Goal: Task Accomplishment & Management: Use online tool/utility

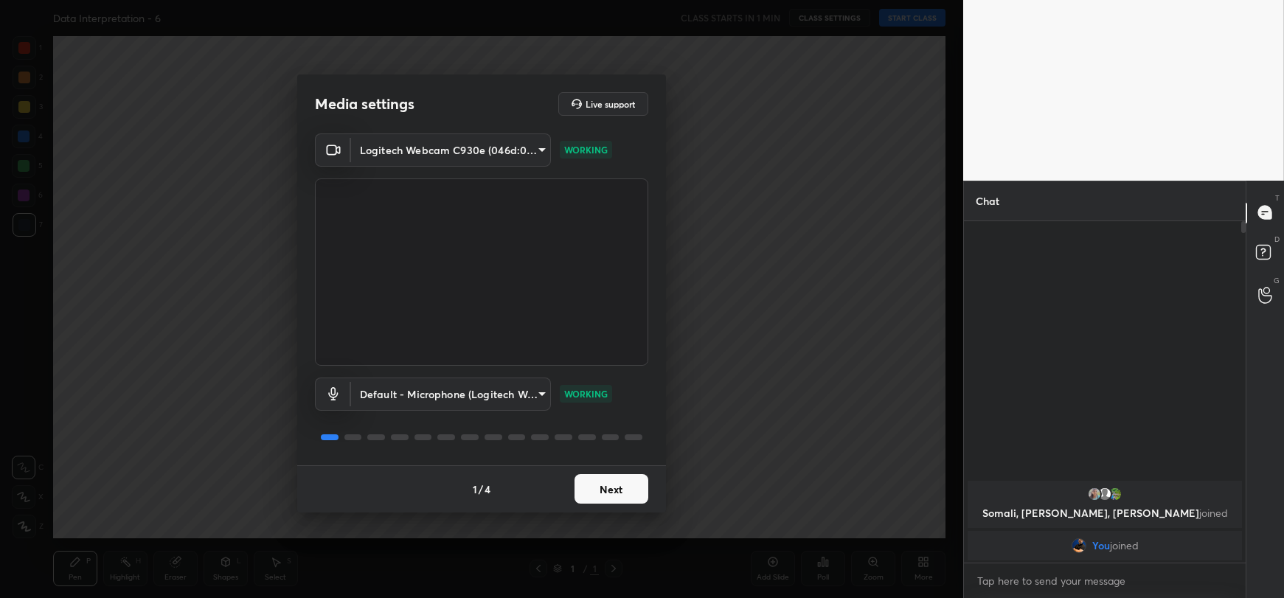
click at [605, 492] on button "Next" at bounding box center [611, 488] width 74 height 29
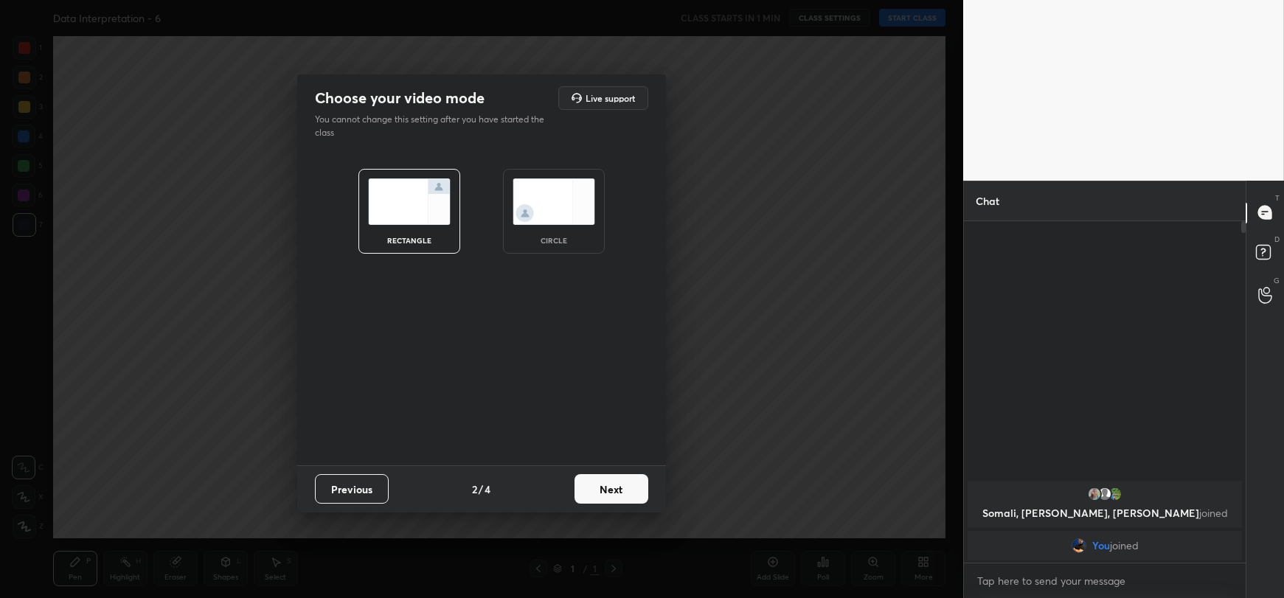
click at [605, 492] on button "Next" at bounding box center [611, 488] width 74 height 29
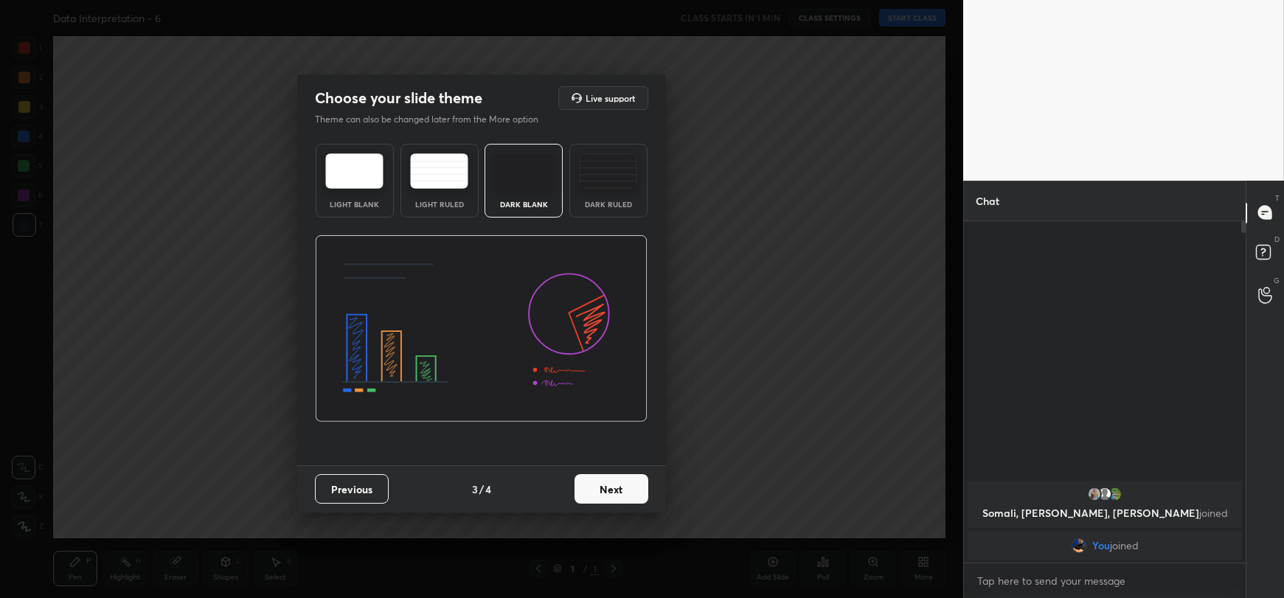
click at [605, 492] on button "Next" at bounding box center [611, 488] width 74 height 29
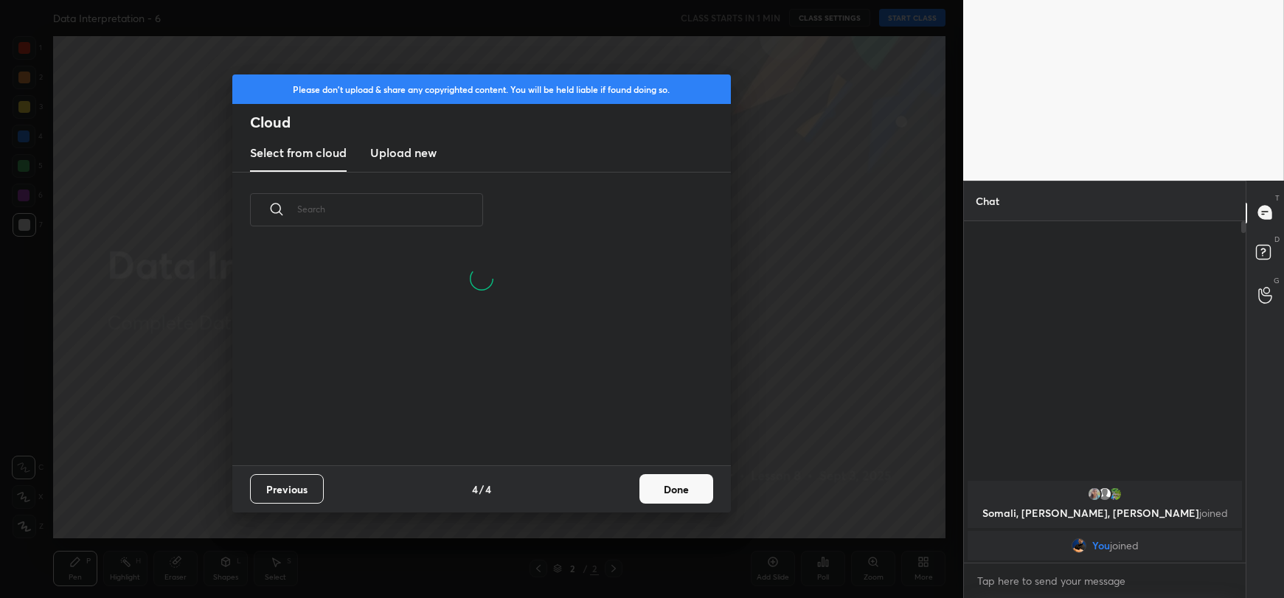
click at [429, 151] on h3 "Upload new" at bounding box center [403, 153] width 66 height 18
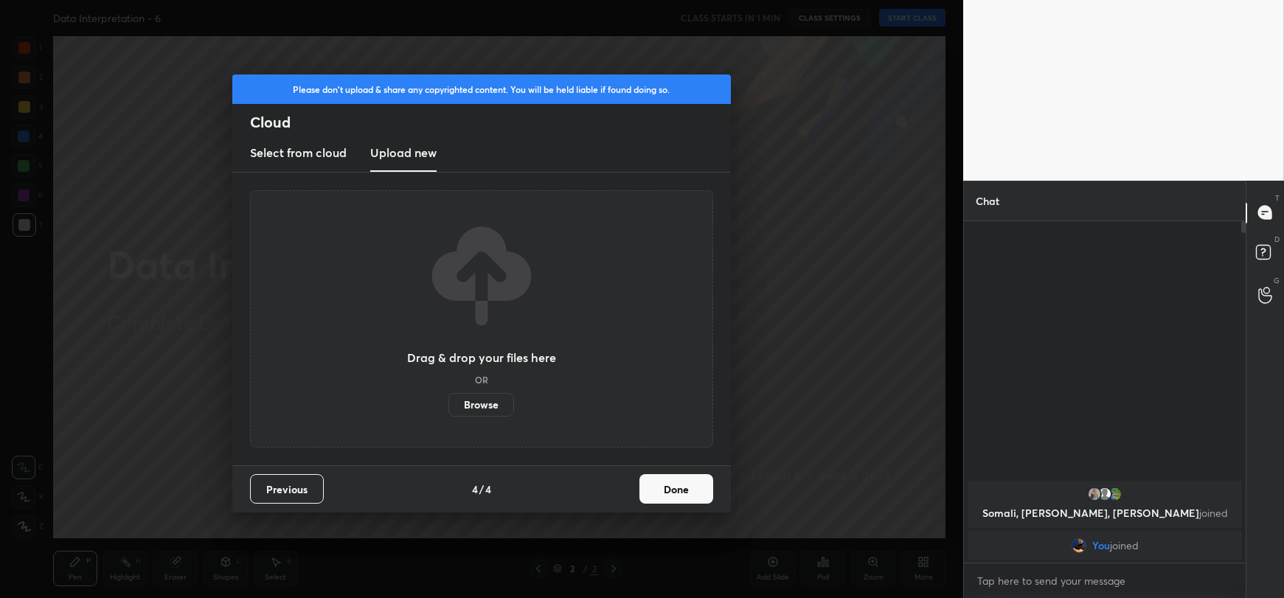
click at [479, 406] on label "Browse" at bounding box center [481, 405] width 66 height 24
click at [448, 406] on input "Browse" at bounding box center [448, 405] width 0 height 24
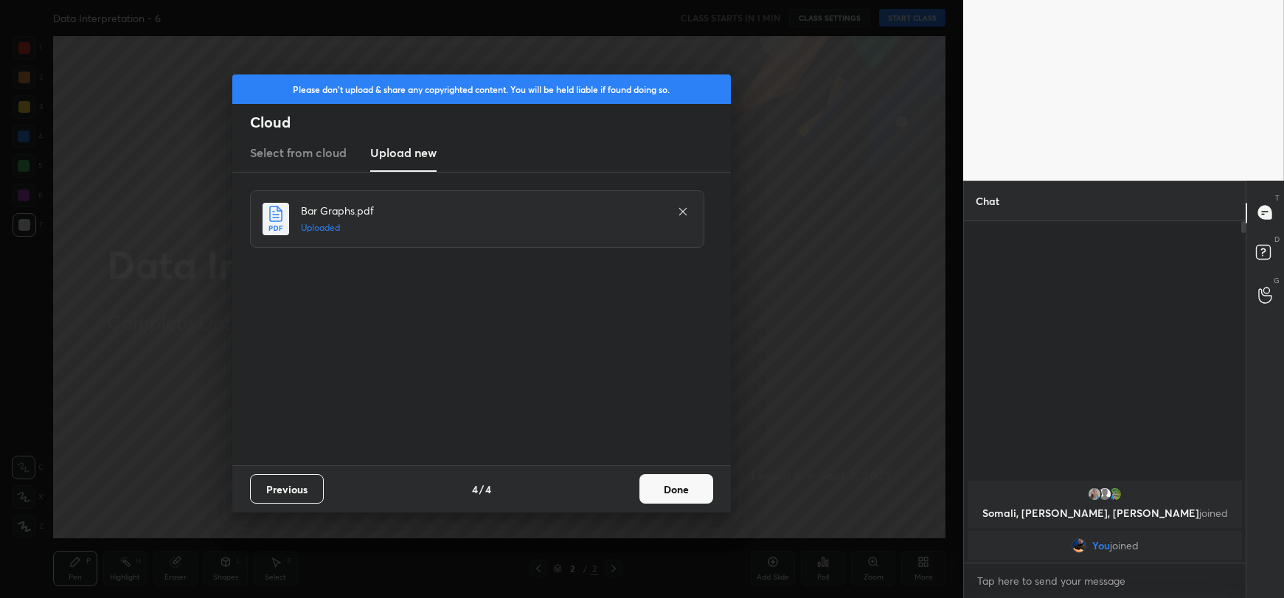
click at [660, 488] on button "Done" at bounding box center [676, 488] width 74 height 29
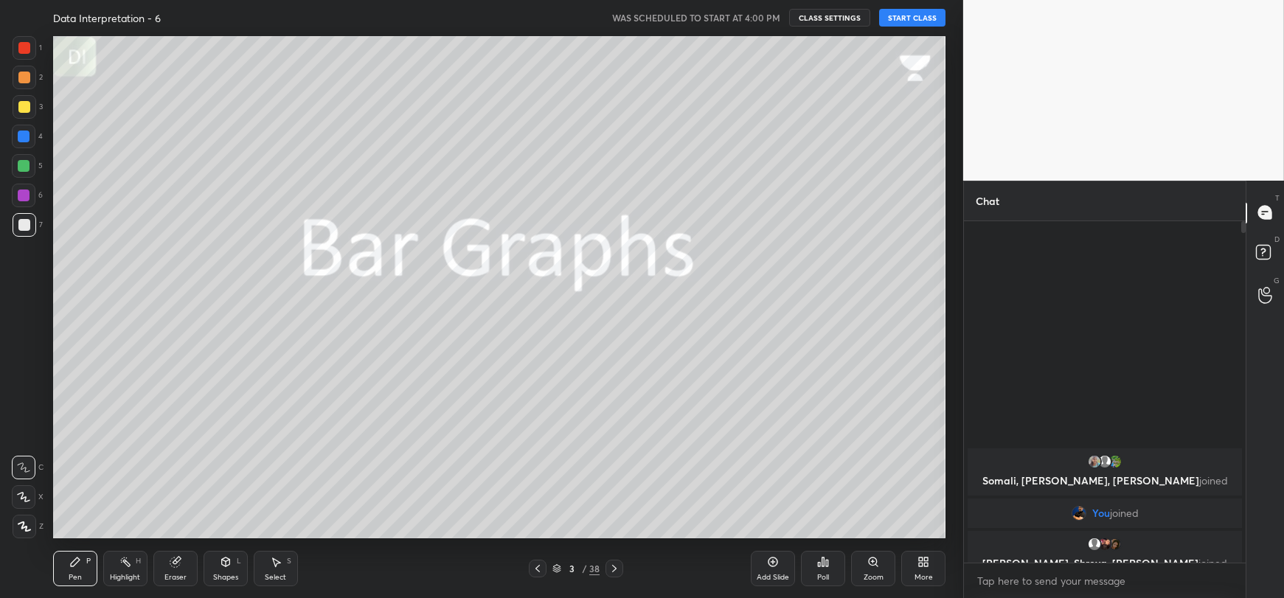
click at [911, 19] on button "START CLASS" at bounding box center [912, 18] width 66 height 18
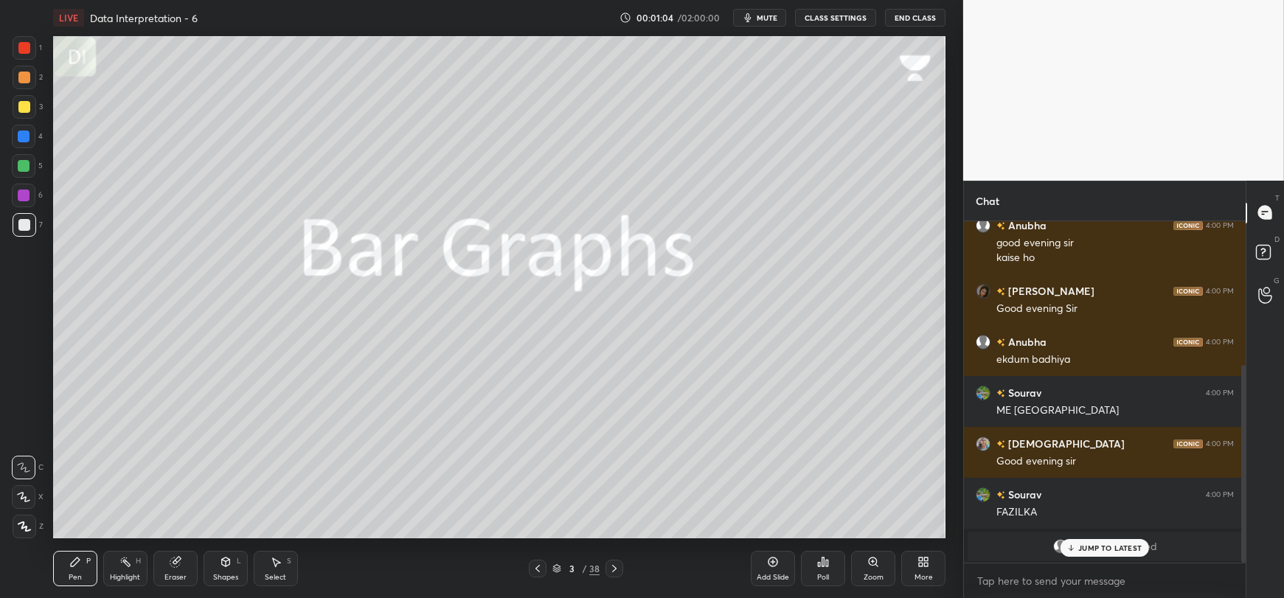
scroll to position [250, 0]
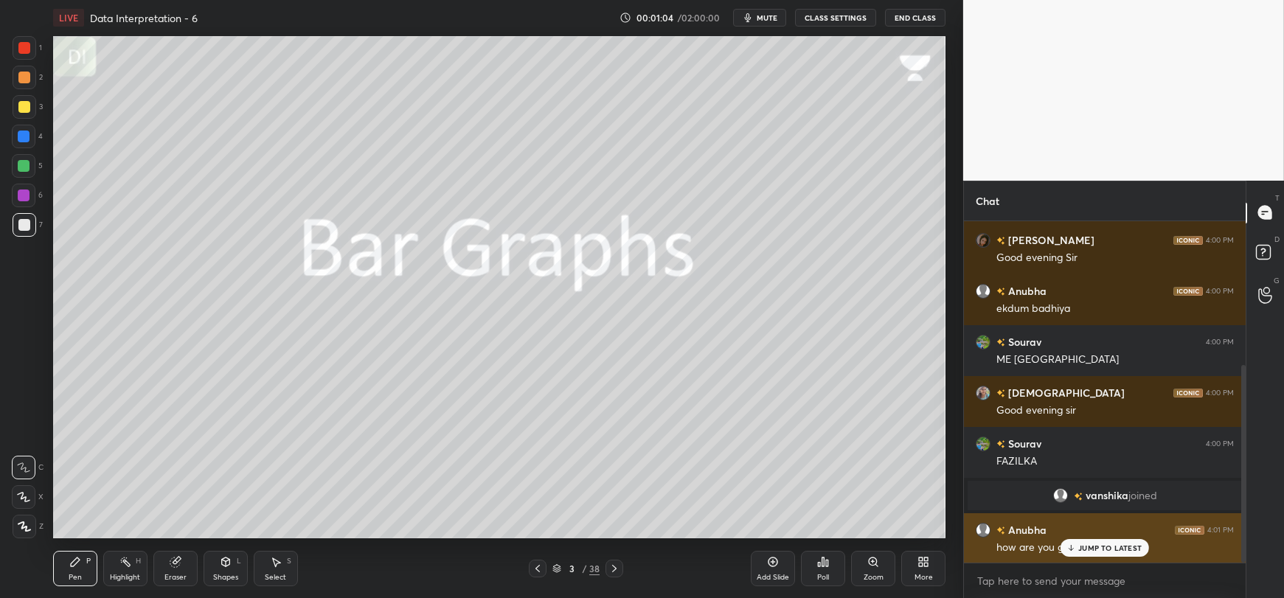
click at [1110, 549] on p "JUMP TO LATEST" at bounding box center [1109, 547] width 63 height 9
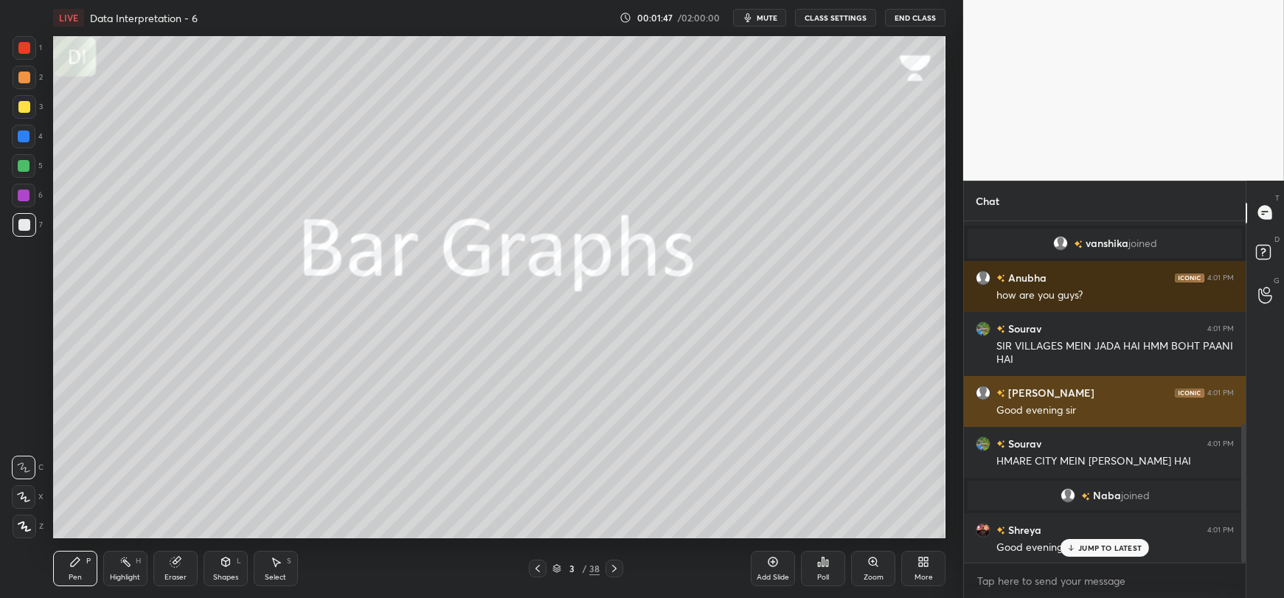
scroll to position [537, 0]
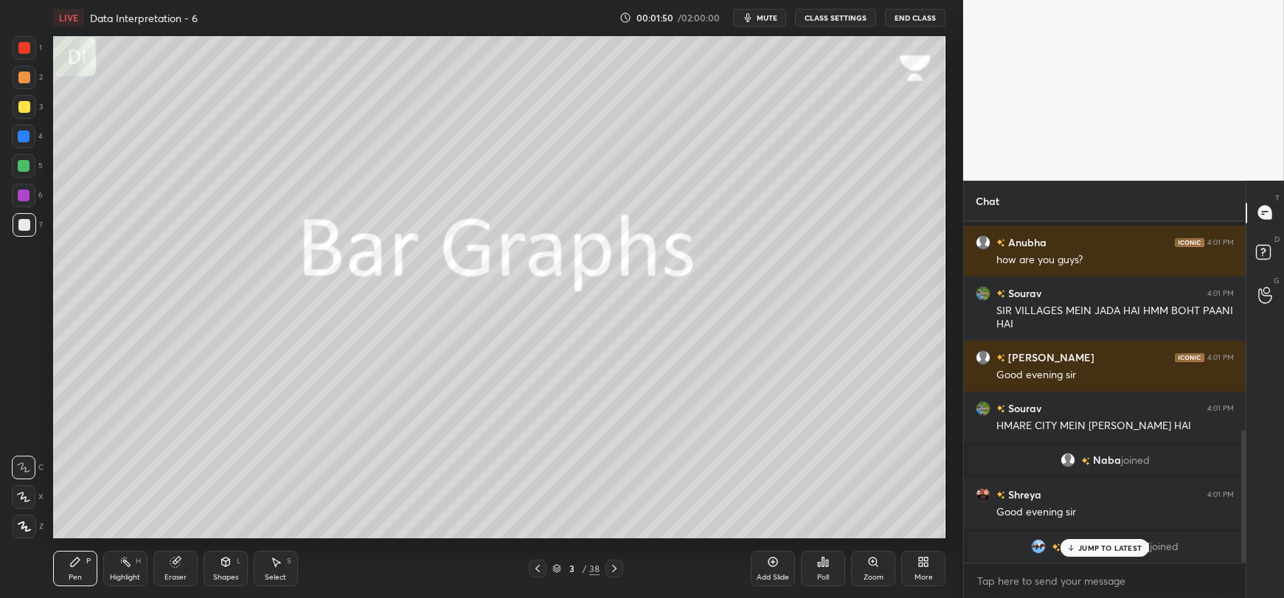
click at [1096, 545] on p "JUMP TO LATEST" at bounding box center [1109, 547] width 63 height 9
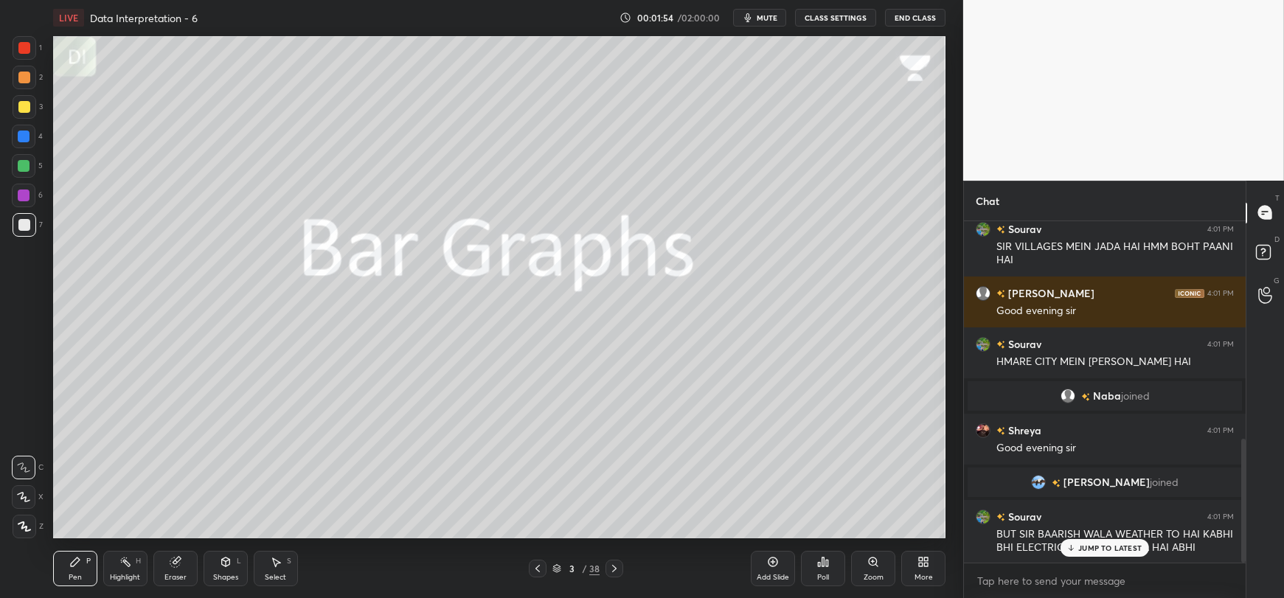
click at [1079, 547] on p "JUMP TO LATEST" at bounding box center [1109, 547] width 63 height 9
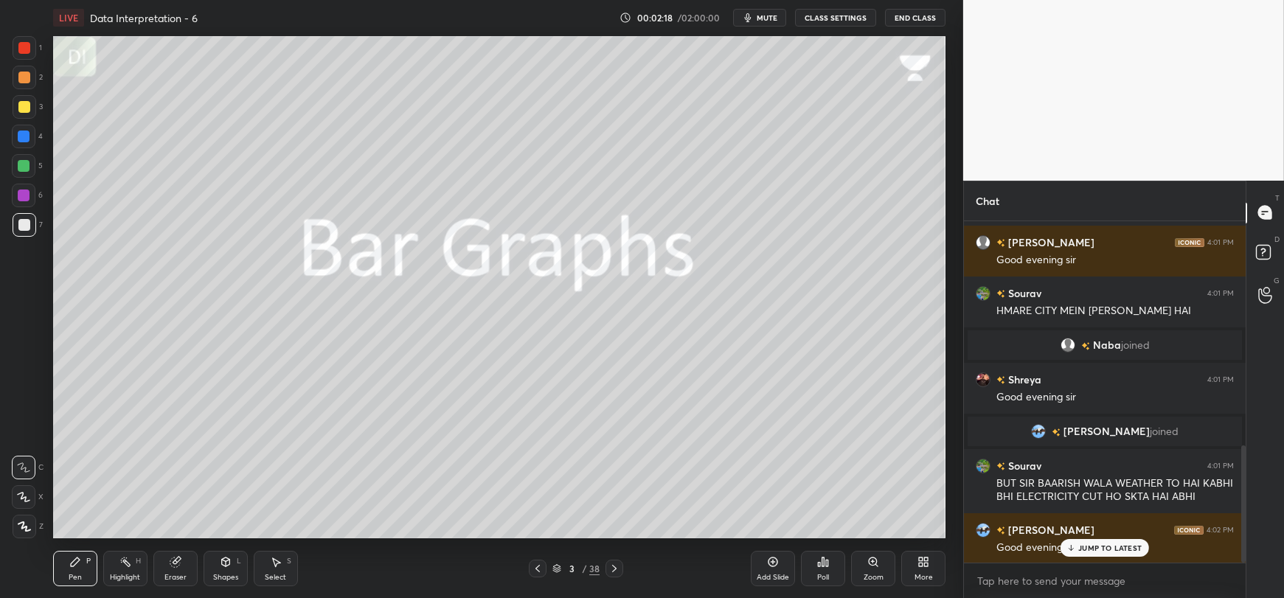
click at [1114, 541] on div "JUMP TO LATEST" at bounding box center [1104, 548] width 88 height 18
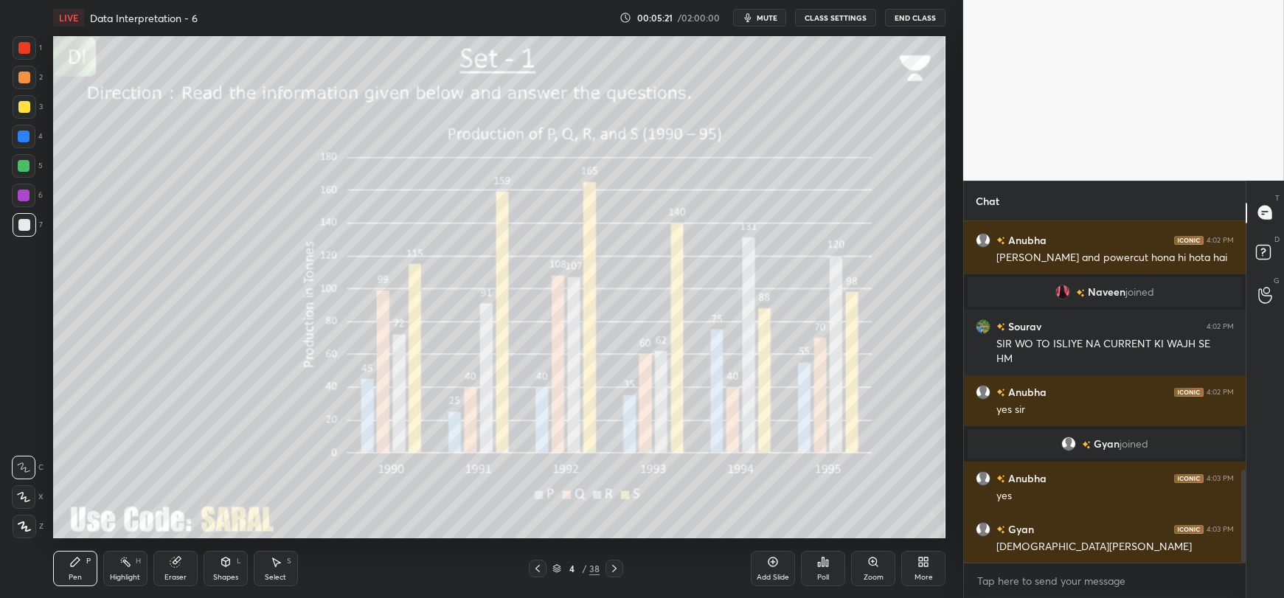
scroll to position [947, 0]
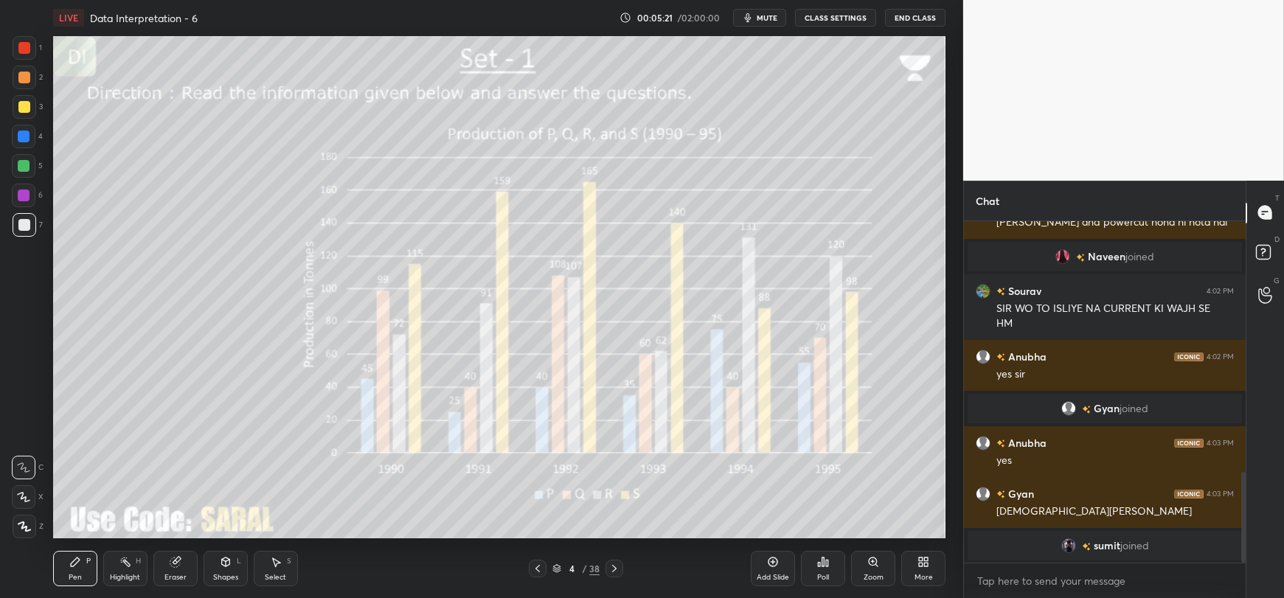
click at [229, 574] on div "Shapes" at bounding box center [225, 577] width 25 height 7
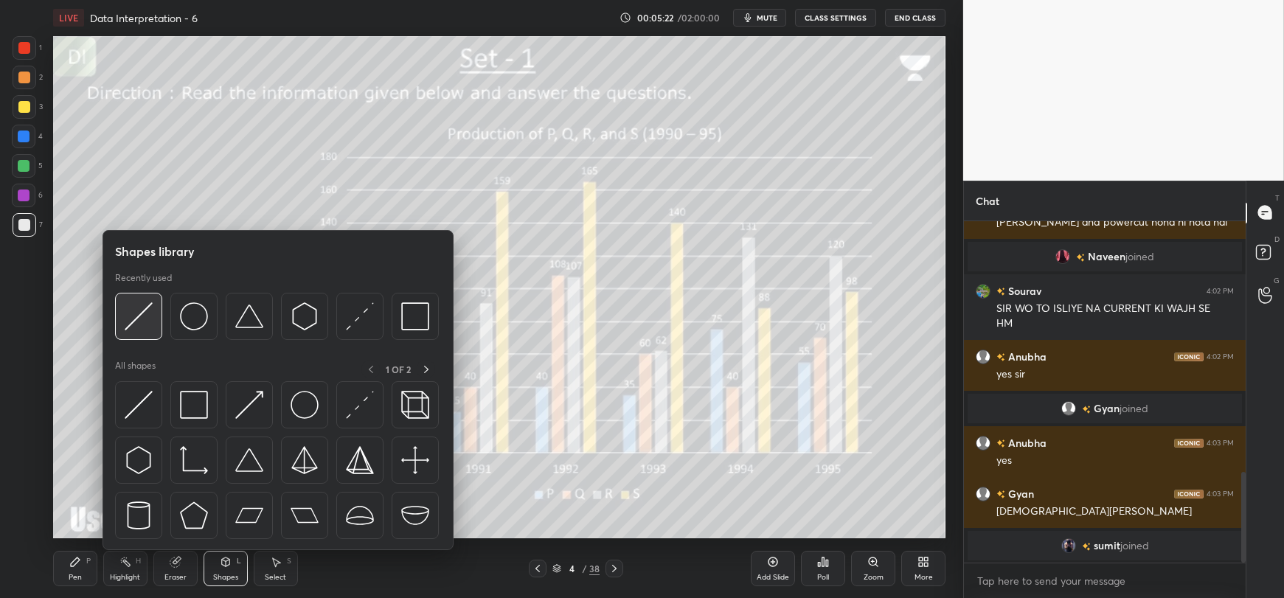
click at [142, 317] on img at bounding box center [139, 316] width 28 height 28
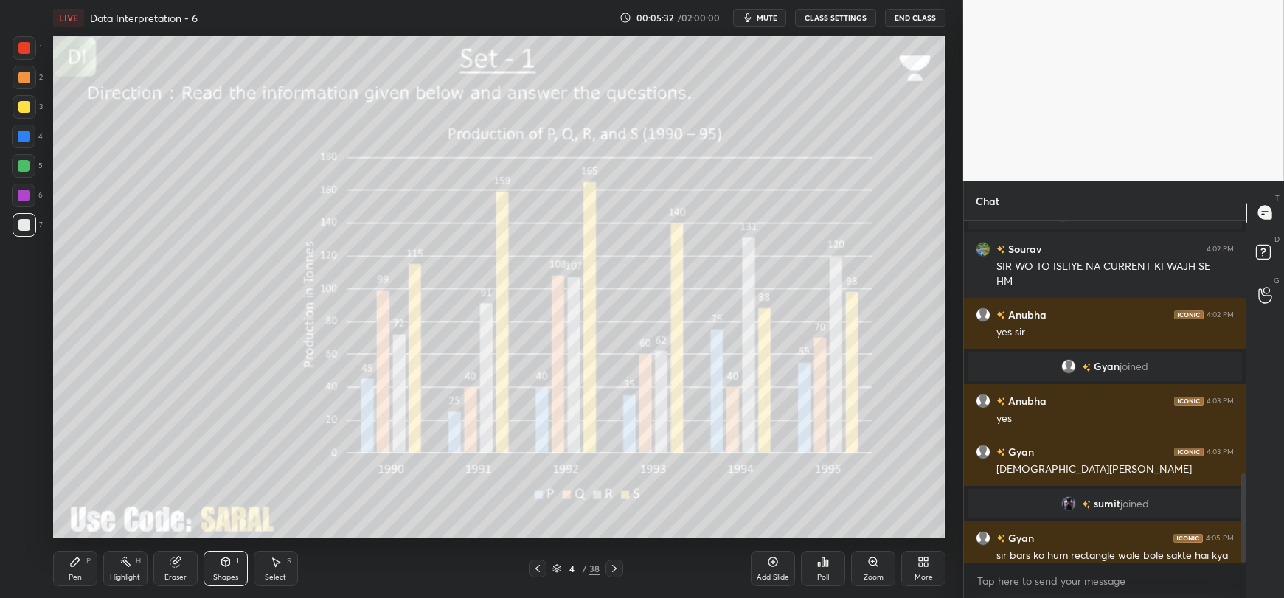
scroll to position [969, 0]
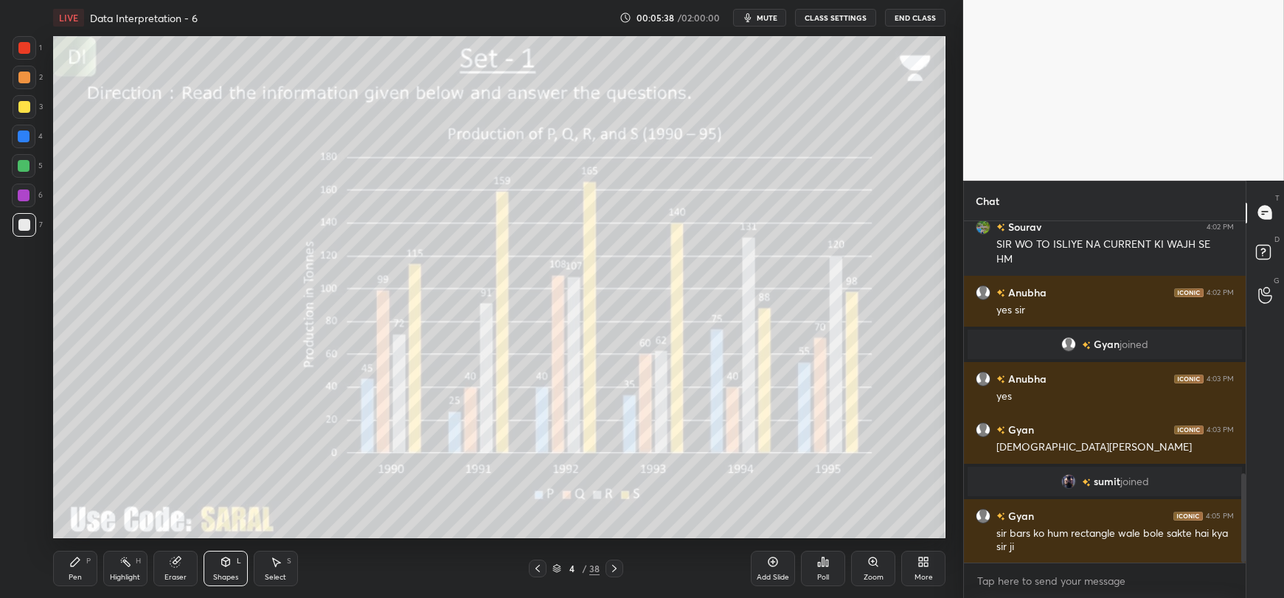
click at [175, 562] on icon at bounding box center [175, 562] width 10 height 10
click at [26, 526] on span "Erase all" at bounding box center [24, 526] width 22 height 10
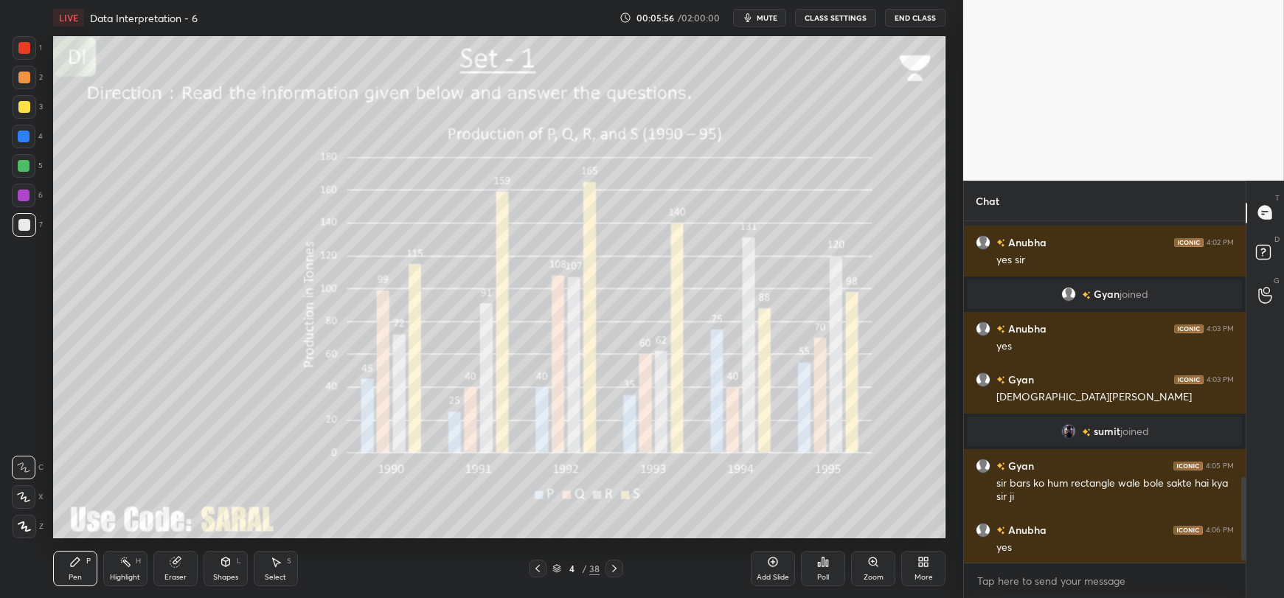
scroll to position [1054, 0]
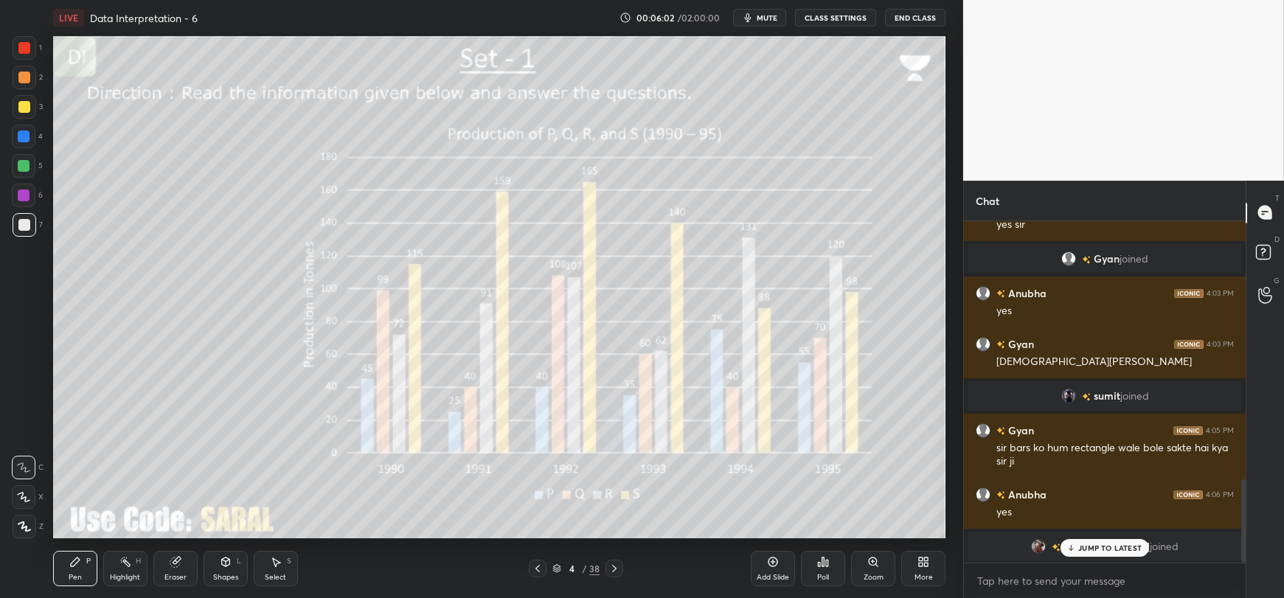
click at [1068, 548] on icon at bounding box center [1071, 547] width 10 height 9
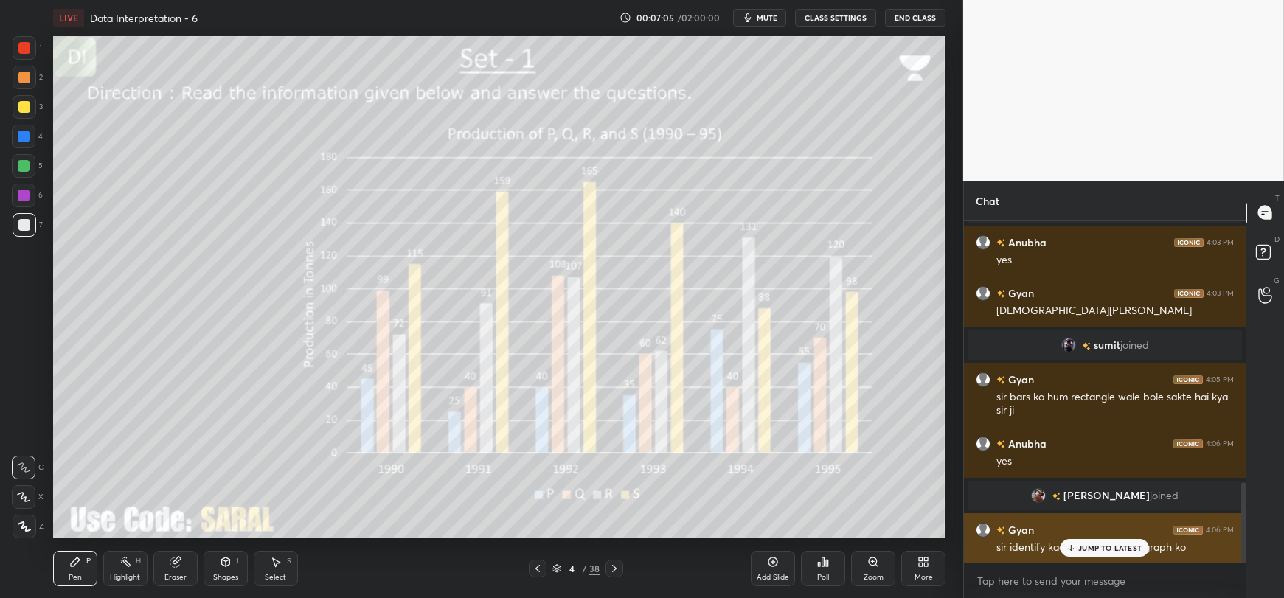
click at [1096, 546] on p "JUMP TO LATEST" at bounding box center [1109, 547] width 63 height 9
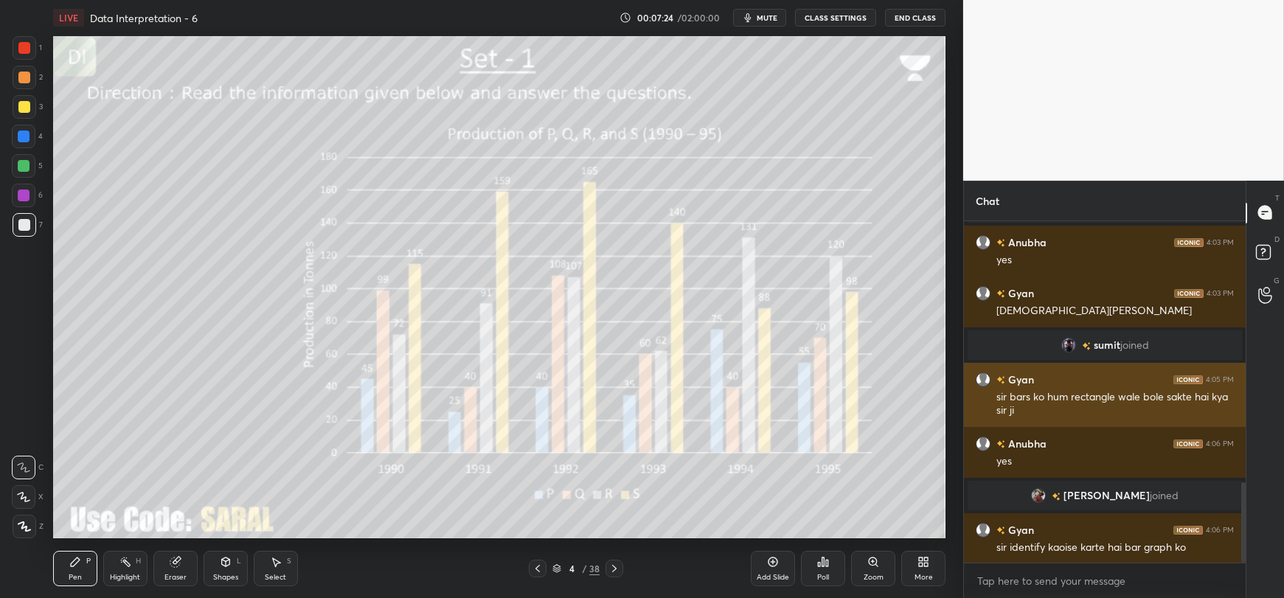
scroll to position [1156, 0]
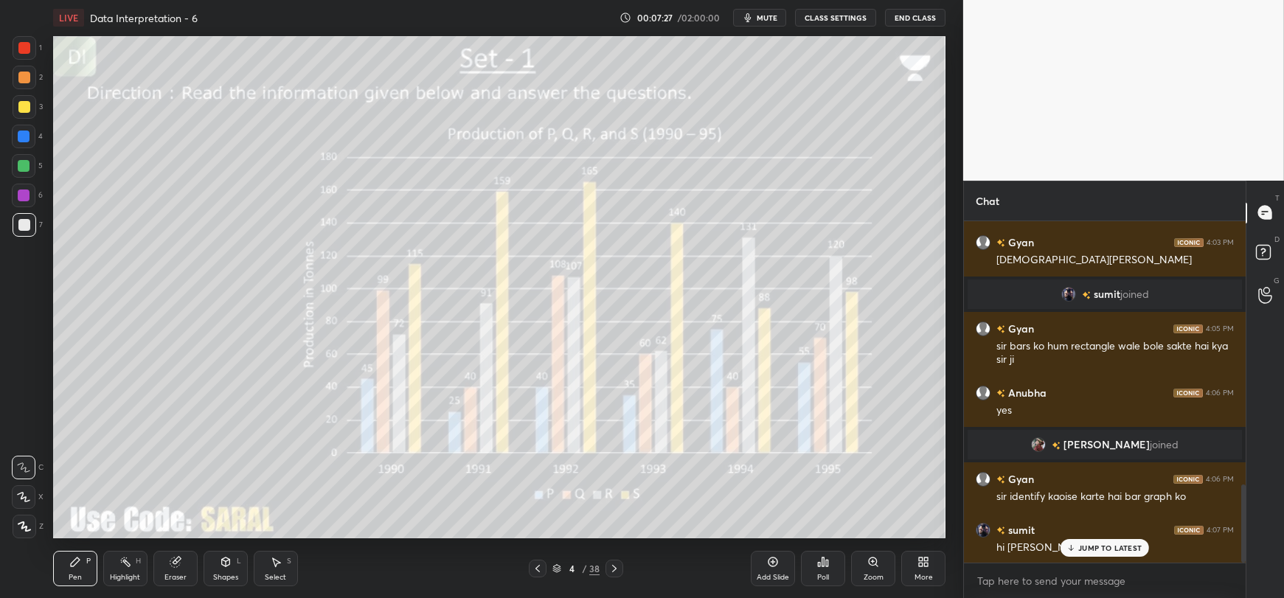
click at [1081, 552] on p "JUMP TO LATEST" at bounding box center [1109, 547] width 63 height 9
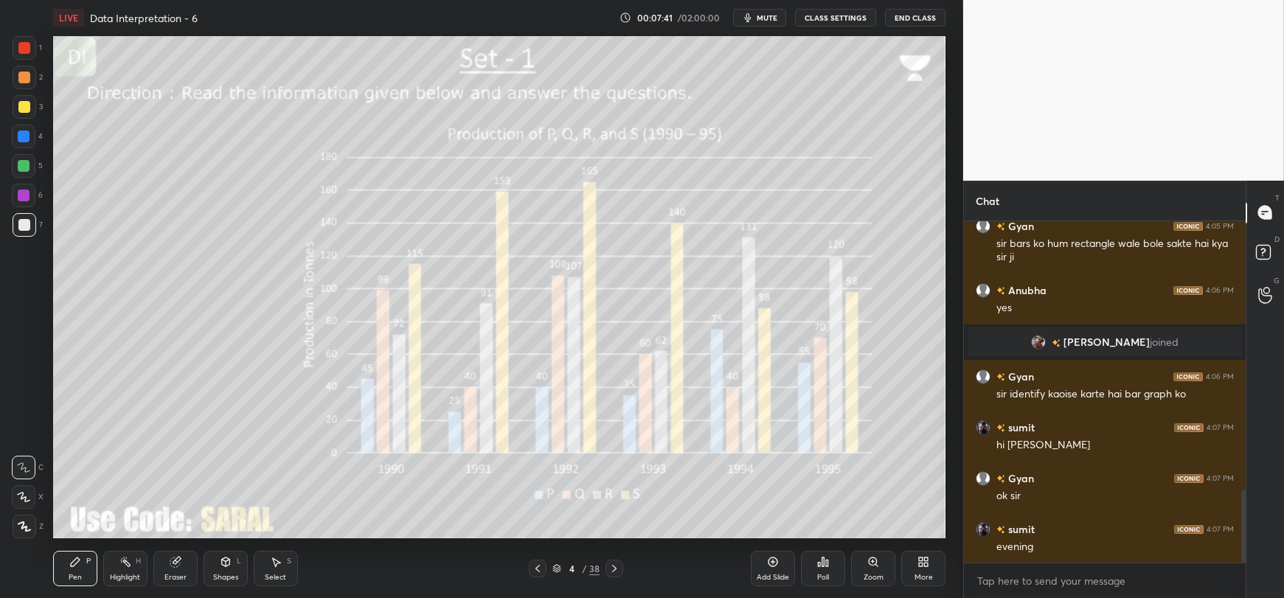
scroll to position [1294, 0]
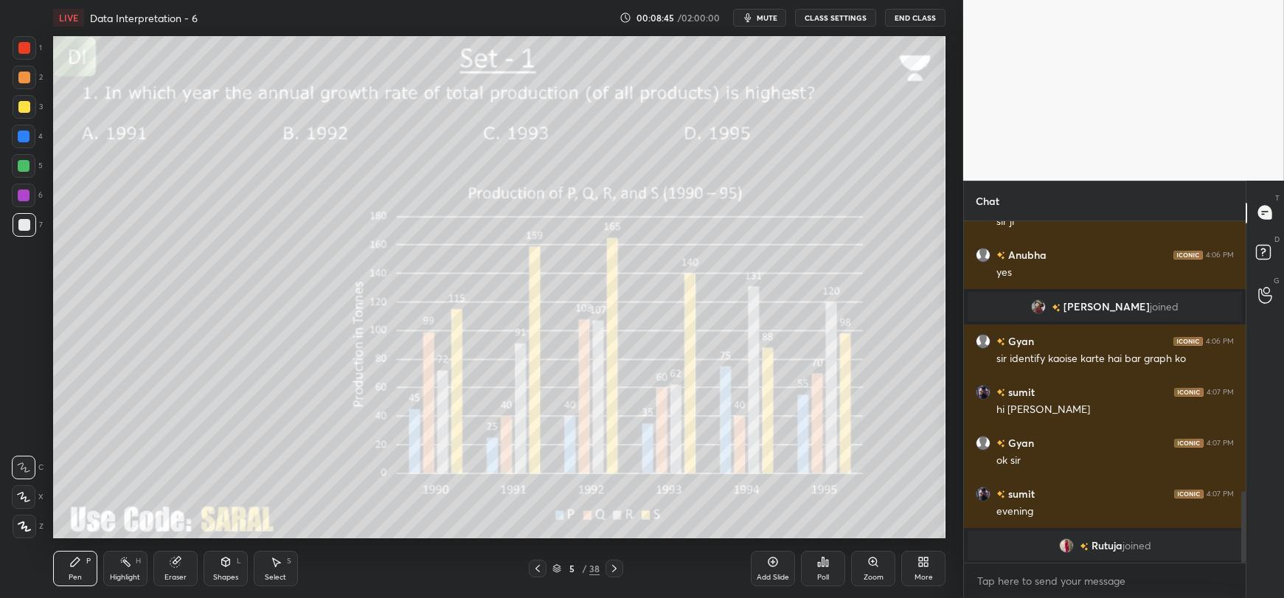
click at [761, 16] on span "mute" at bounding box center [766, 18] width 21 height 10
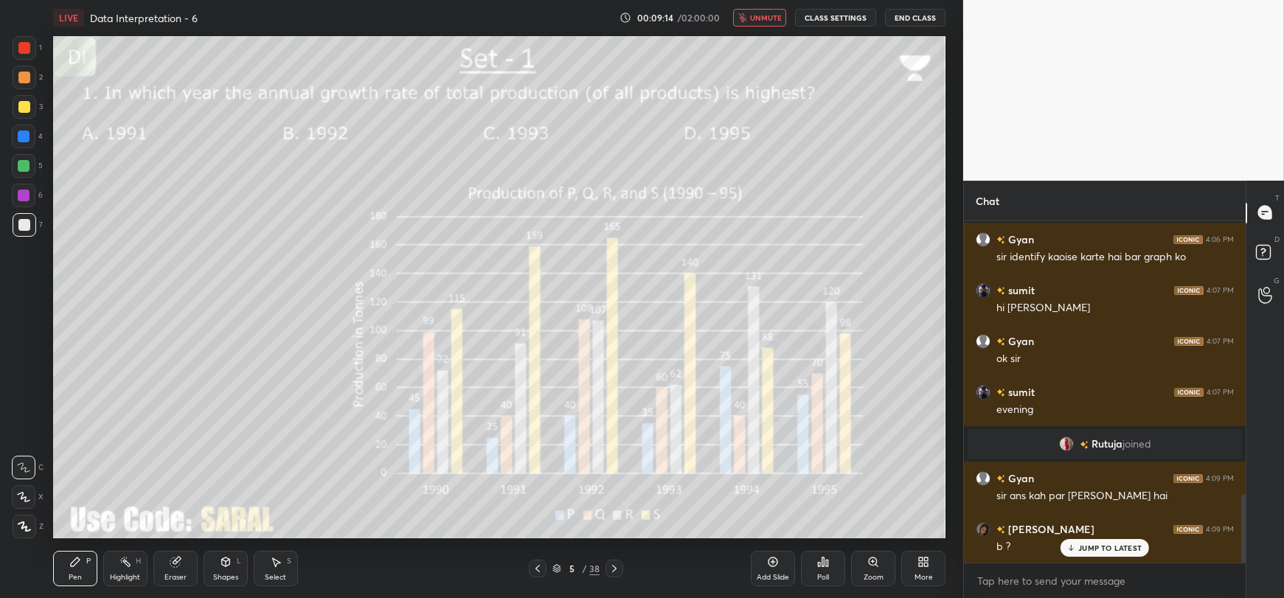
scroll to position [1365, 0]
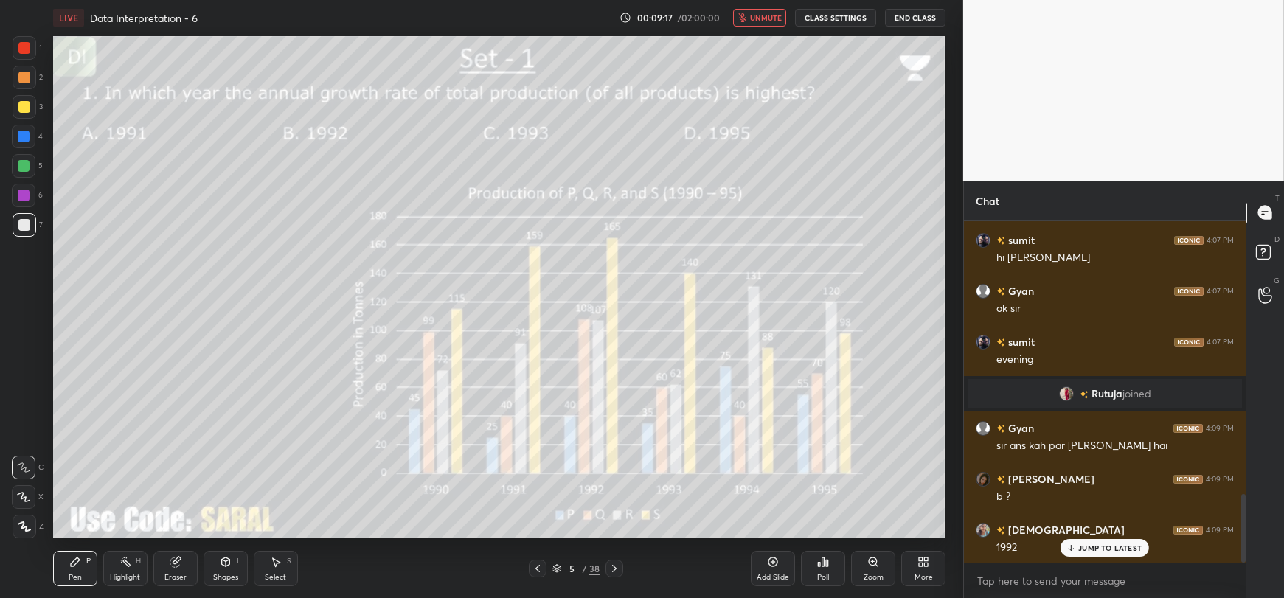
click at [1082, 545] on p "JUMP TO LATEST" at bounding box center [1109, 547] width 63 height 9
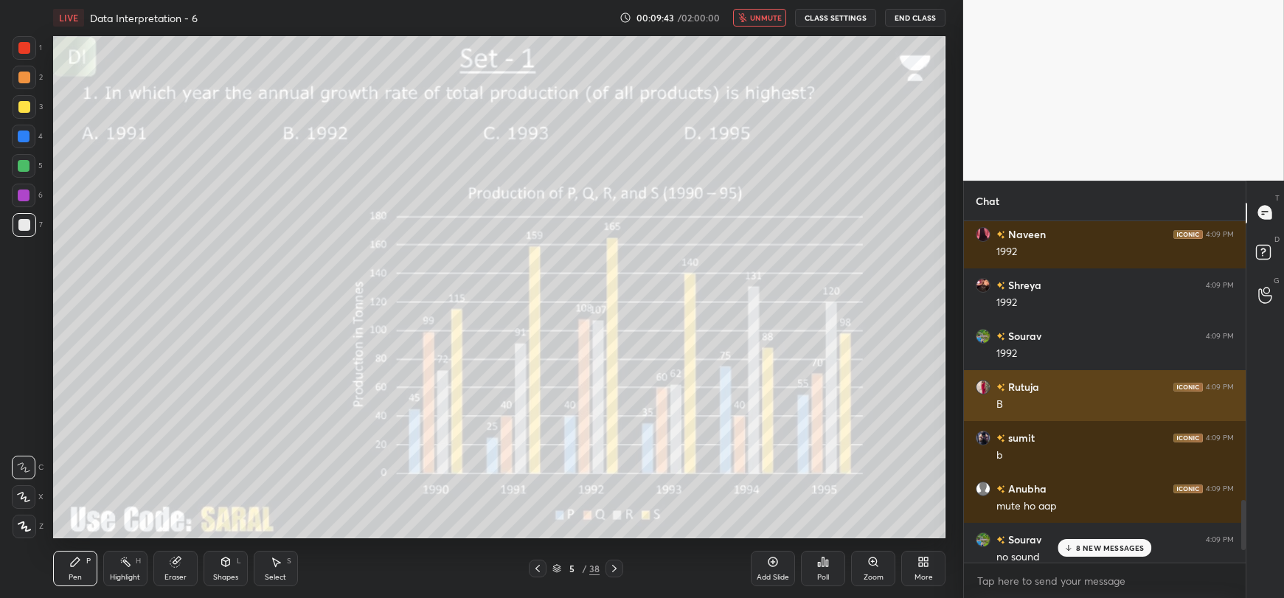
scroll to position [1938, 0]
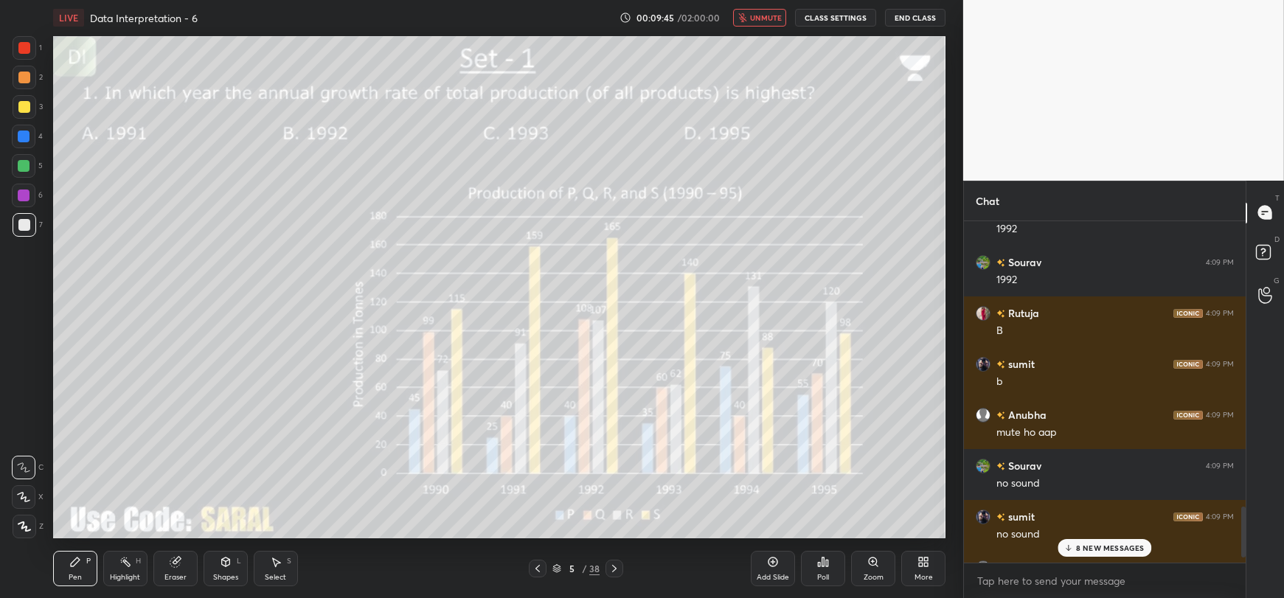
click at [772, 15] on span "unmute" at bounding box center [766, 18] width 32 height 10
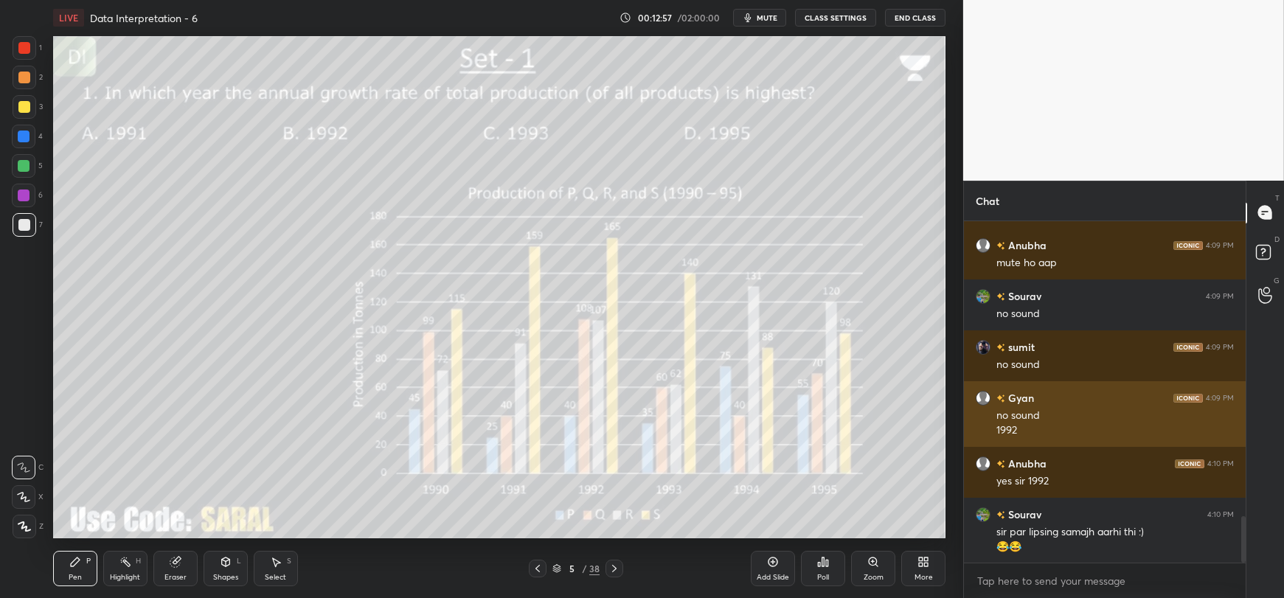
scroll to position [2159, 0]
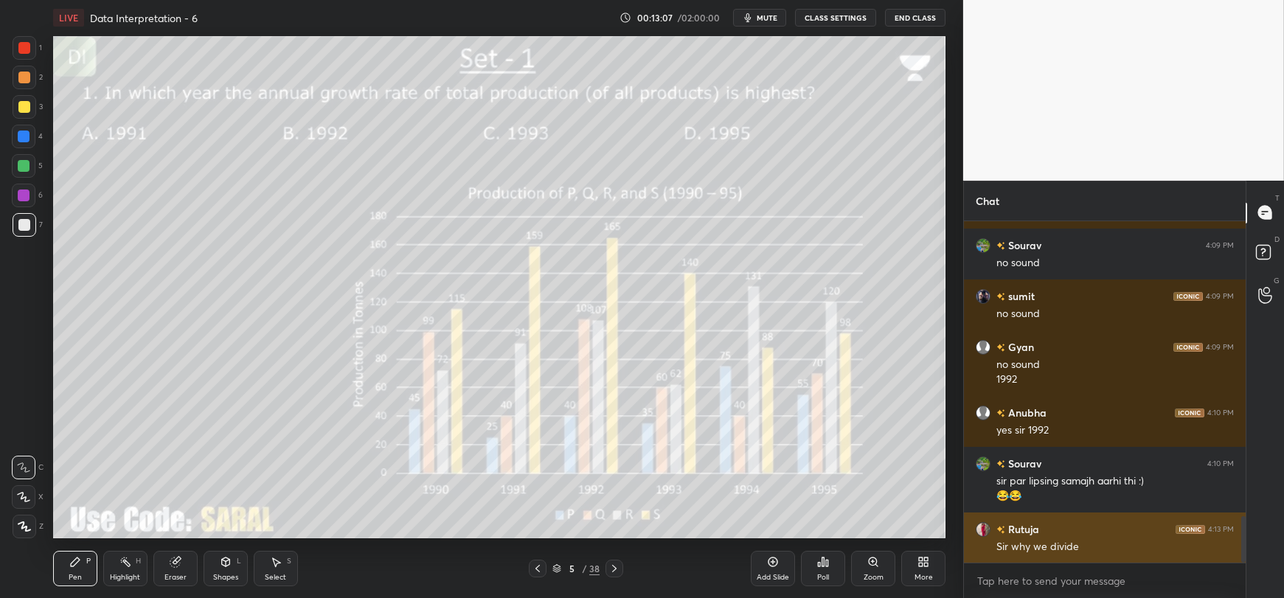
click at [1024, 529] on h6 "Rutuja" at bounding box center [1022, 528] width 34 height 15
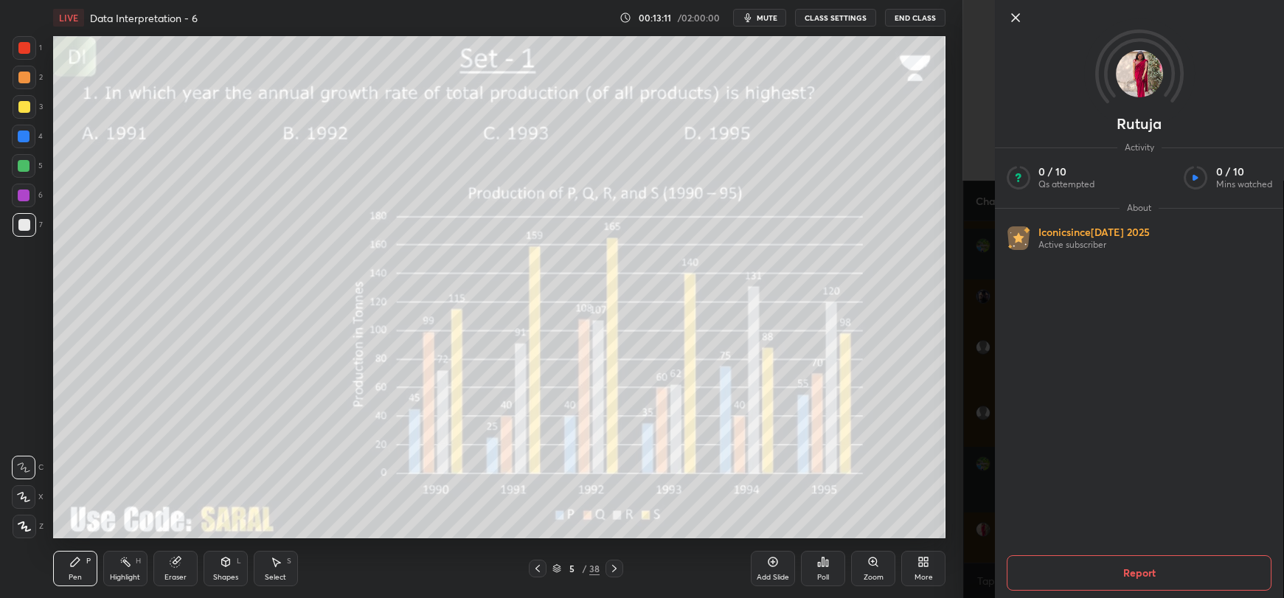
click at [1014, 16] on icon at bounding box center [1015, 18] width 18 height 18
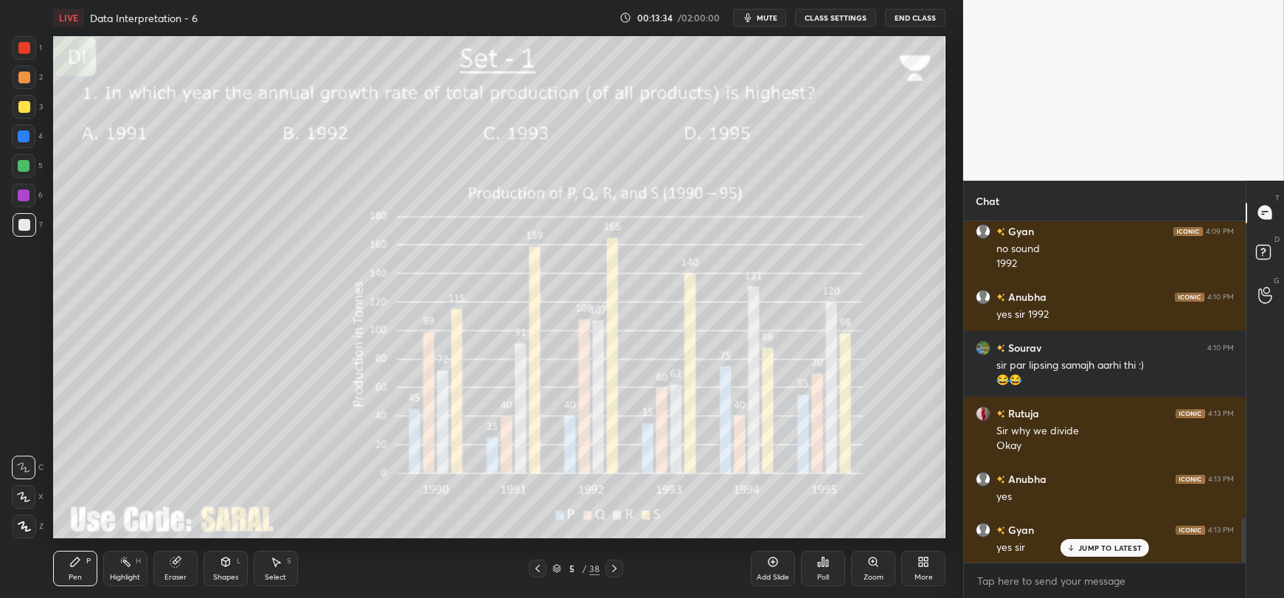
scroll to position [2326, 0]
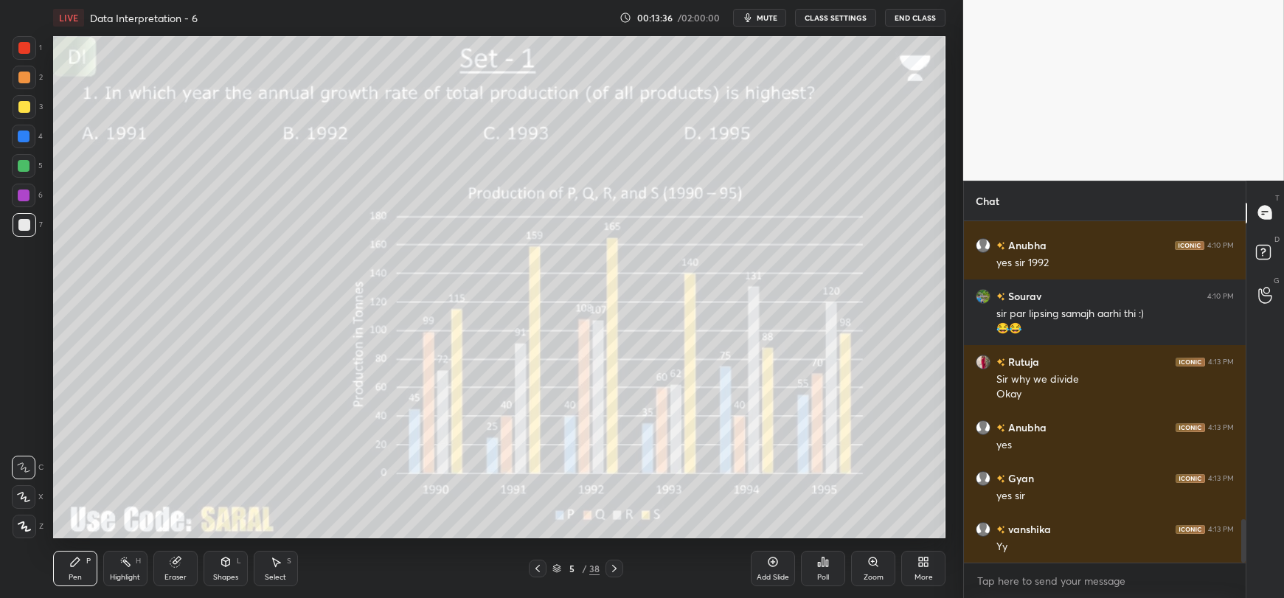
click at [177, 571] on div "Eraser" at bounding box center [175, 568] width 44 height 35
click at [31, 529] on span "Erase all" at bounding box center [24, 526] width 22 height 10
click at [19, 167] on div at bounding box center [24, 166] width 12 height 12
click at [20, 501] on icon at bounding box center [23, 497] width 13 height 10
click at [24, 502] on icon at bounding box center [23, 497] width 13 height 10
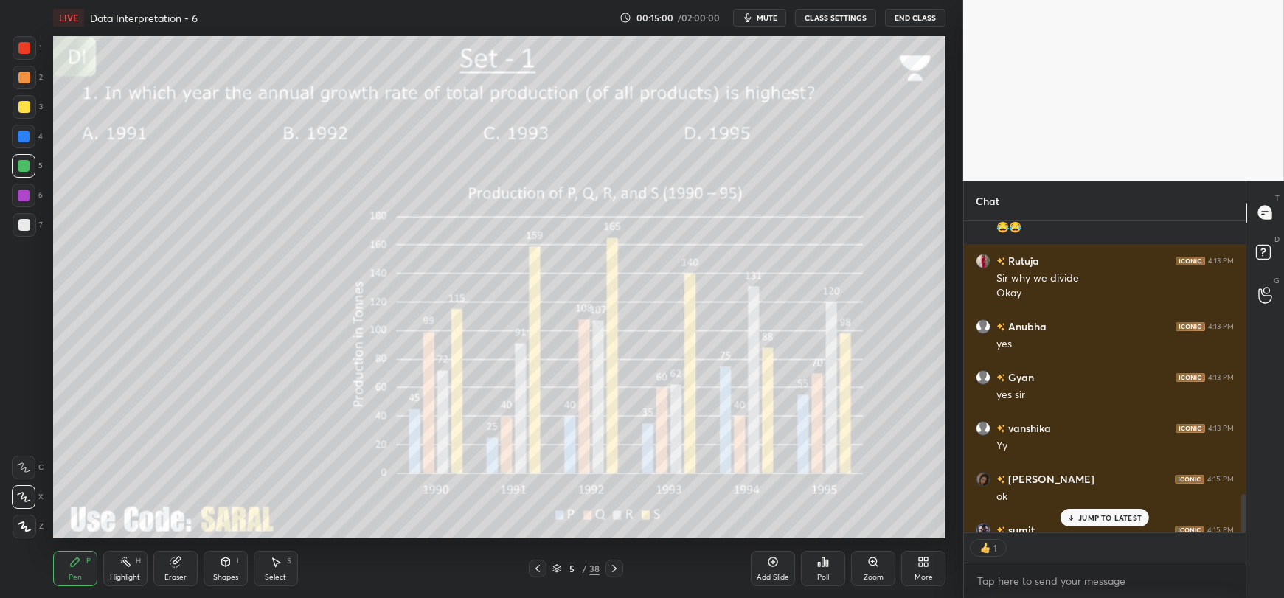
scroll to position [2508, 0]
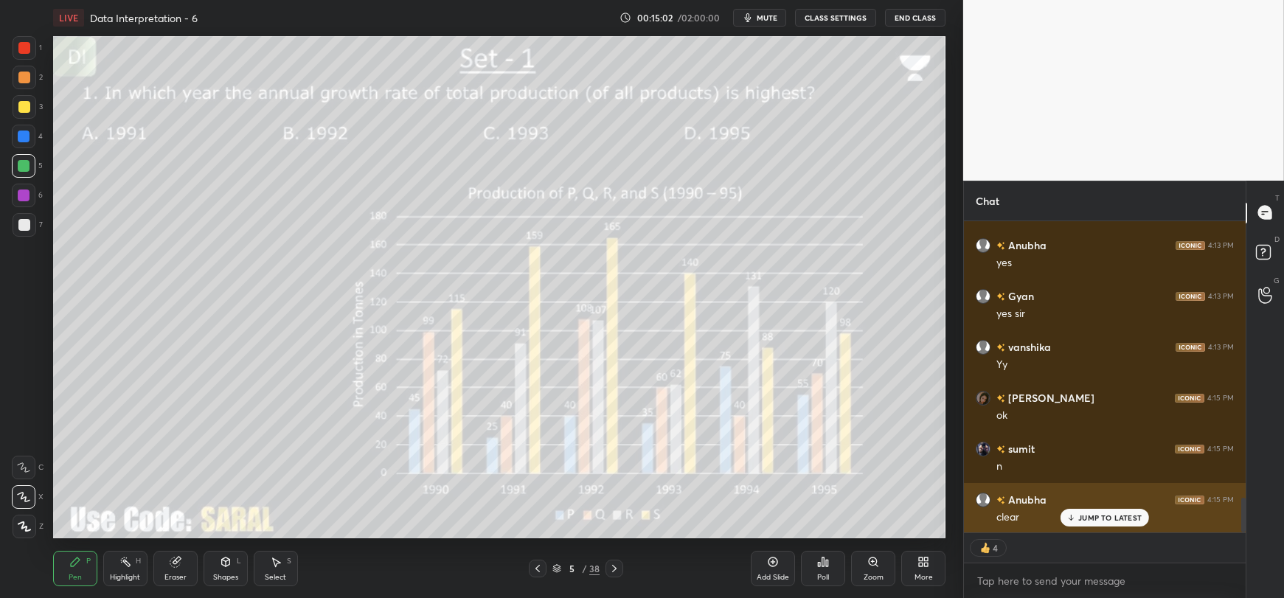
click at [1093, 519] on p "JUMP TO LATEST" at bounding box center [1109, 517] width 63 height 9
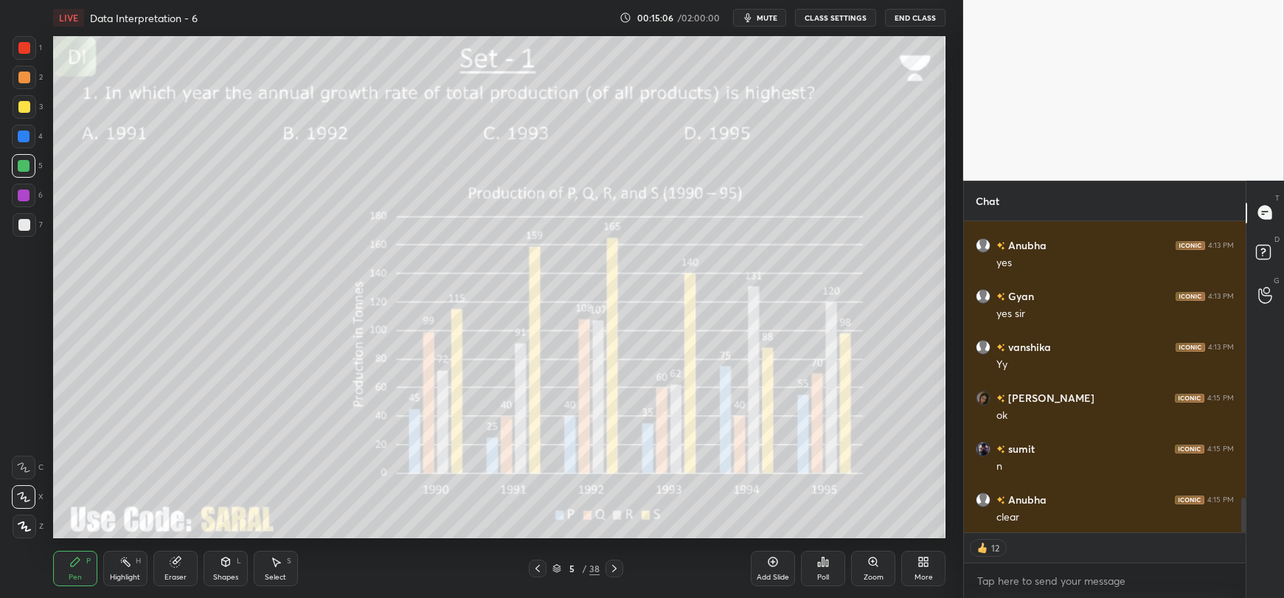
click at [173, 567] on icon at bounding box center [175, 562] width 10 height 10
click at [27, 526] on span "Erase all" at bounding box center [24, 526] width 22 height 10
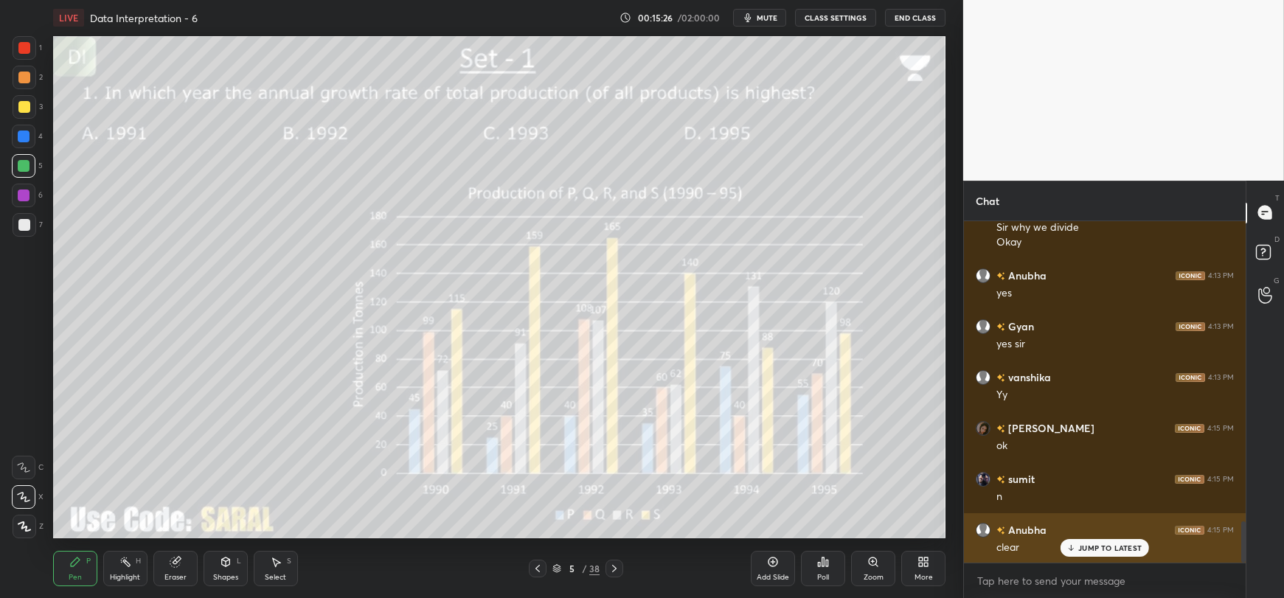
click at [1089, 549] on p "JUMP TO LATEST" at bounding box center [1109, 547] width 63 height 9
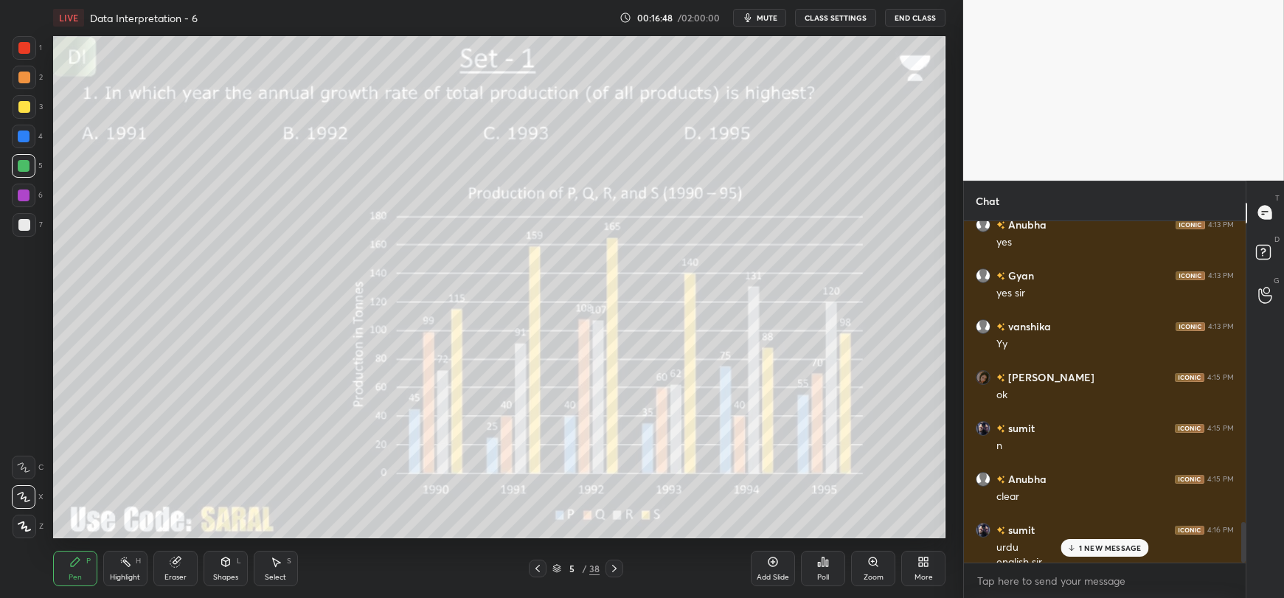
scroll to position [2544, 0]
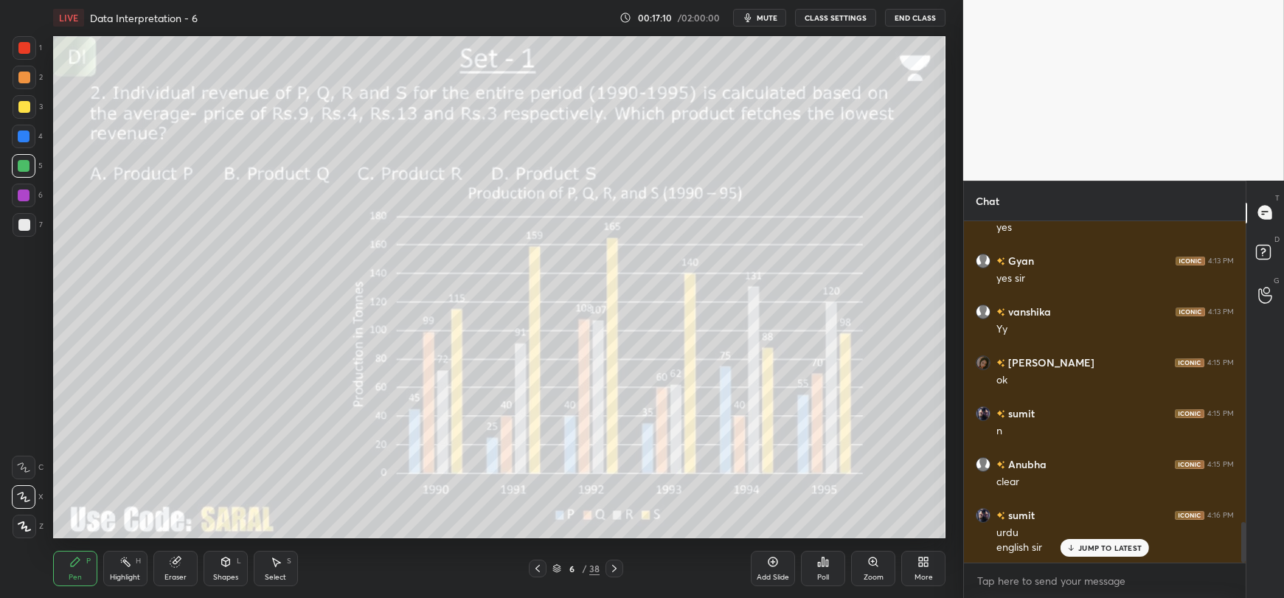
click at [26, 228] on div at bounding box center [24, 225] width 12 height 12
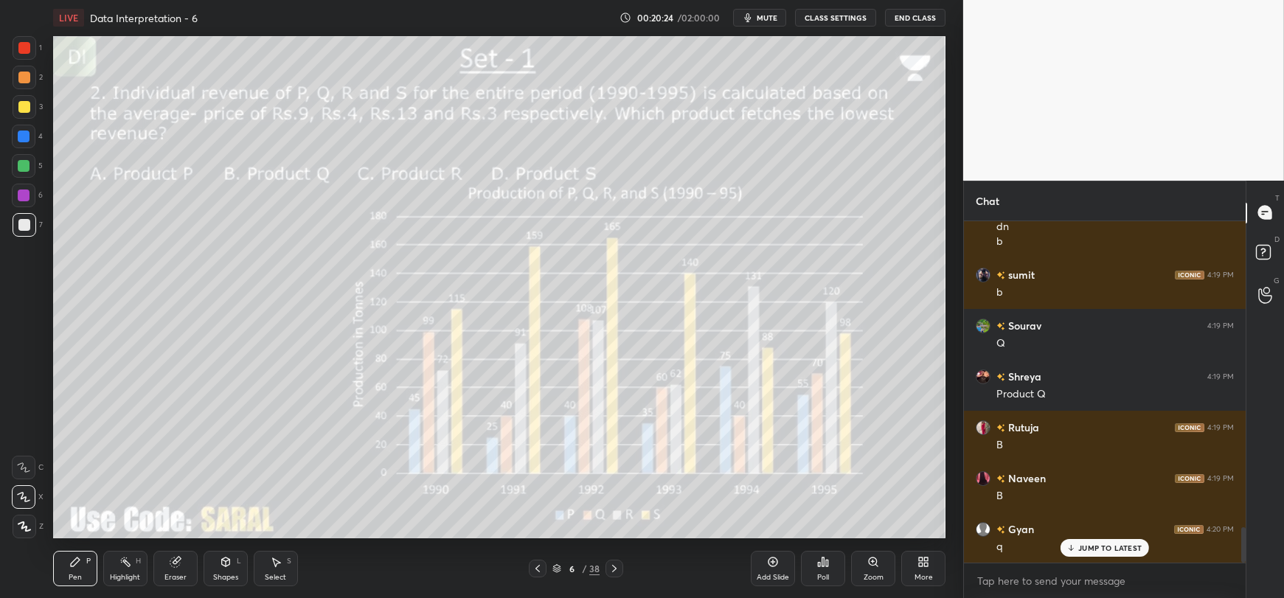
scroll to position [2965, 0]
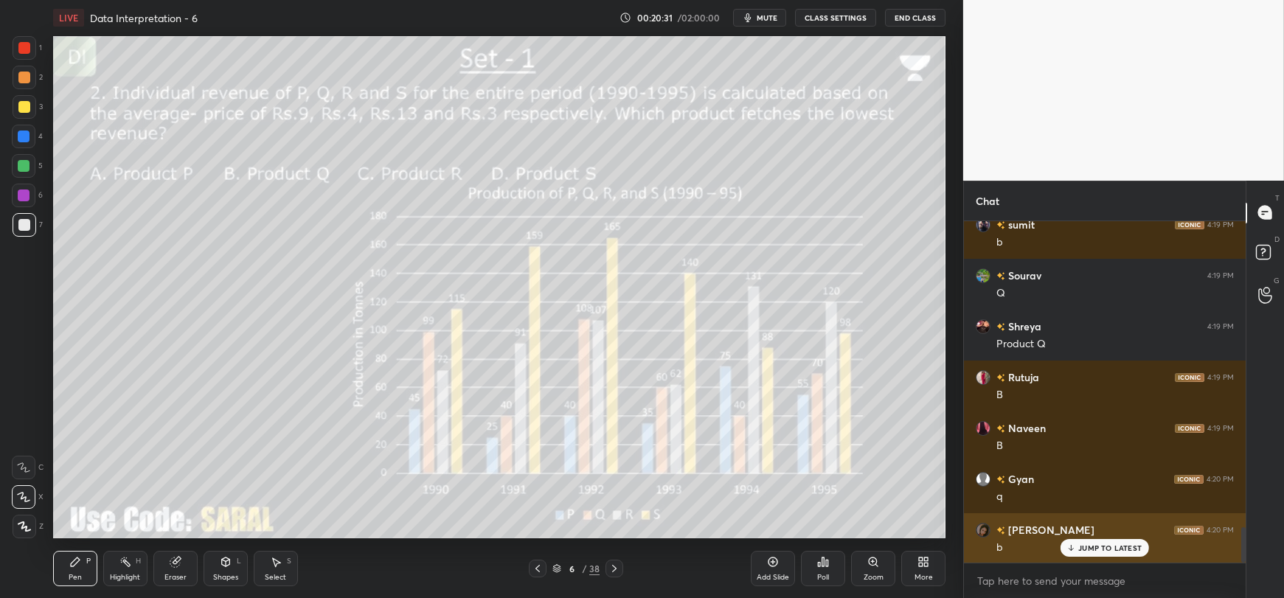
click at [1036, 528] on h6 "[PERSON_NAME]" at bounding box center [1049, 529] width 89 height 15
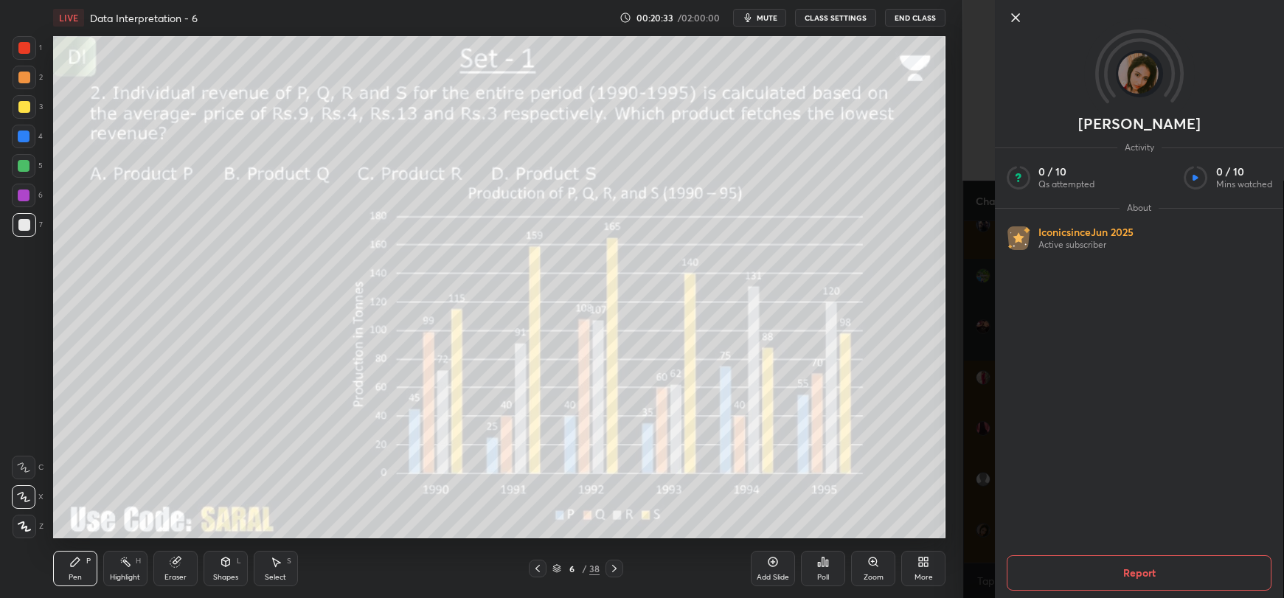
click at [1015, 16] on icon at bounding box center [1015, 18] width 18 height 18
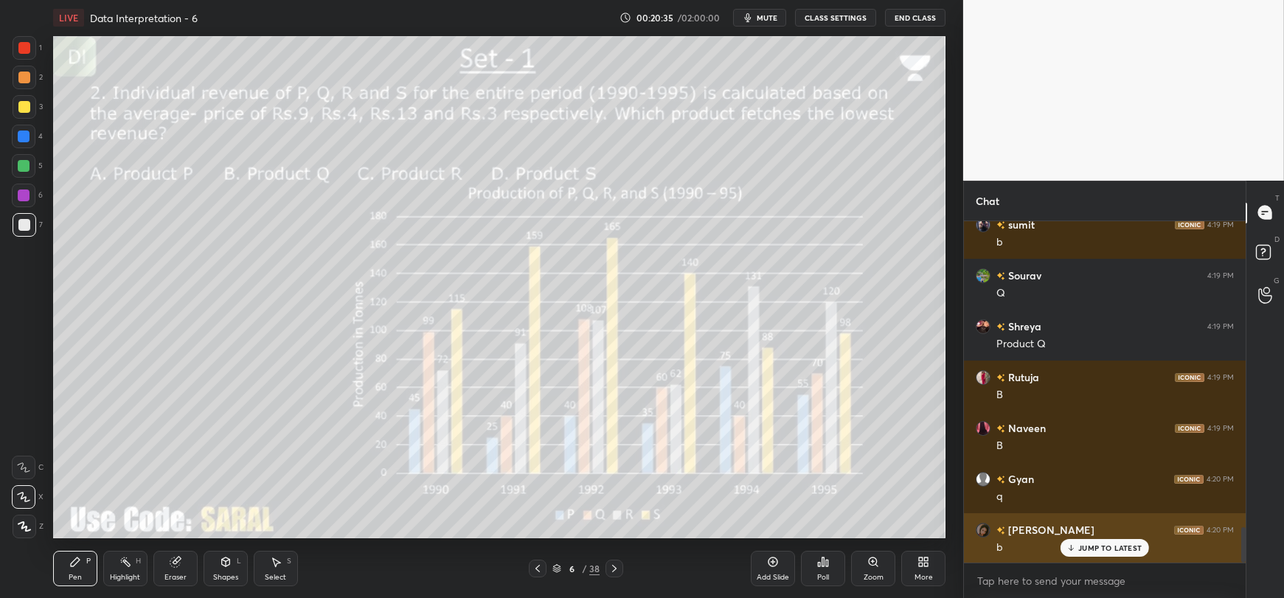
click at [1109, 548] on p "JUMP TO LATEST" at bounding box center [1109, 547] width 63 height 9
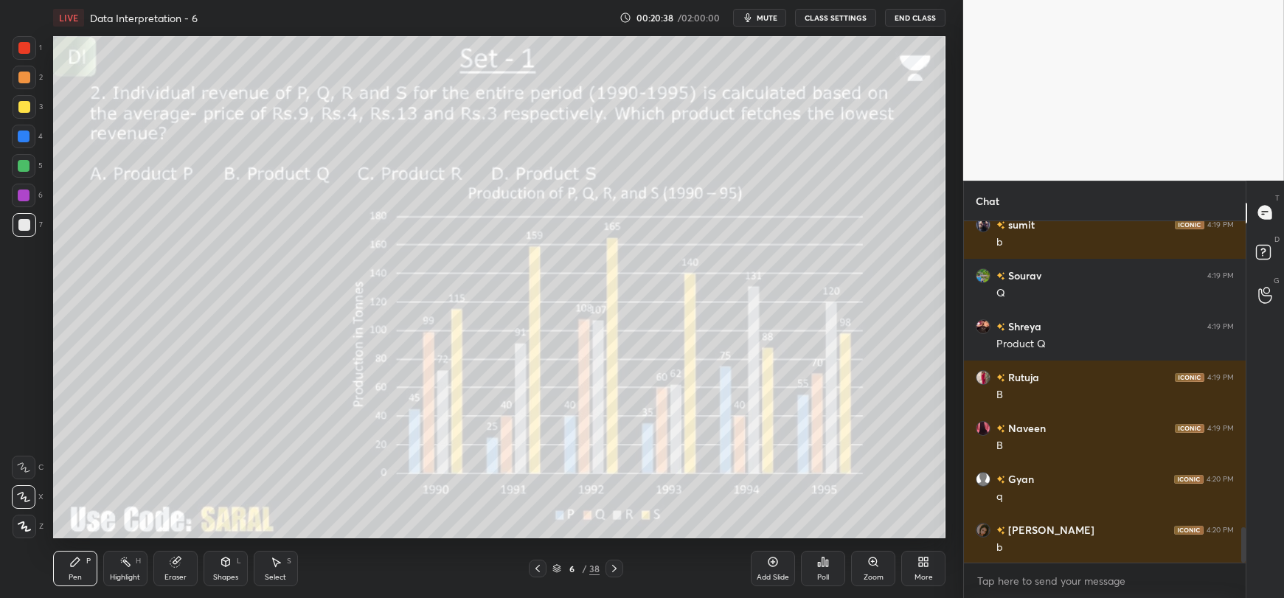
scroll to position [3016, 0]
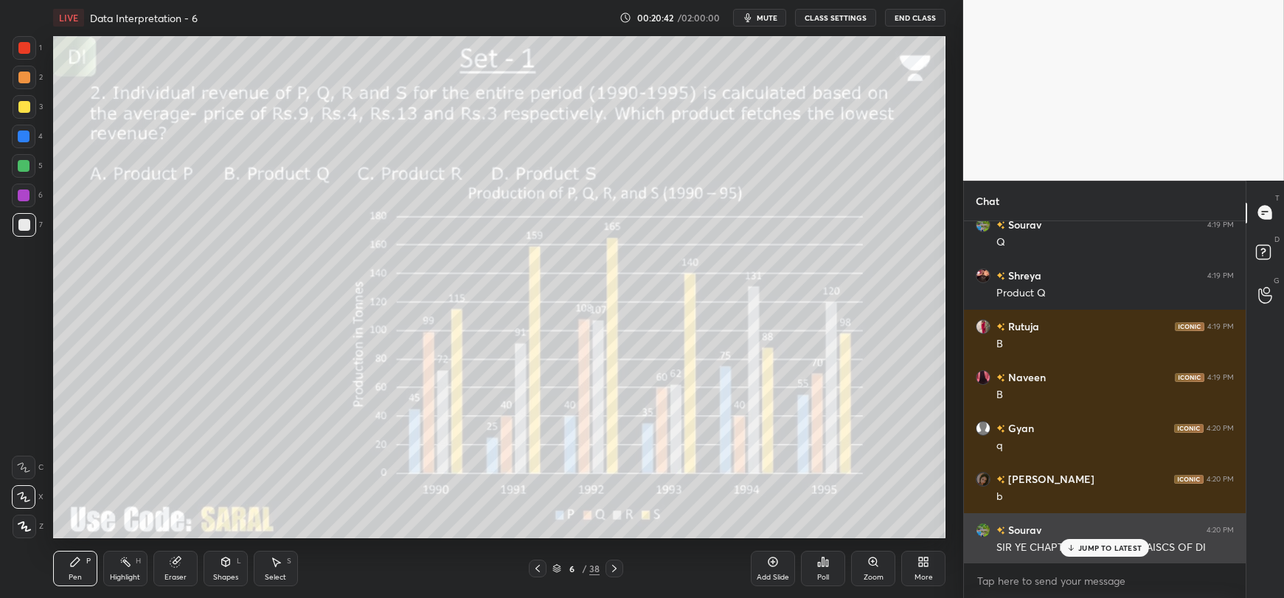
click at [1075, 551] on icon at bounding box center [1071, 547] width 10 height 9
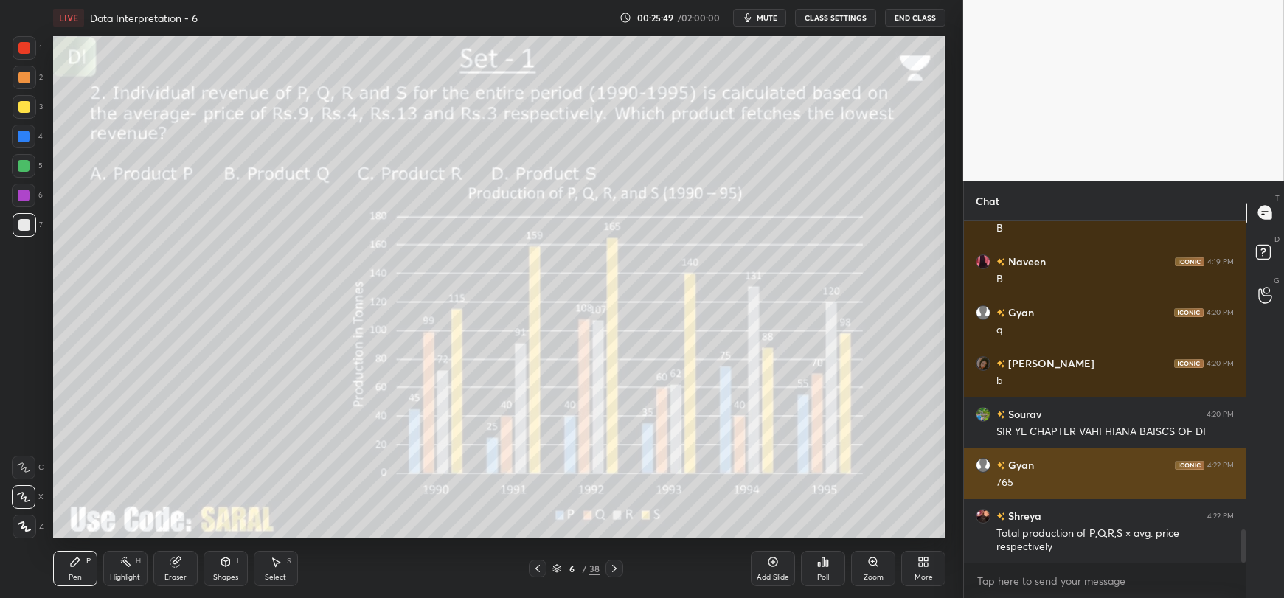
scroll to position [3183, 0]
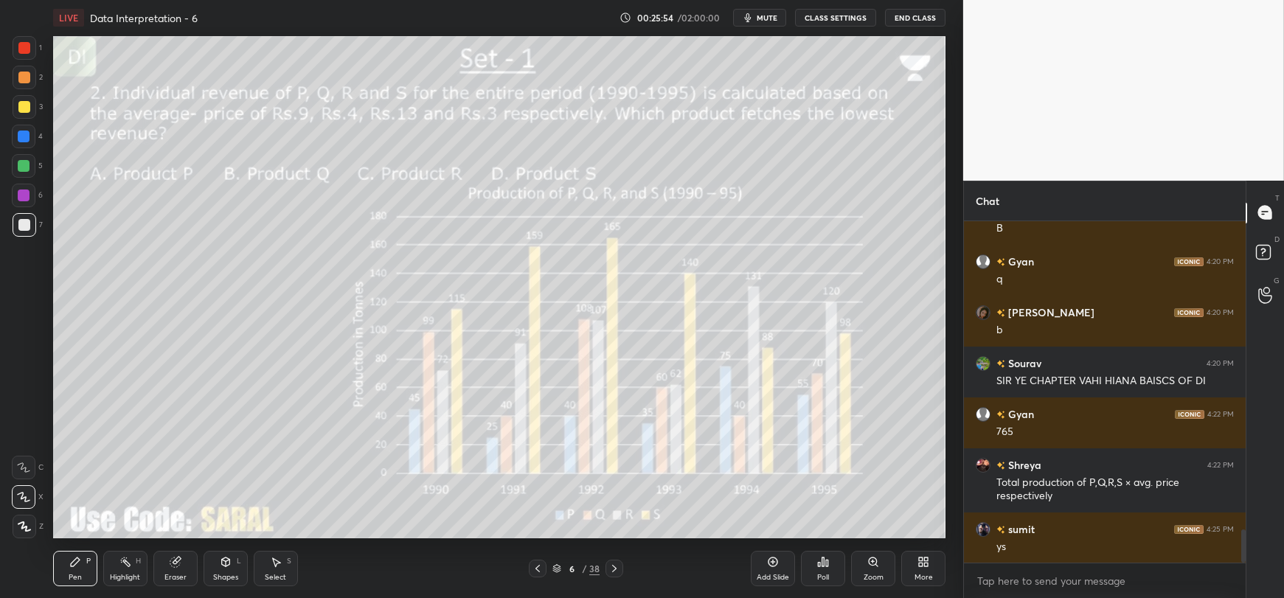
click at [184, 568] on div "Eraser" at bounding box center [175, 568] width 44 height 35
click at [25, 491] on icon at bounding box center [24, 496] width 12 height 13
click at [87, 574] on div "Pen P" at bounding box center [75, 568] width 44 height 35
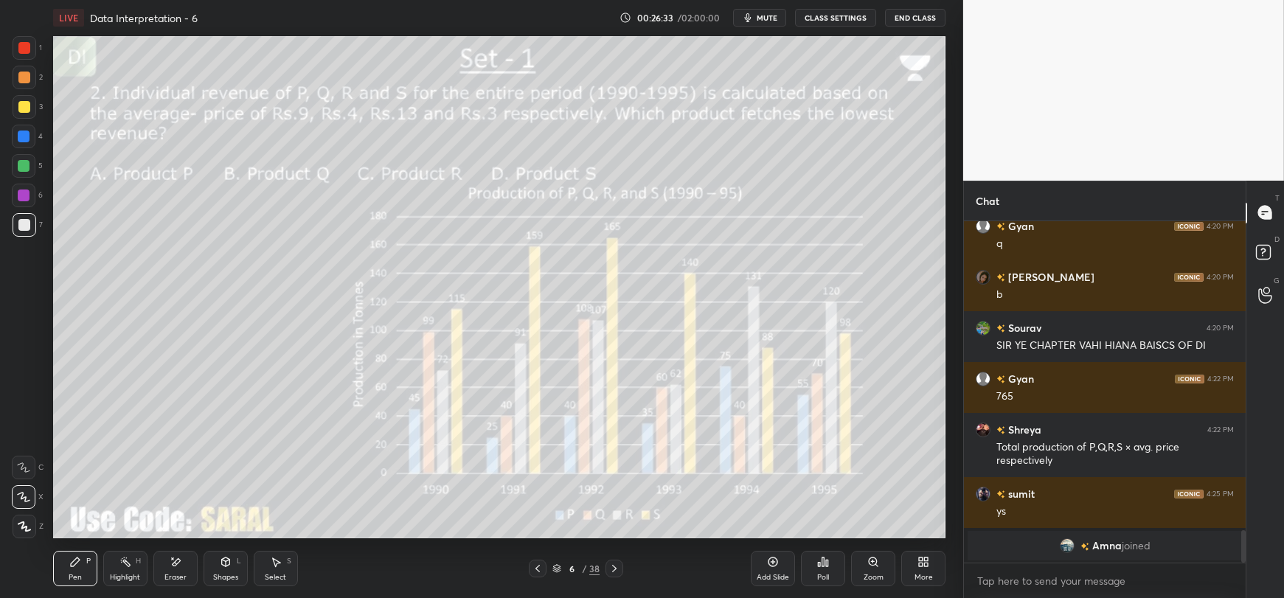
click at [170, 568] on div "Eraser" at bounding box center [175, 568] width 44 height 35
click at [63, 574] on div "Pen P" at bounding box center [75, 568] width 44 height 35
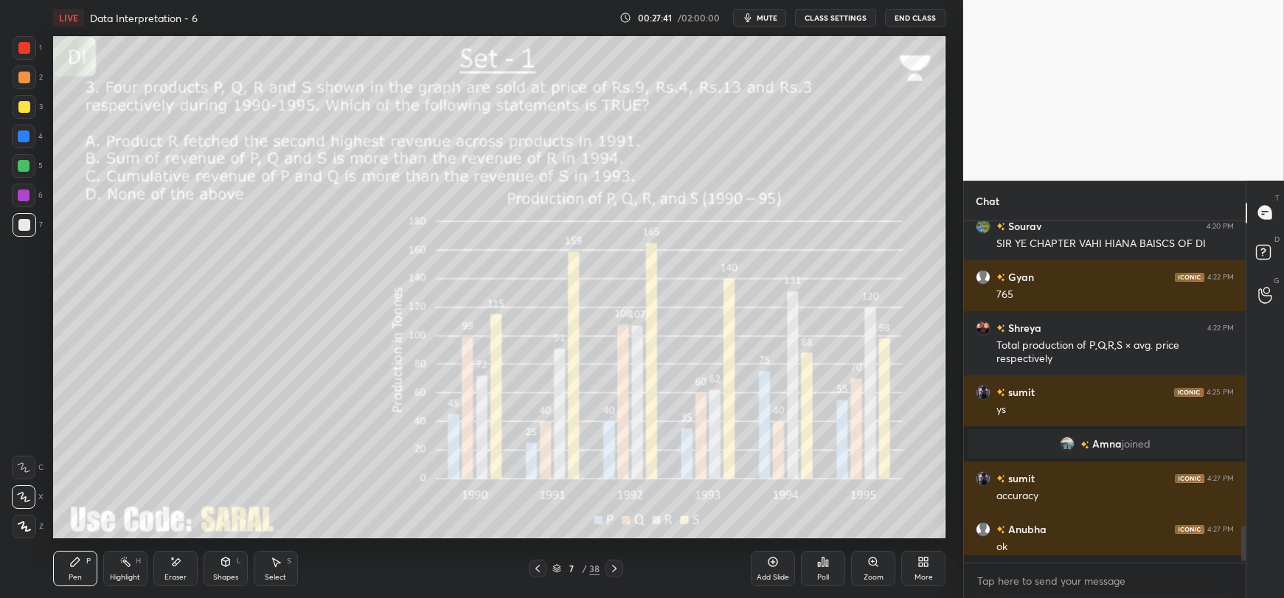
scroll to position [2795, 0]
click at [753, 16] on icon "button" at bounding box center [748, 18] width 12 height 12
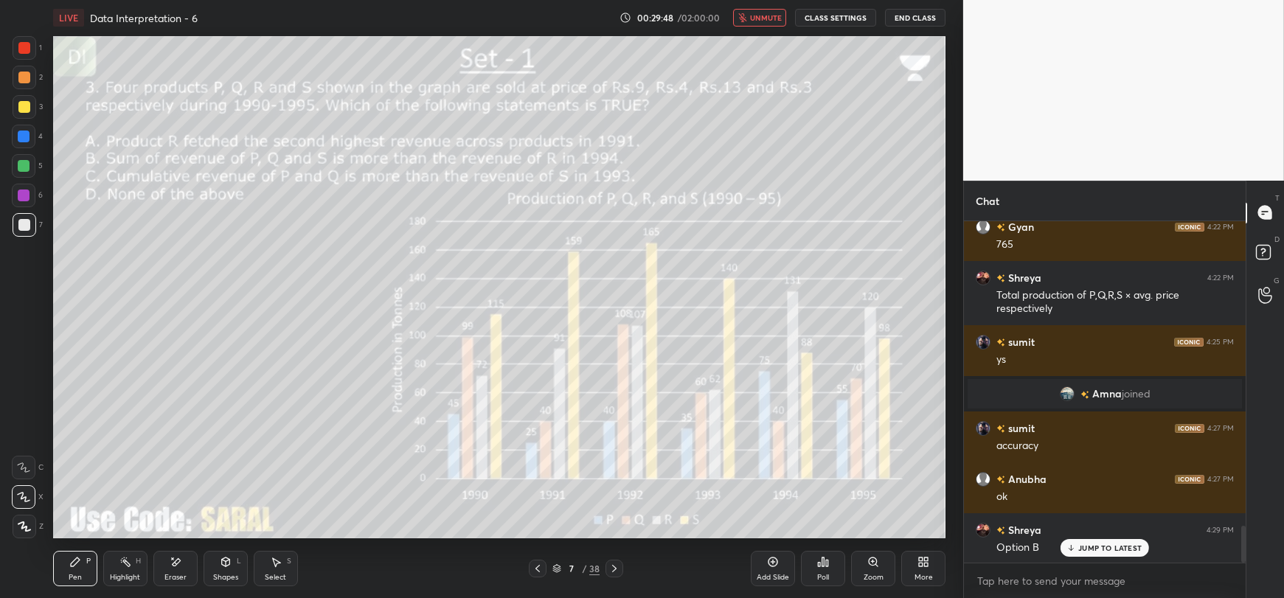
click at [757, 16] on span "unmute" at bounding box center [766, 18] width 32 height 10
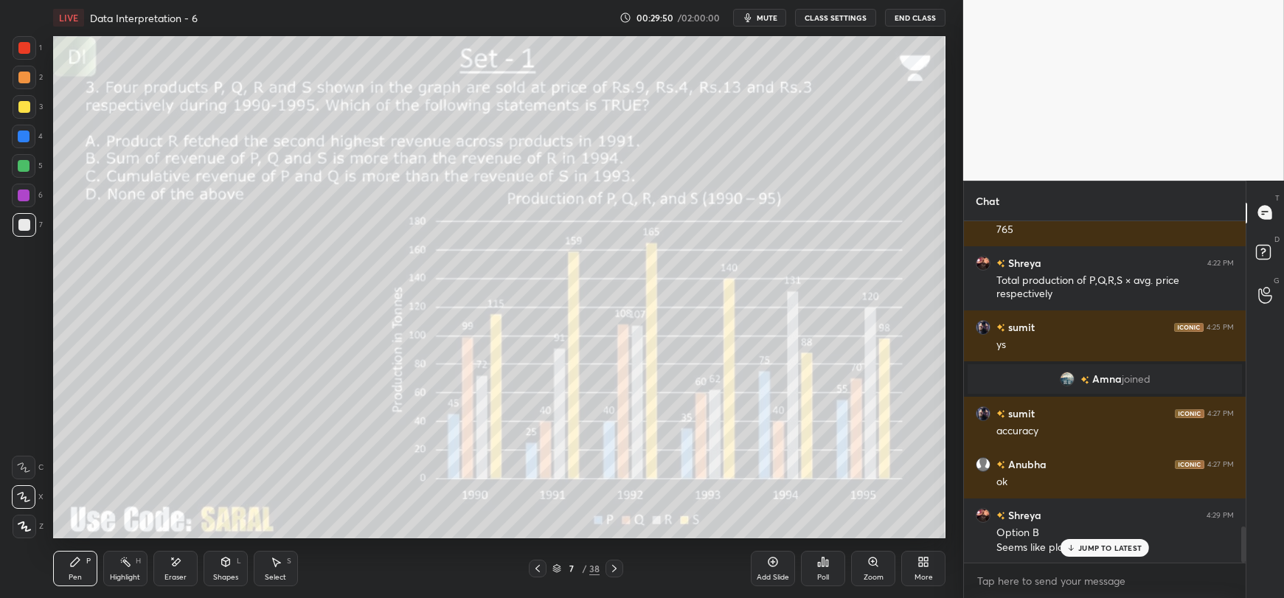
click at [1108, 546] on p "JUMP TO LATEST" at bounding box center [1109, 547] width 63 height 9
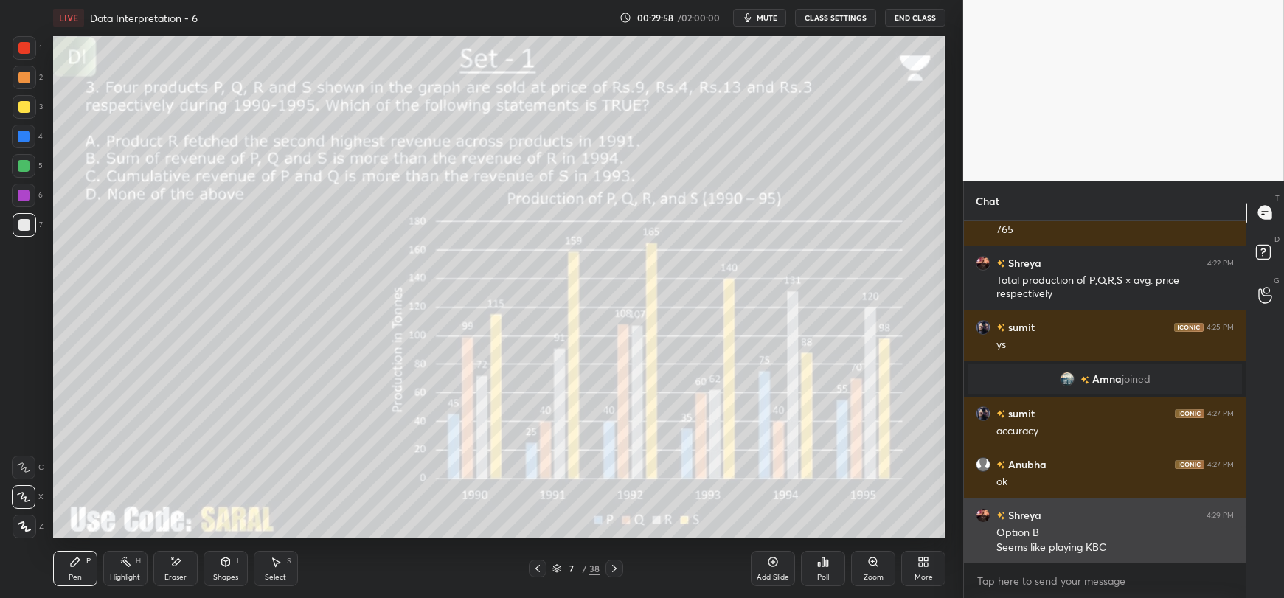
click at [1034, 513] on h6 "Shreya" at bounding box center [1023, 514] width 36 height 15
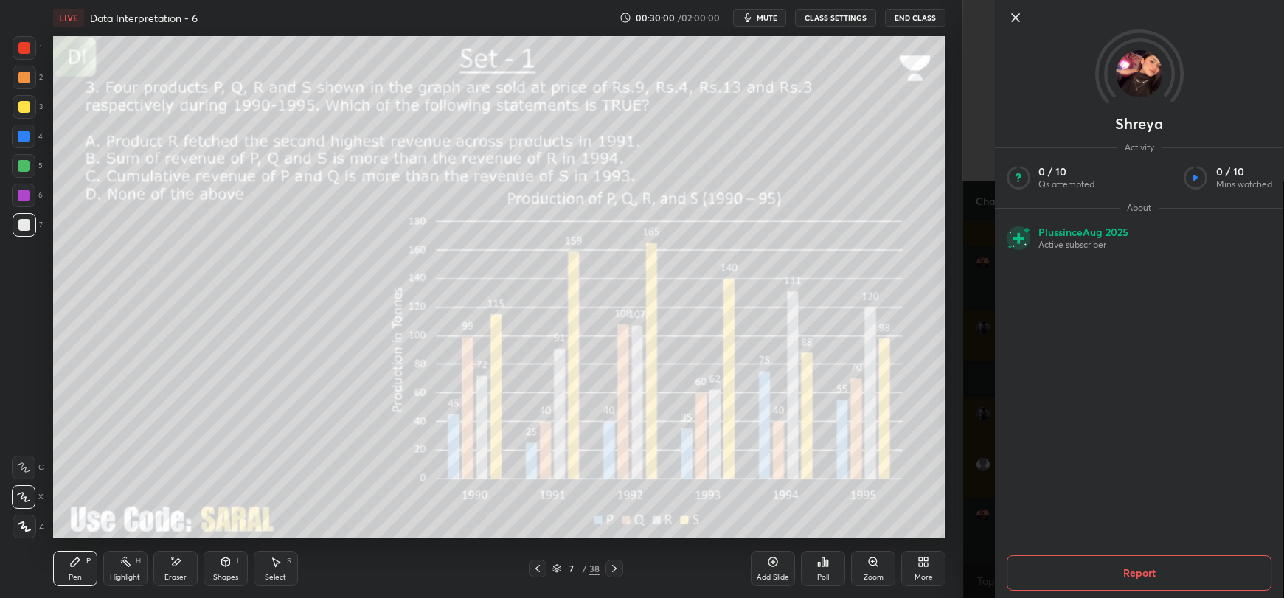
scroll to position [2911, 0]
click at [1011, 13] on icon at bounding box center [1015, 18] width 18 height 18
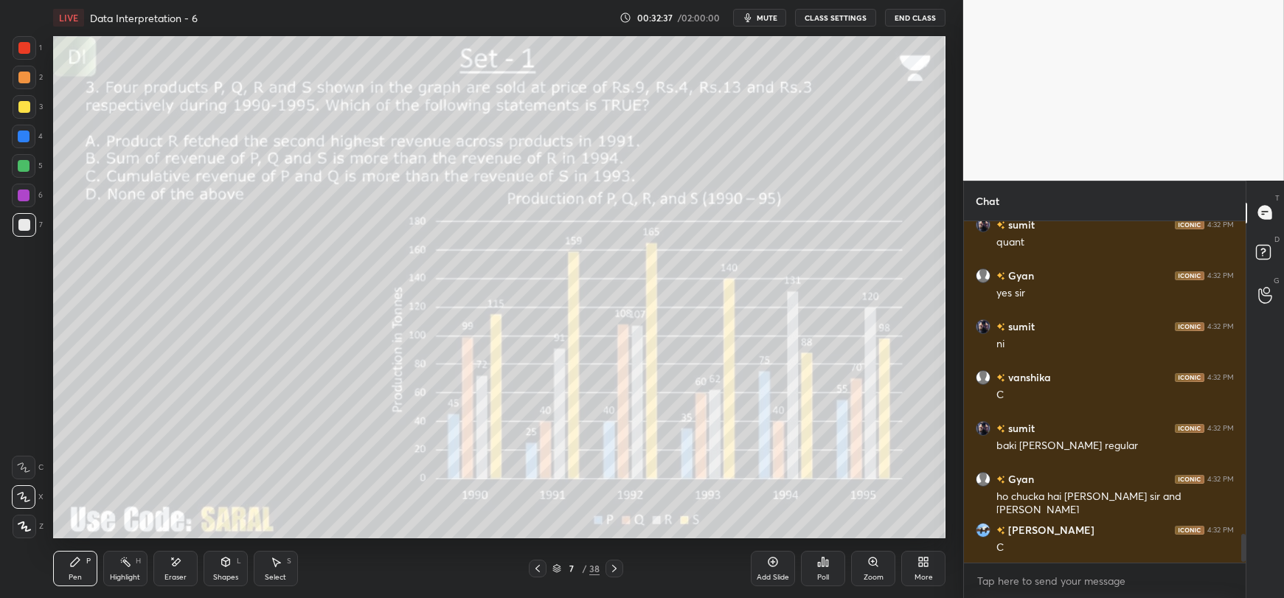
scroll to position [3725, 0]
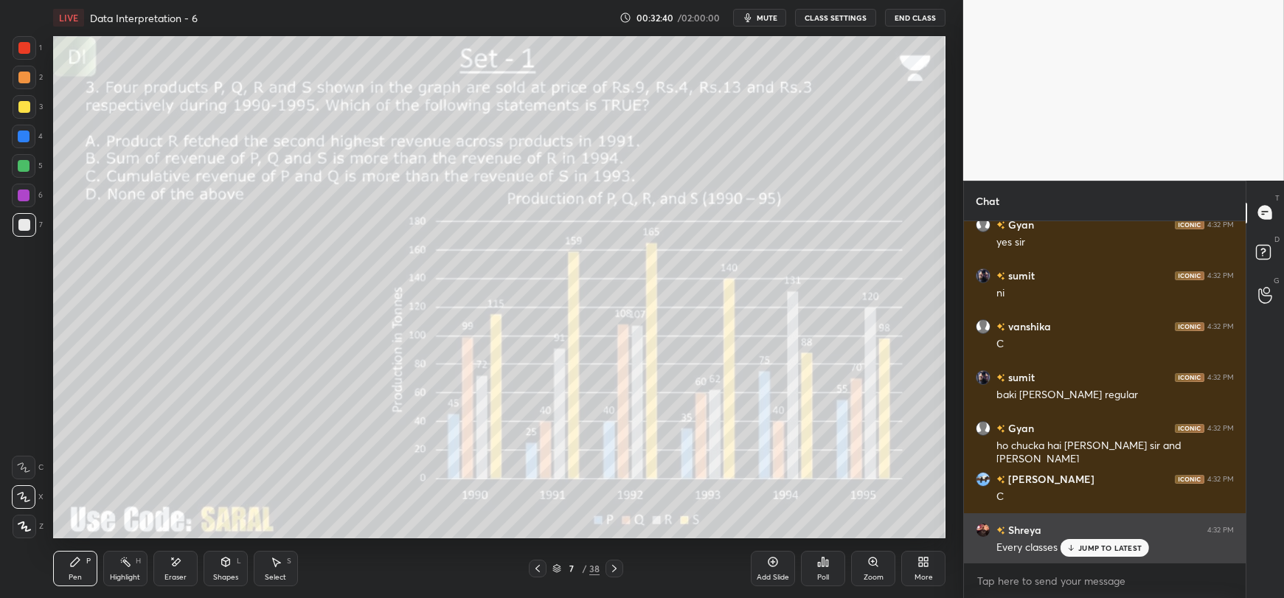
click at [1082, 547] on p "JUMP TO LATEST" at bounding box center [1109, 547] width 63 height 9
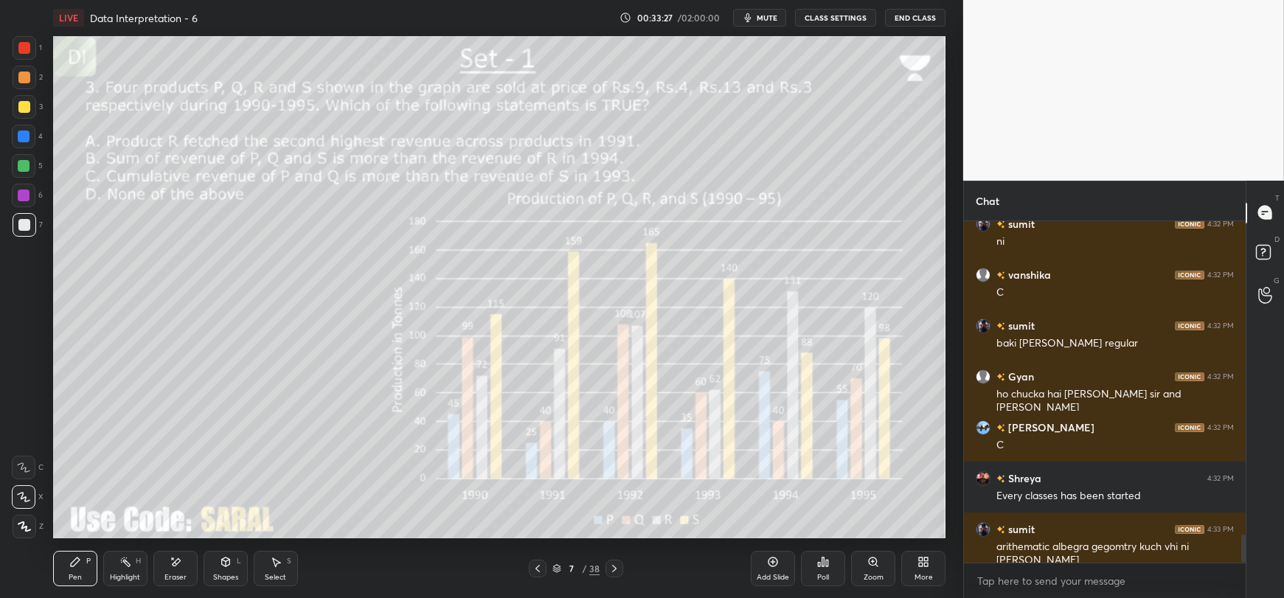
scroll to position [3827, 0]
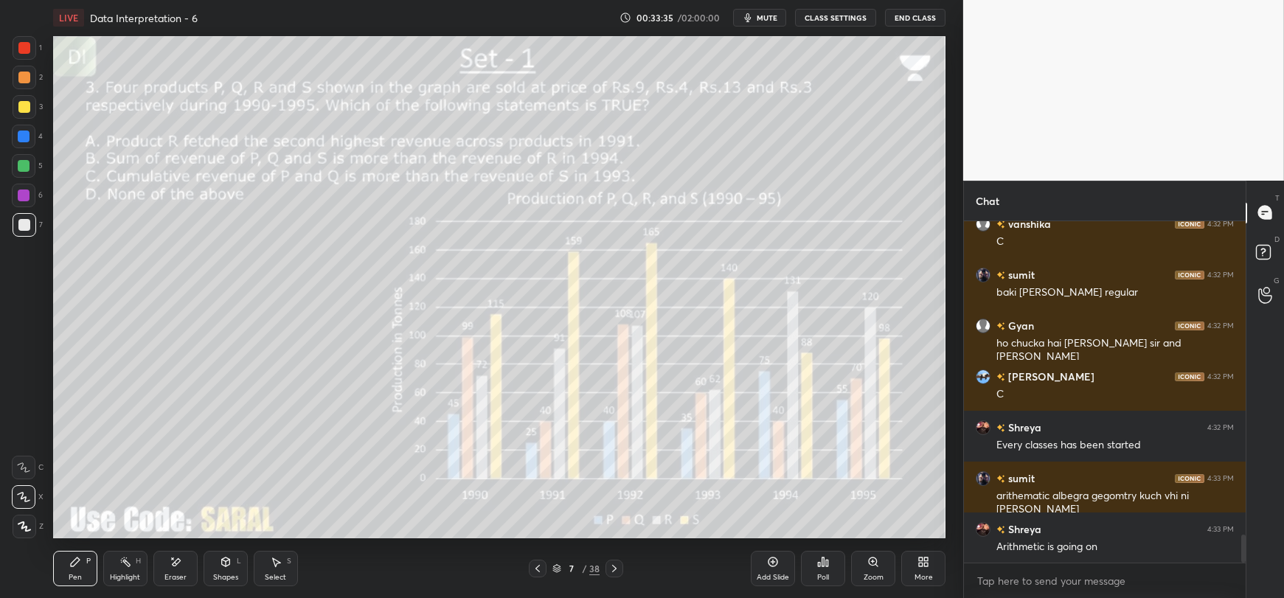
click at [171, 568] on div "Eraser" at bounding box center [175, 568] width 44 height 35
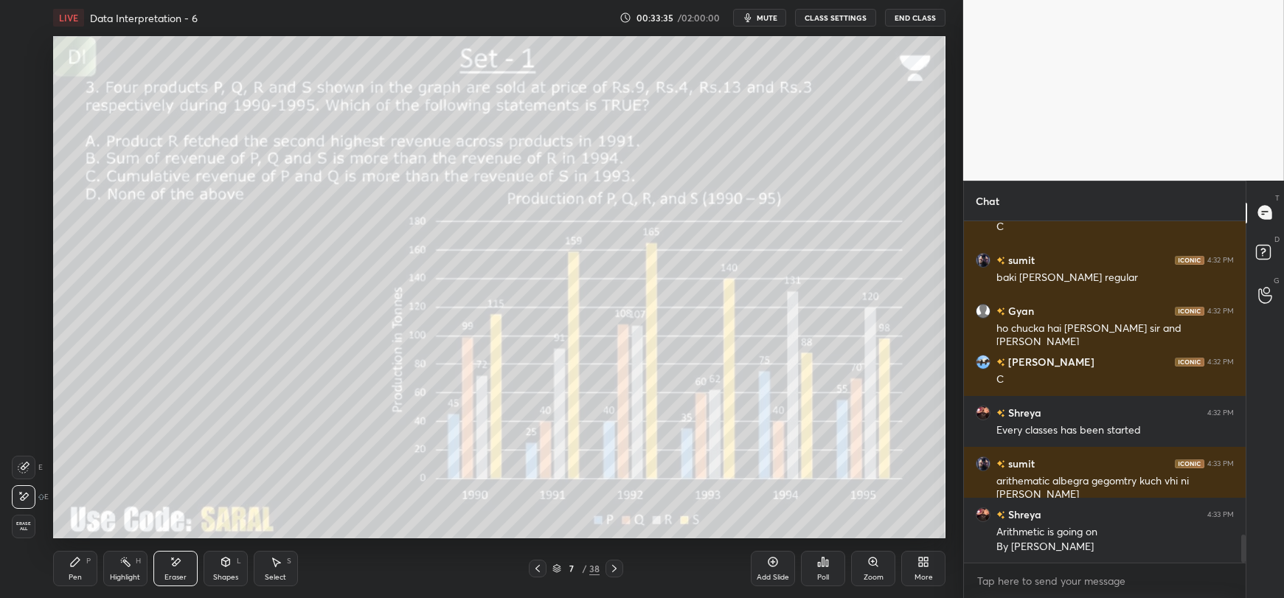
click at [19, 523] on span "Erase all" at bounding box center [24, 526] width 22 height 10
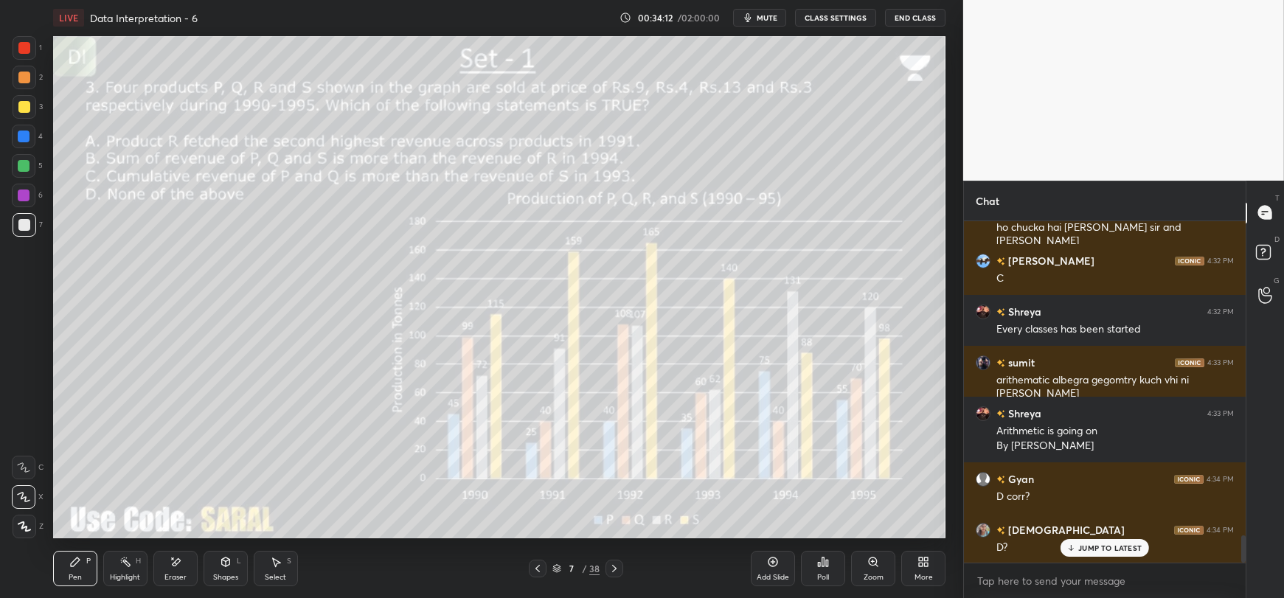
scroll to position [4007, 0]
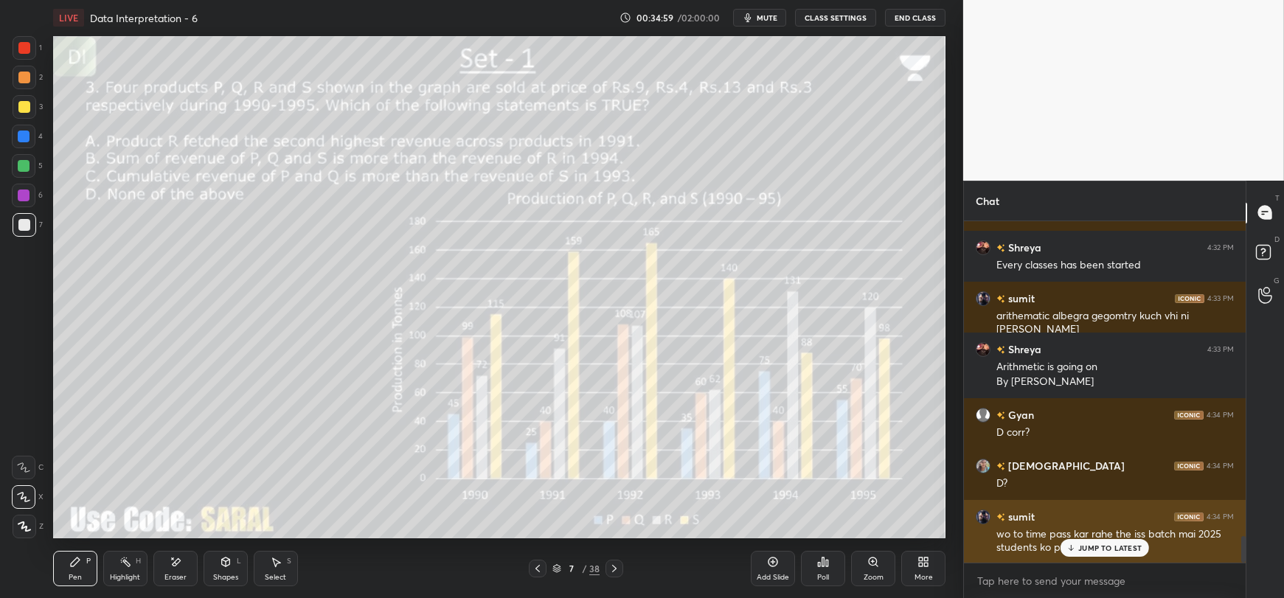
click at [1076, 550] on div "JUMP TO LATEST" at bounding box center [1104, 548] width 88 height 18
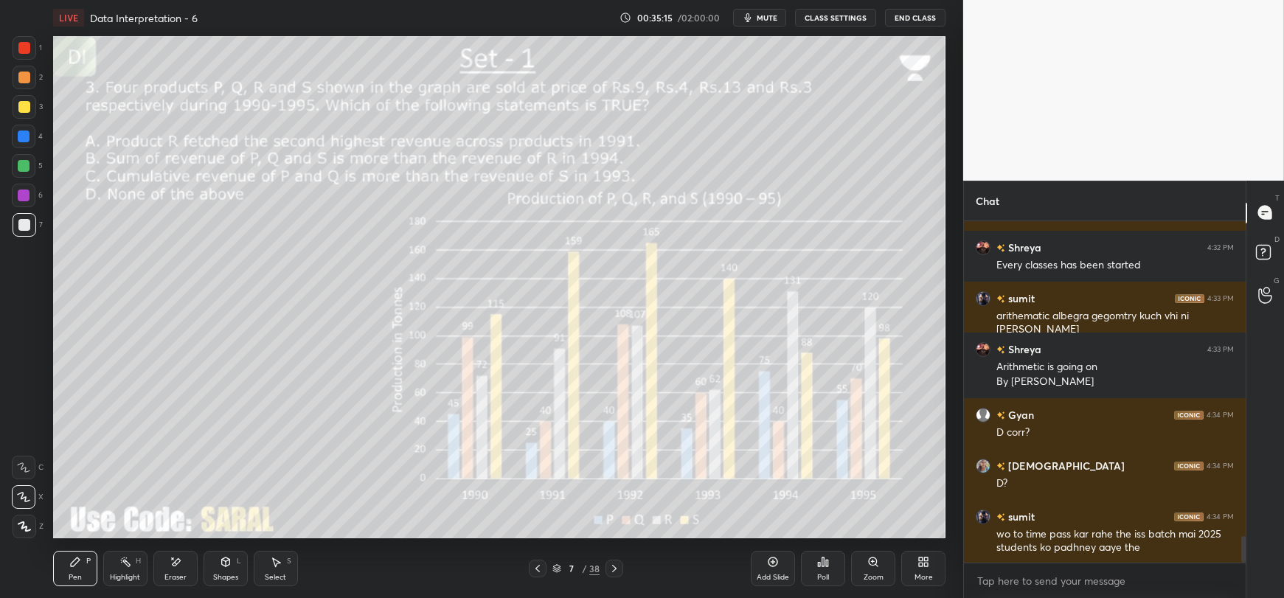
click at [173, 568] on div "Eraser" at bounding box center [175, 568] width 44 height 35
click at [72, 568] on icon at bounding box center [75, 562] width 12 height 12
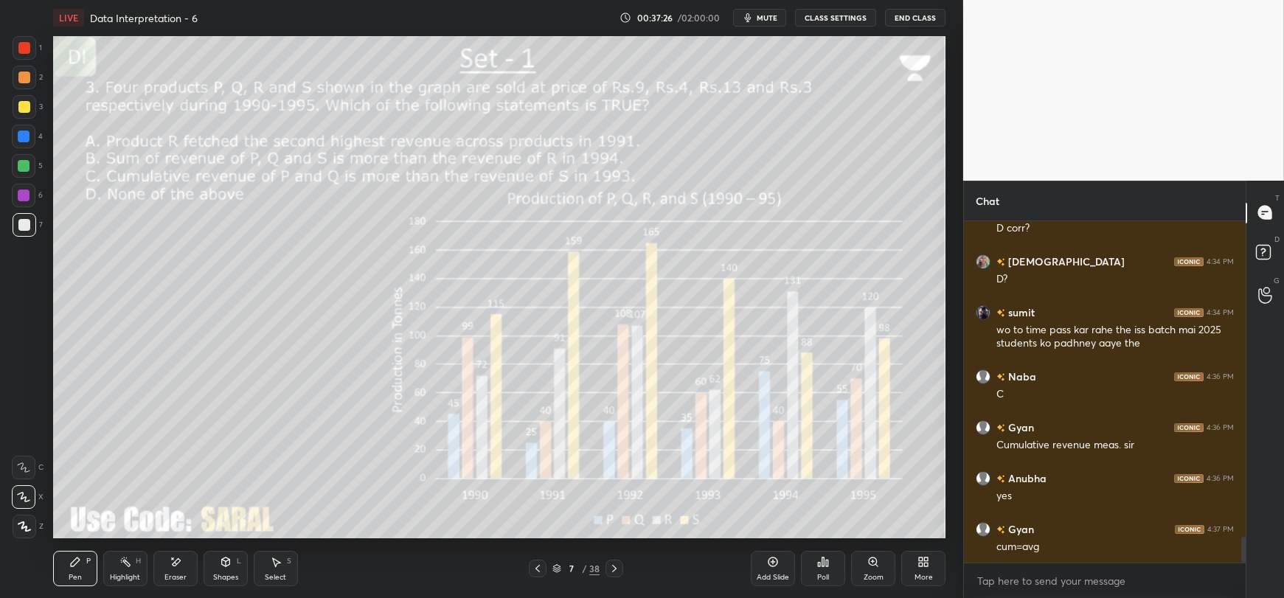
scroll to position [4261, 0]
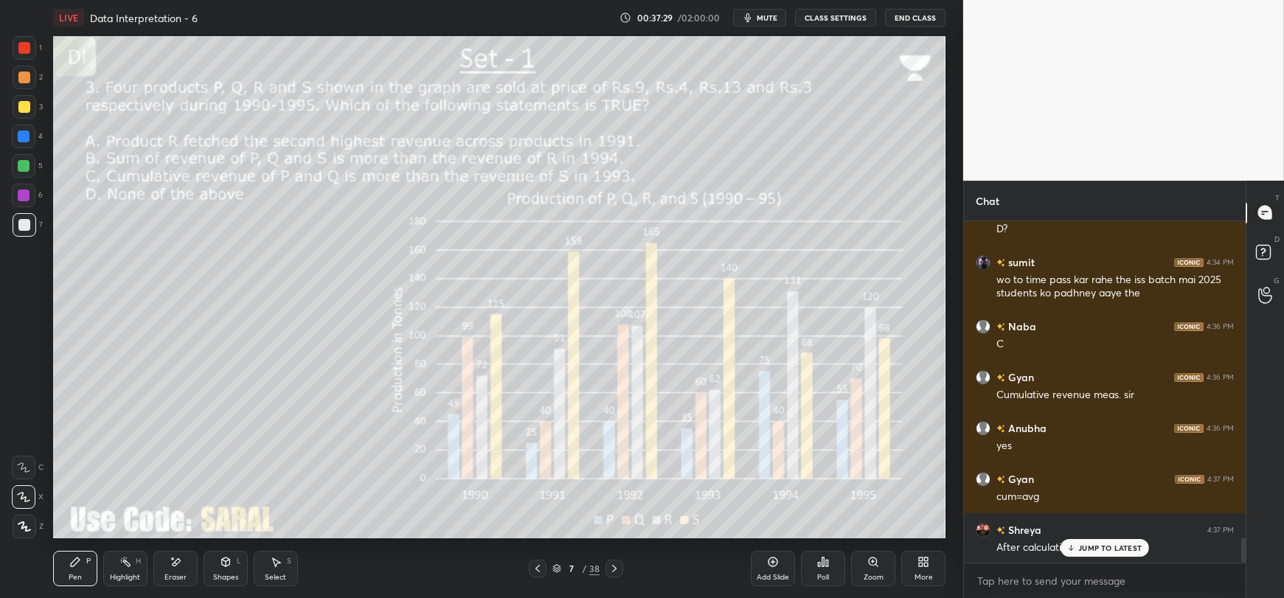
click at [1076, 549] on div "JUMP TO LATEST" at bounding box center [1104, 548] width 88 height 18
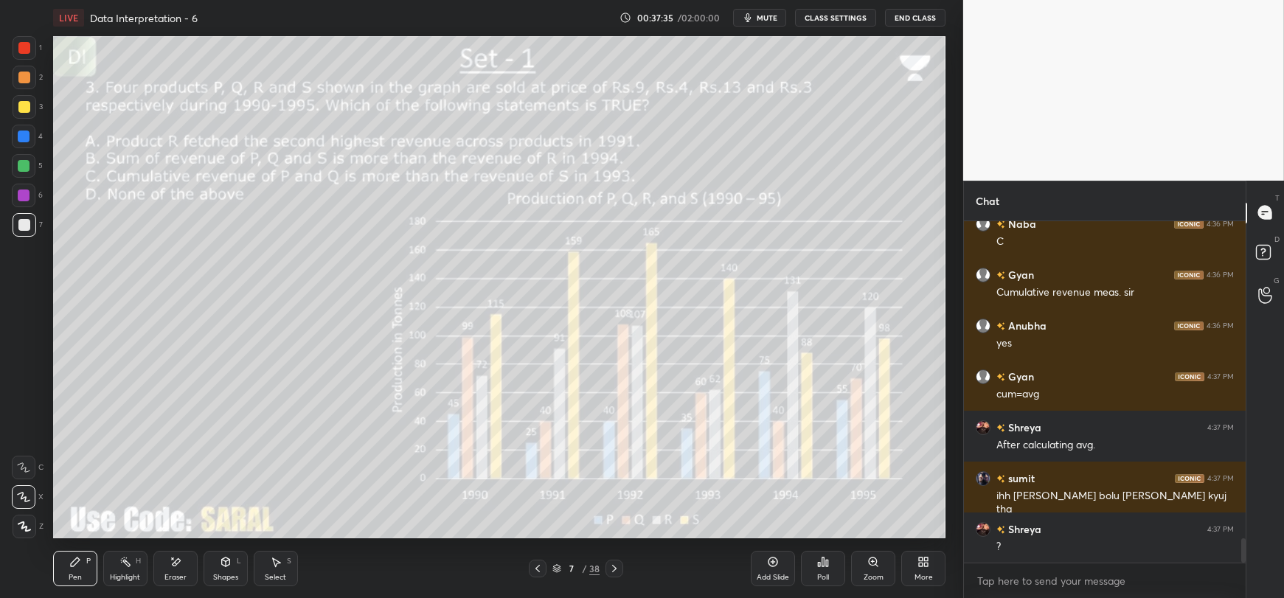
scroll to position [4415, 0]
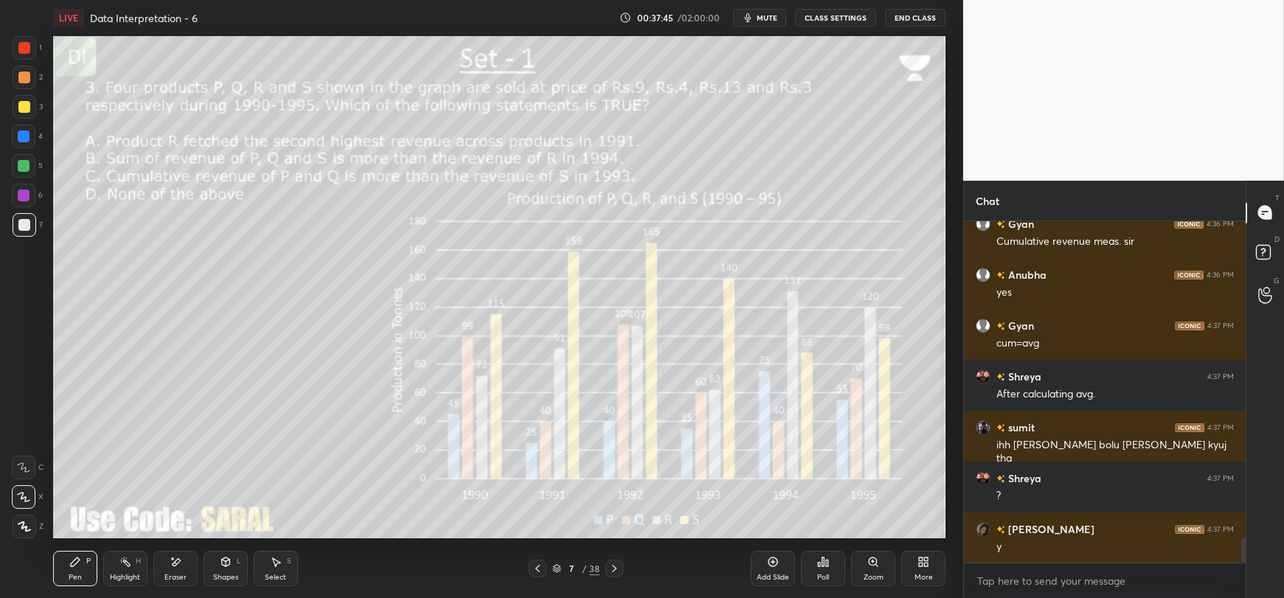
click at [230, 565] on icon at bounding box center [226, 562] width 12 height 12
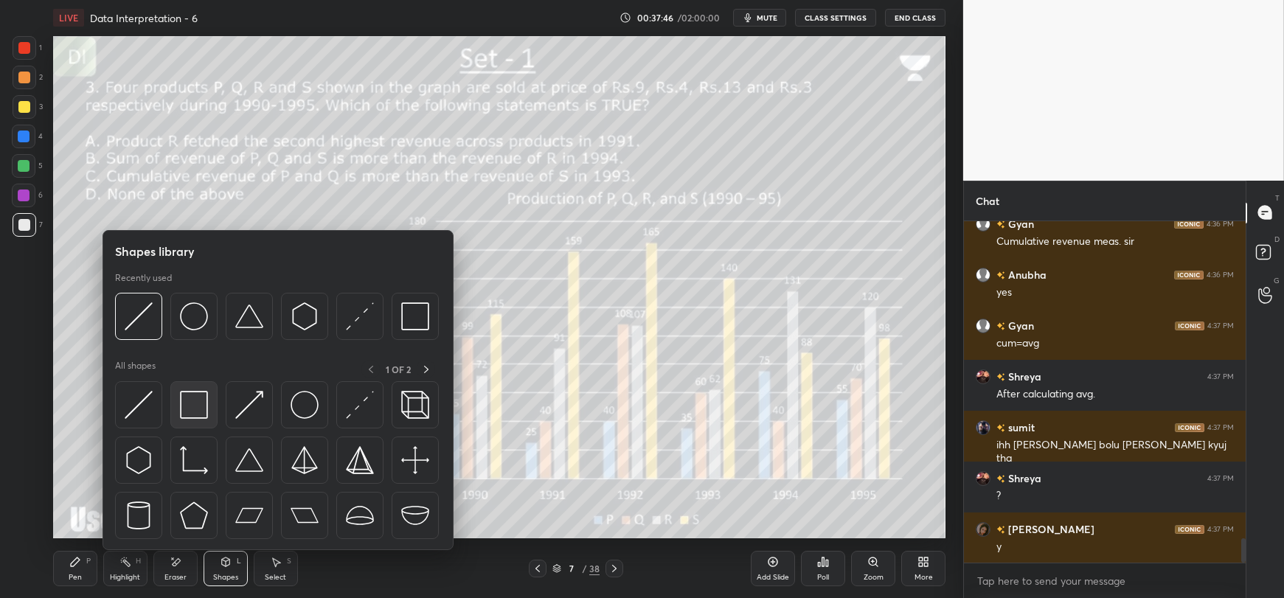
click at [192, 408] on img at bounding box center [194, 405] width 28 height 28
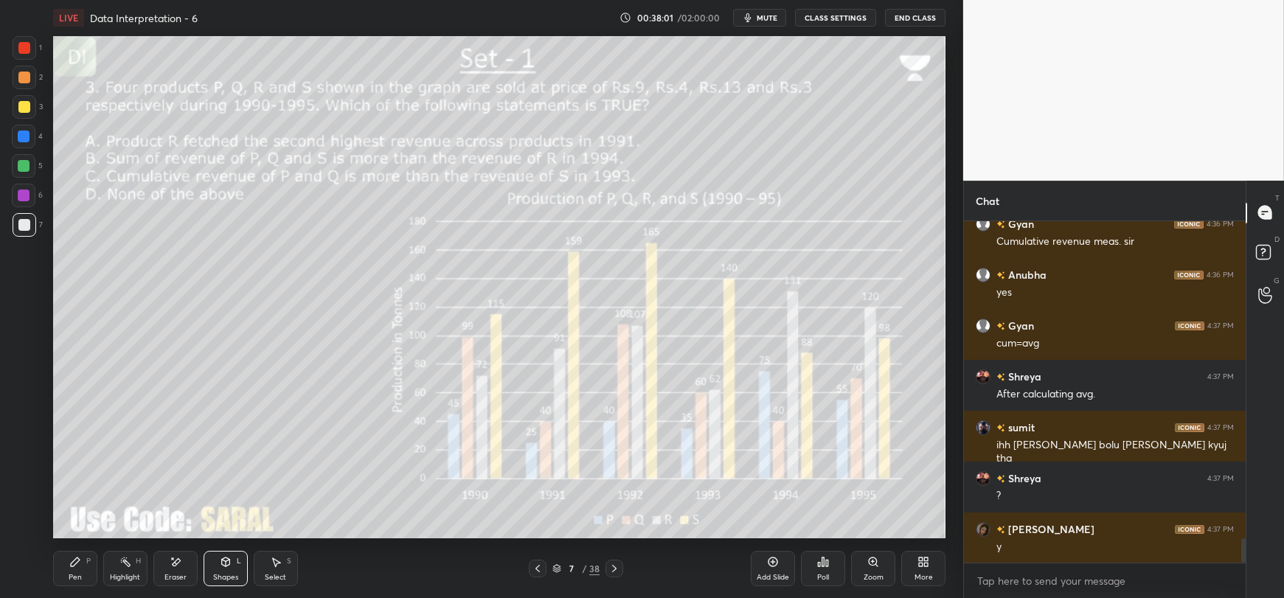
click at [72, 574] on div "Pen" at bounding box center [75, 577] width 13 height 7
click at [223, 568] on div "Shapes L" at bounding box center [225, 568] width 44 height 35
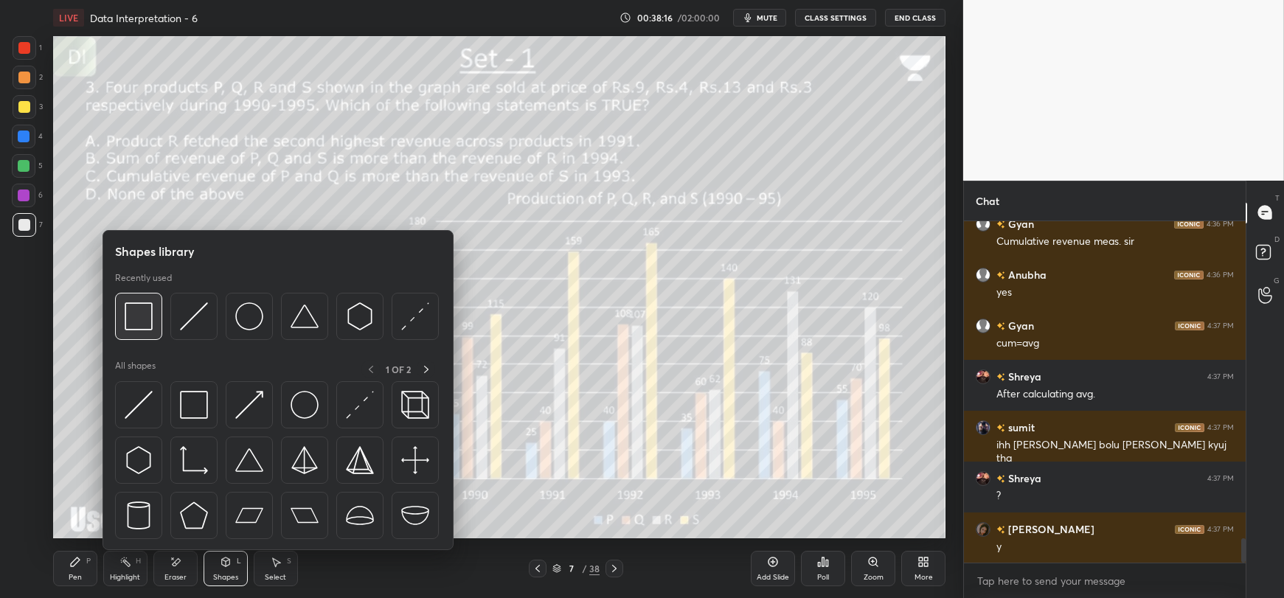
click at [145, 330] on img at bounding box center [139, 316] width 28 height 28
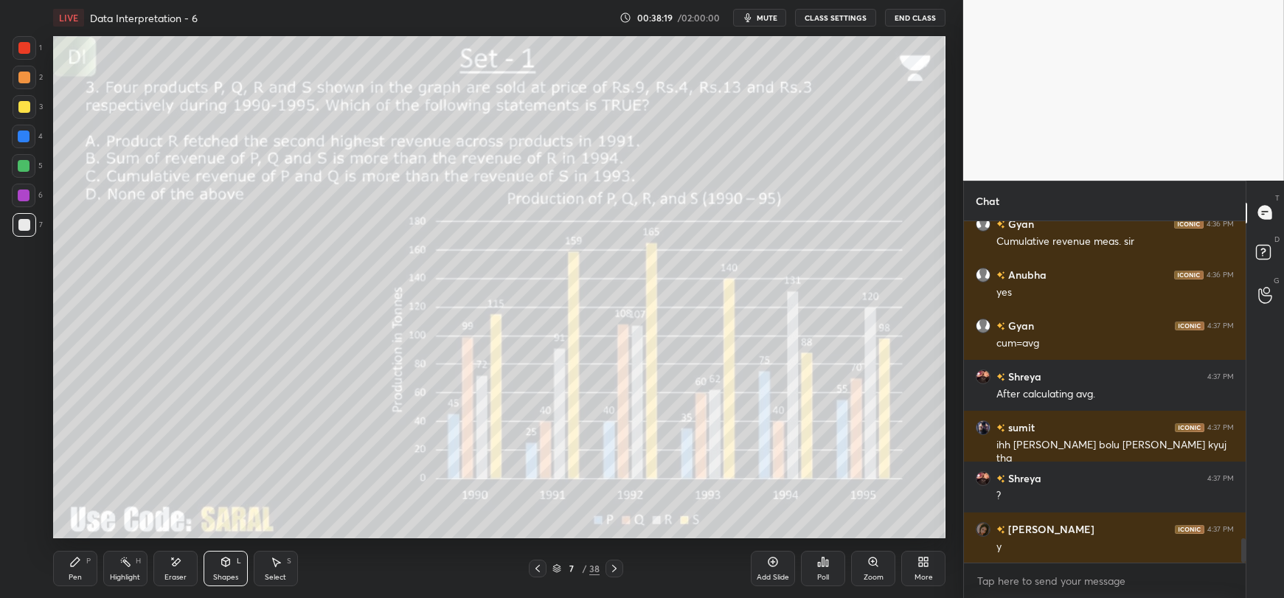
scroll to position [4466, 0]
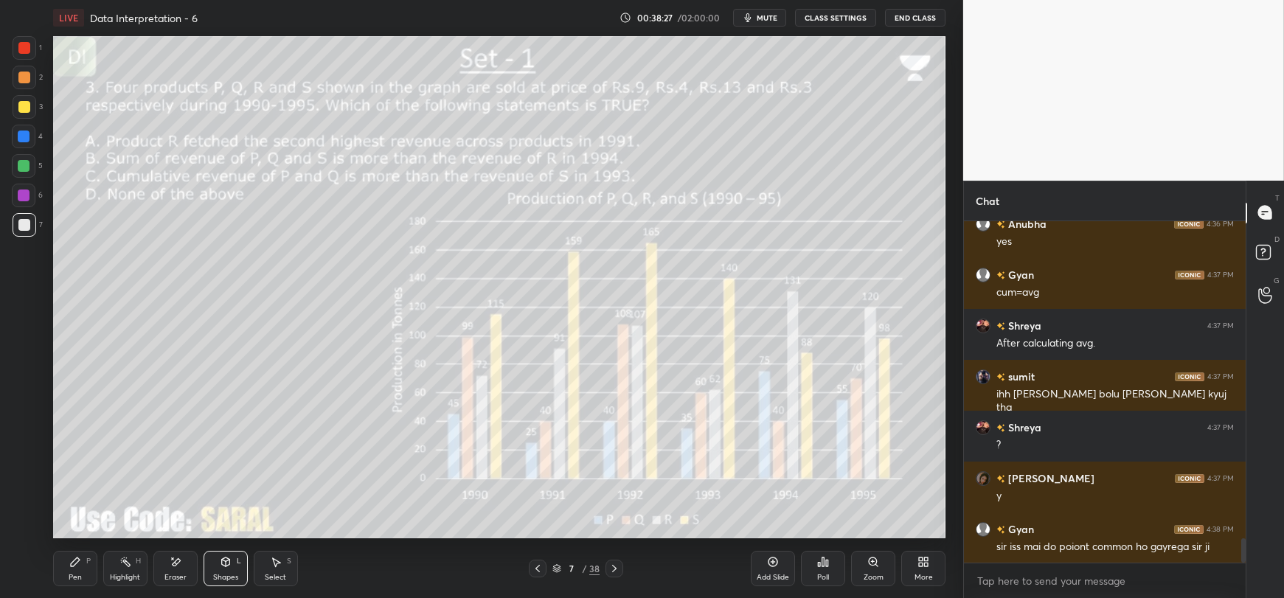
click at [77, 570] on div "Pen P" at bounding box center [75, 568] width 44 height 35
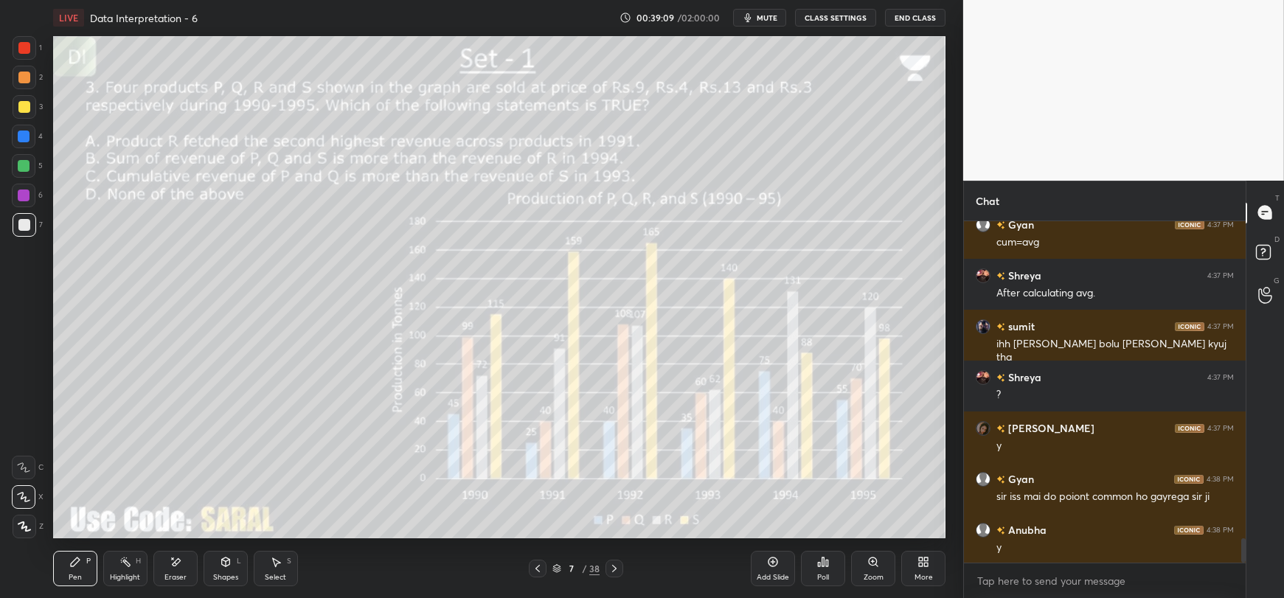
scroll to position [4567, 0]
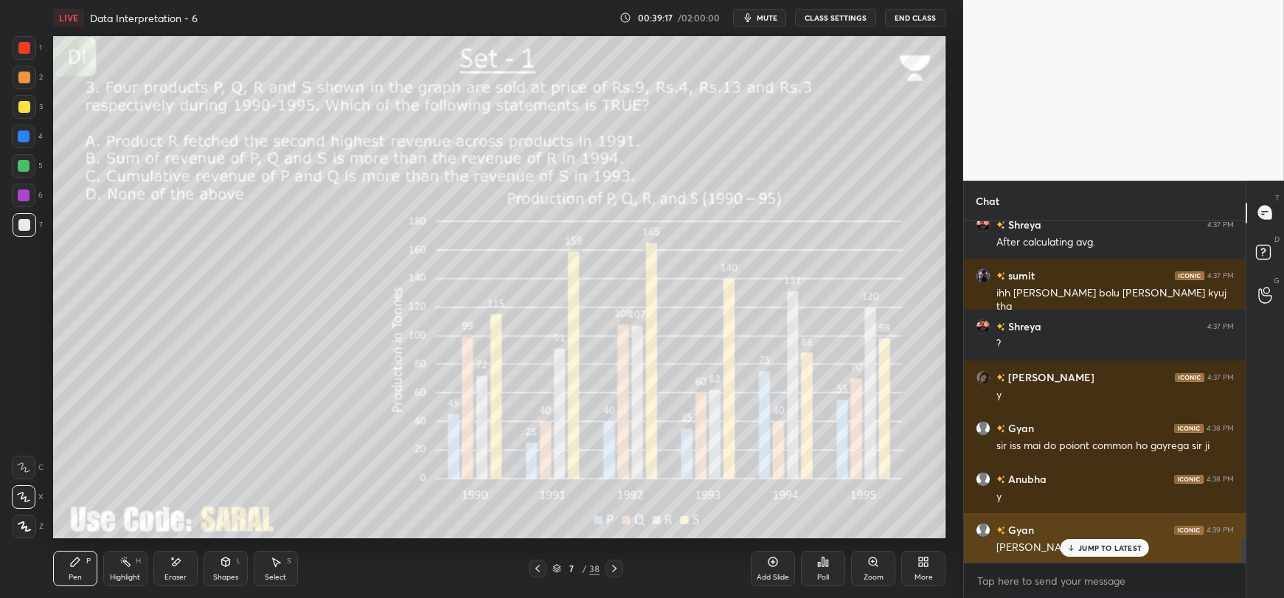
click at [1090, 548] on p "JUMP TO LATEST" at bounding box center [1109, 547] width 63 height 9
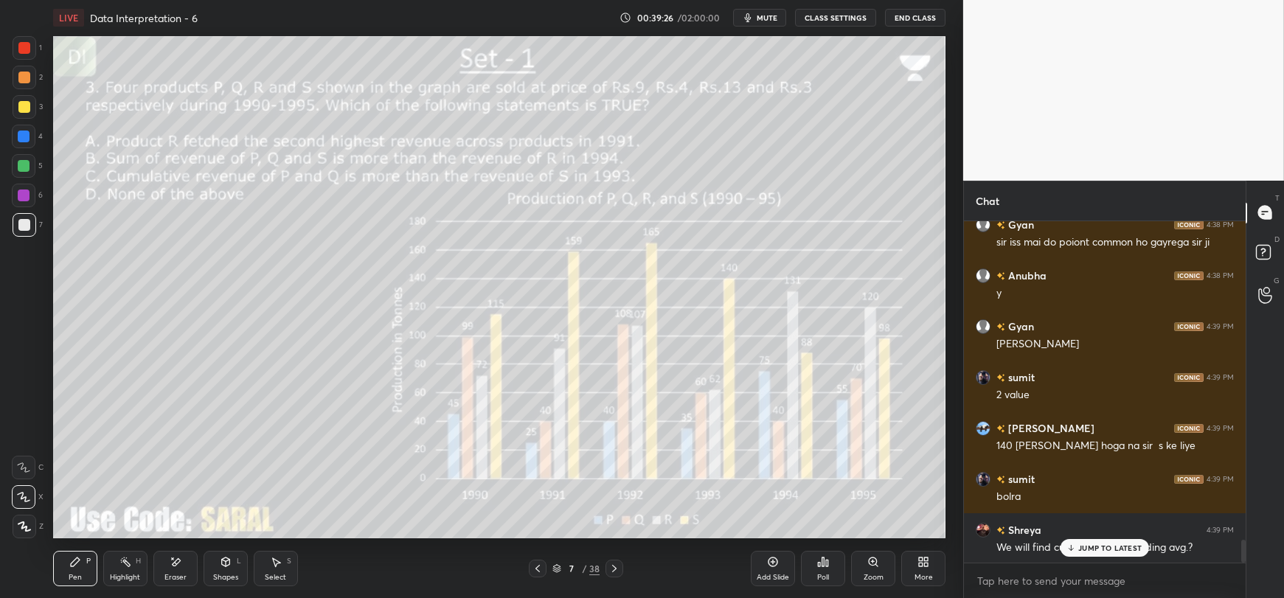
scroll to position [4821, 0]
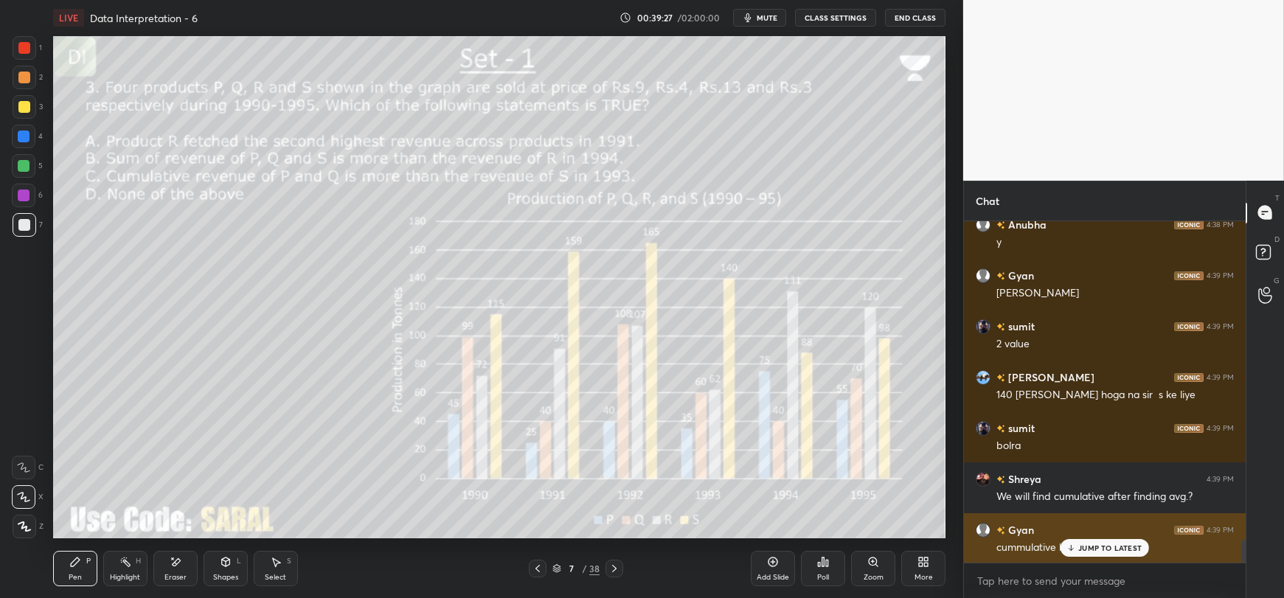
click at [1101, 551] on p "JUMP TO LATEST" at bounding box center [1109, 547] width 63 height 9
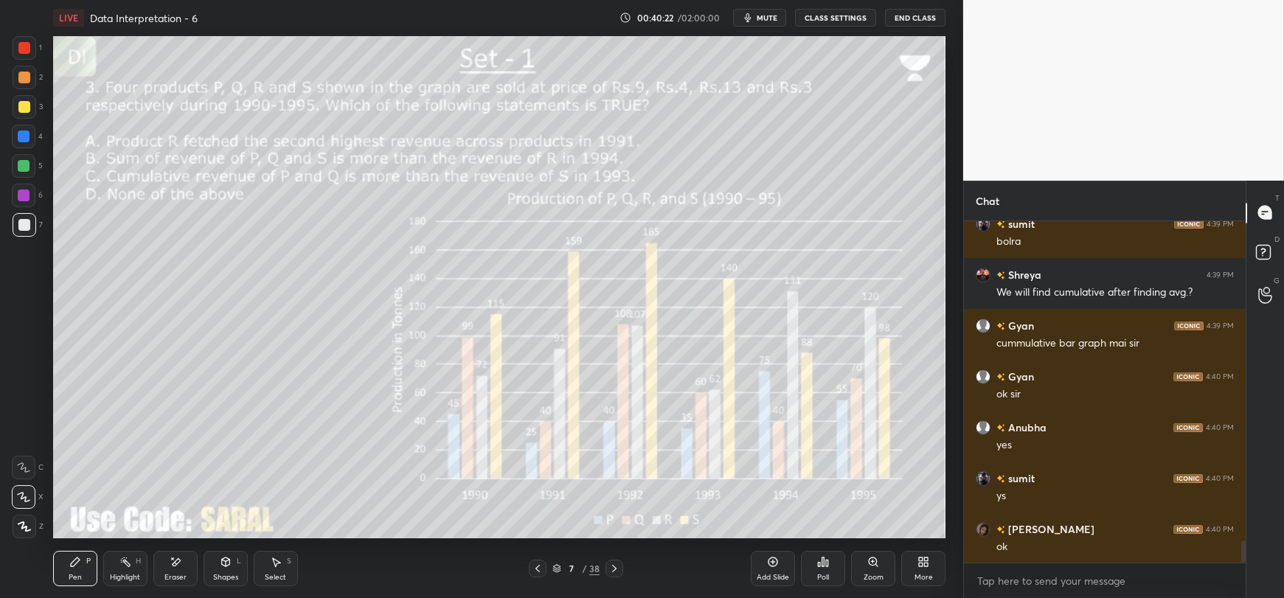
scroll to position [5075, 0]
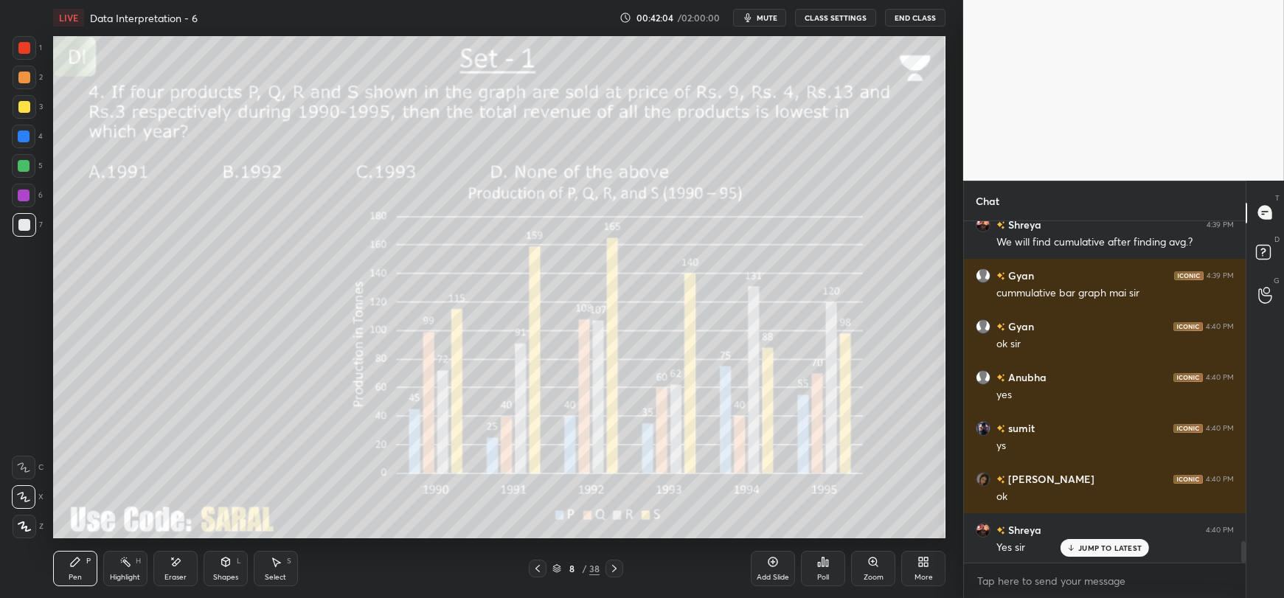
click at [1079, 550] on p "JUMP TO LATEST" at bounding box center [1109, 547] width 63 height 9
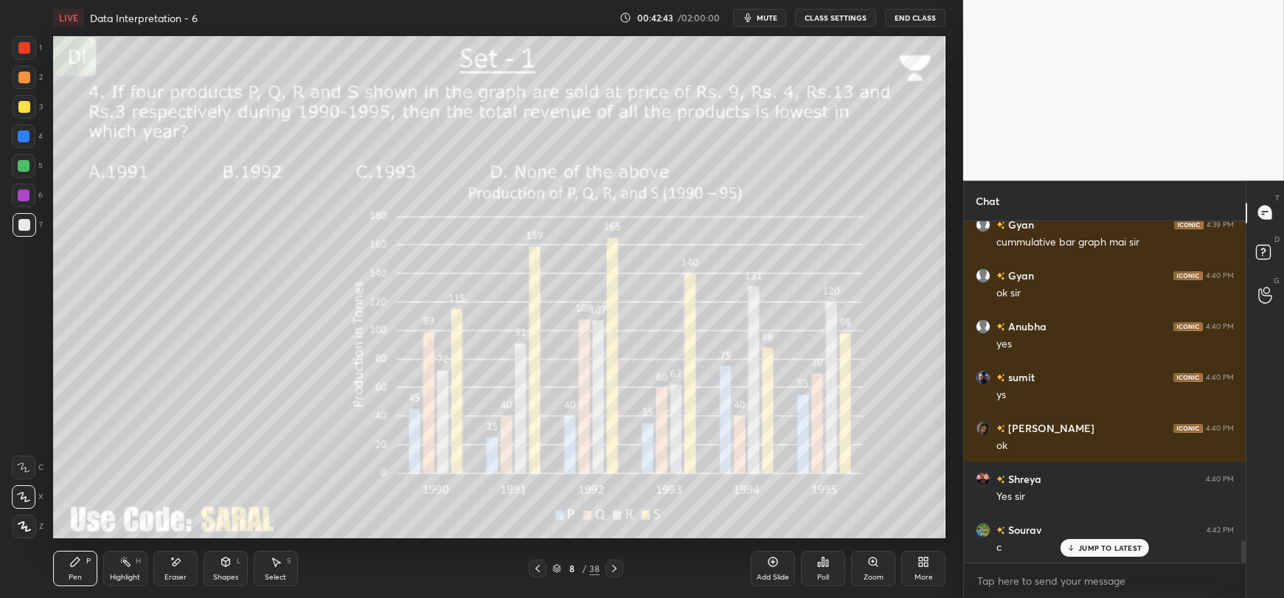
click at [1098, 551] on p "JUMP TO LATEST" at bounding box center [1109, 547] width 63 height 9
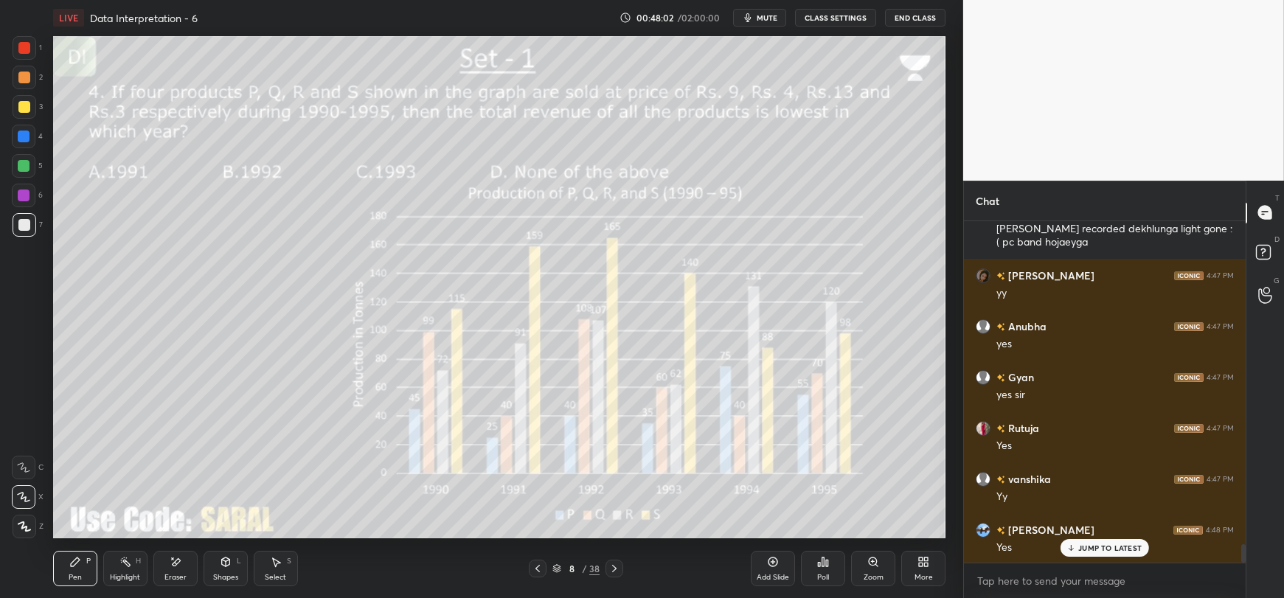
scroll to position [6053, 0]
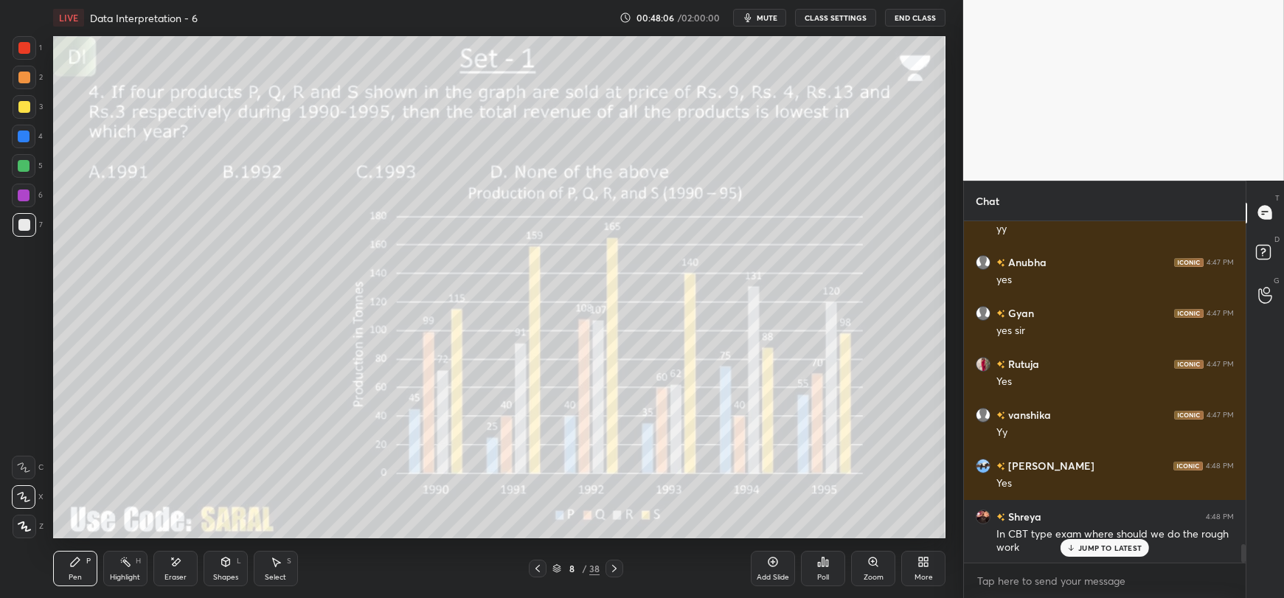
click at [1104, 548] on p "JUMP TO LATEST" at bounding box center [1109, 547] width 63 height 9
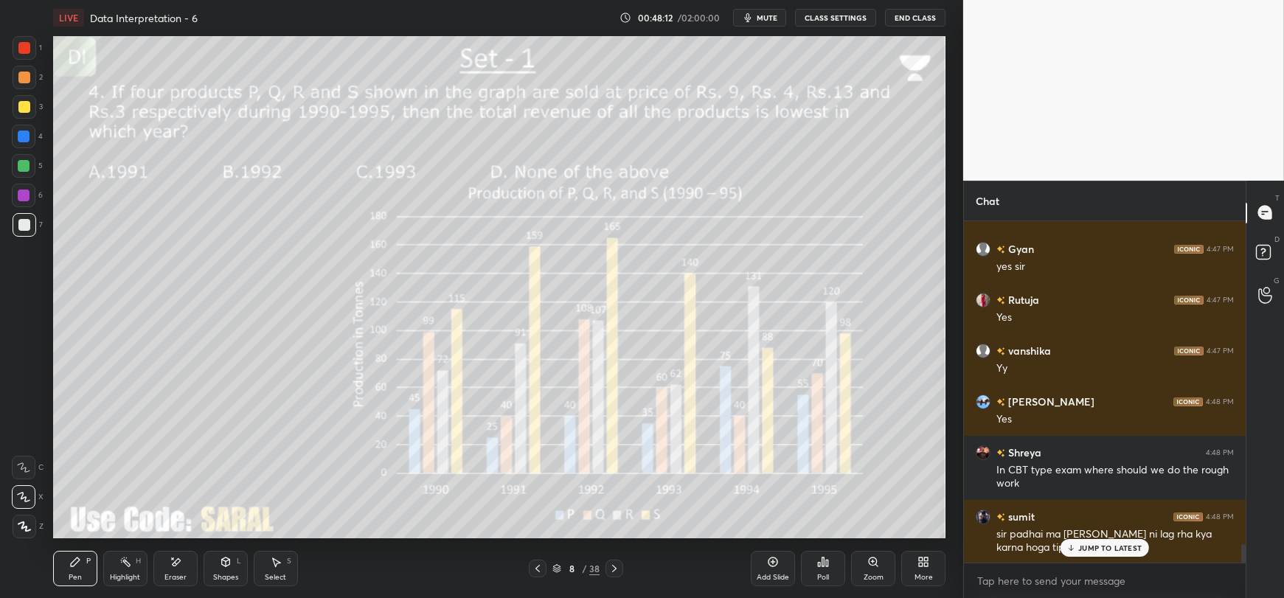
click at [1119, 550] on p "JUMP TO LATEST" at bounding box center [1109, 547] width 63 height 9
click at [580, 565] on div "8 / 38" at bounding box center [575, 568] width 47 height 13
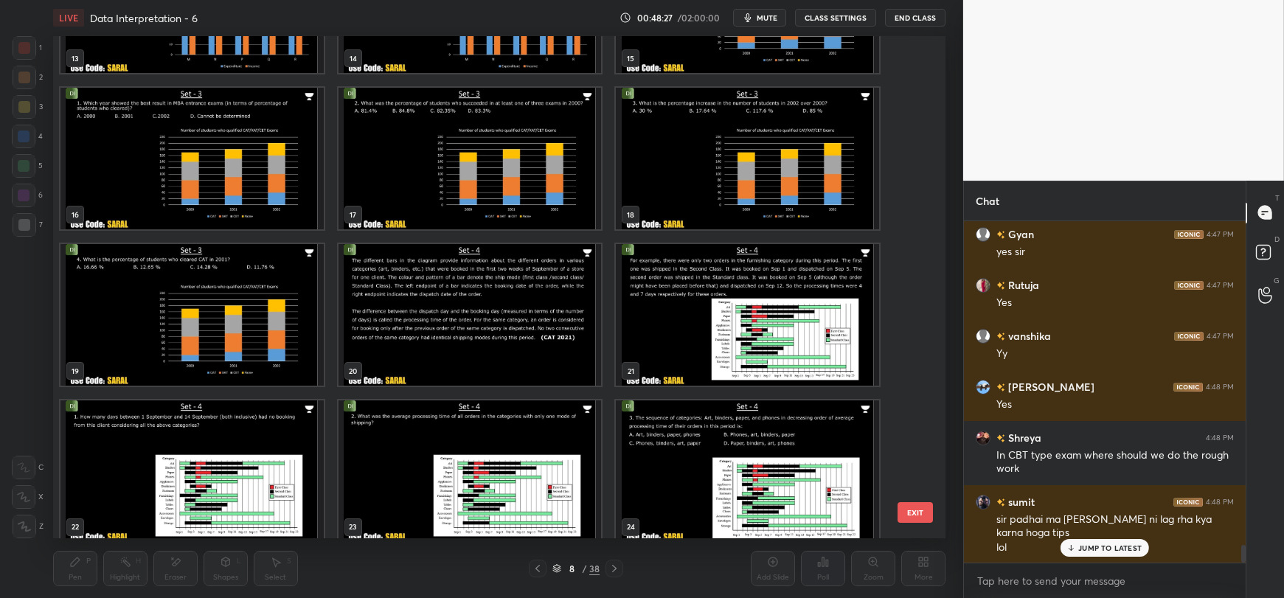
scroll to position [4, 4]
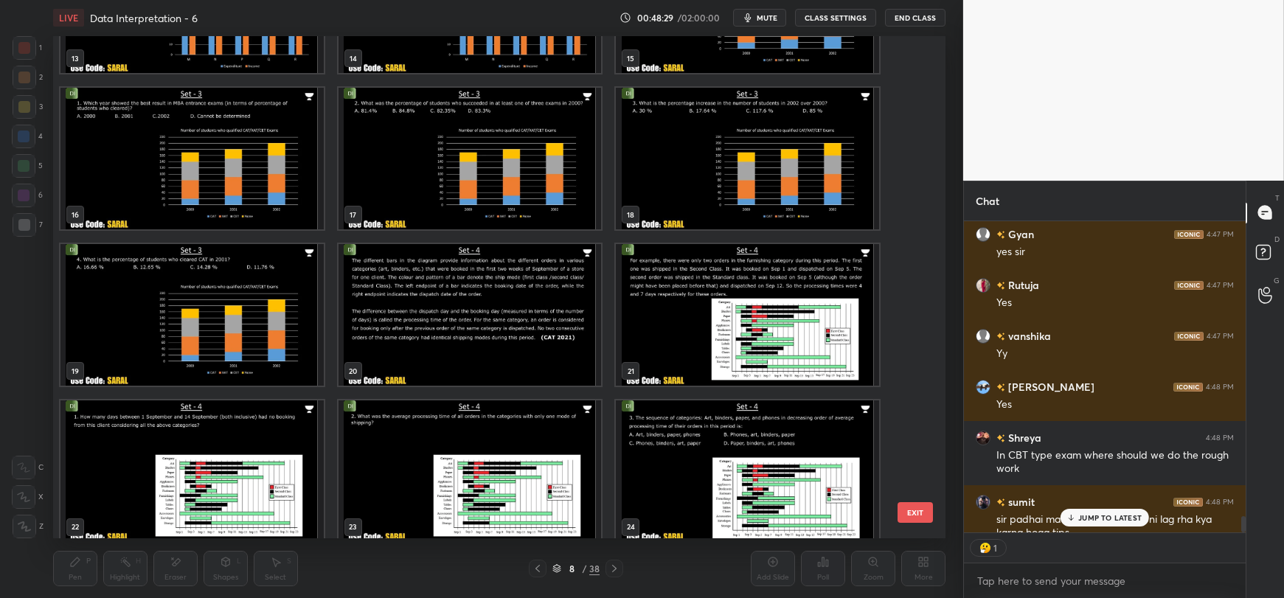
click at [689, 310] on img "grid" at bounding box center [747, 315] width 263 height 142
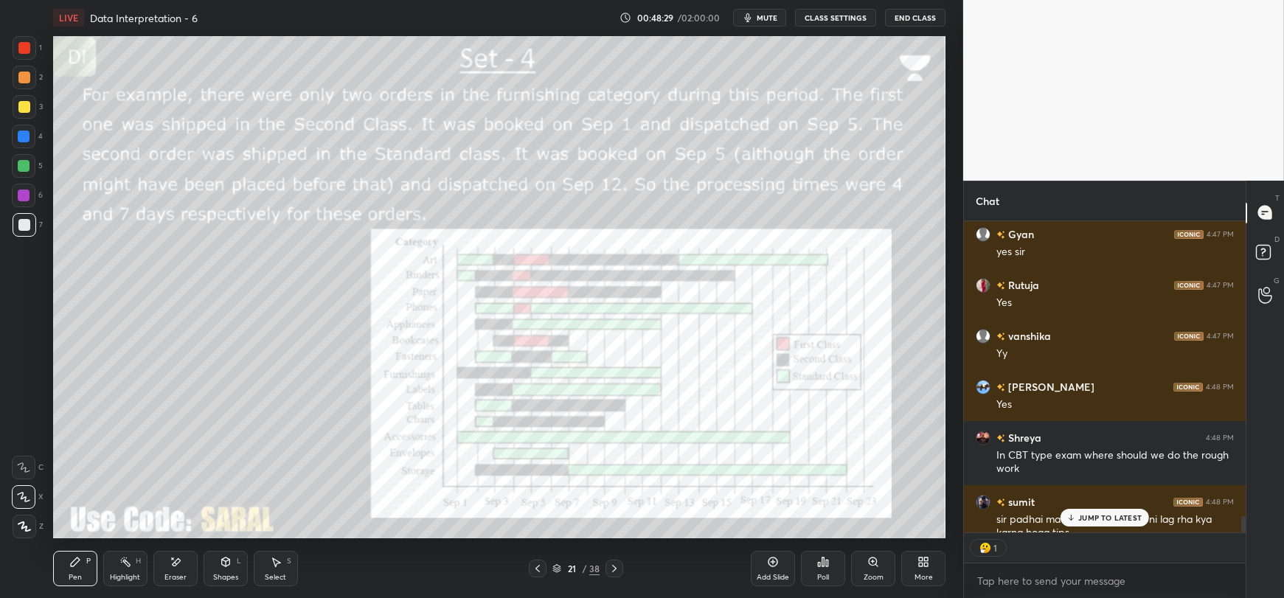
scroll to position [0, 0]
click at [1097, 512] on div "JUMP TO LATEST" at bounding box center [1104, 518] width 88 height 18
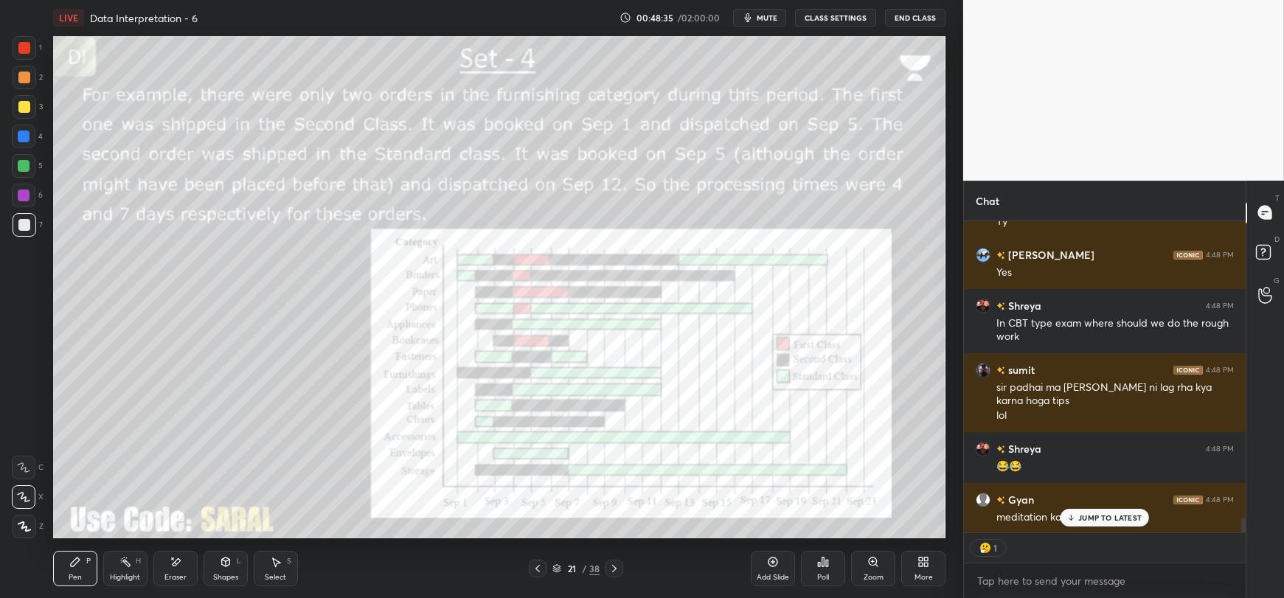
scroll to position [6315, 0]
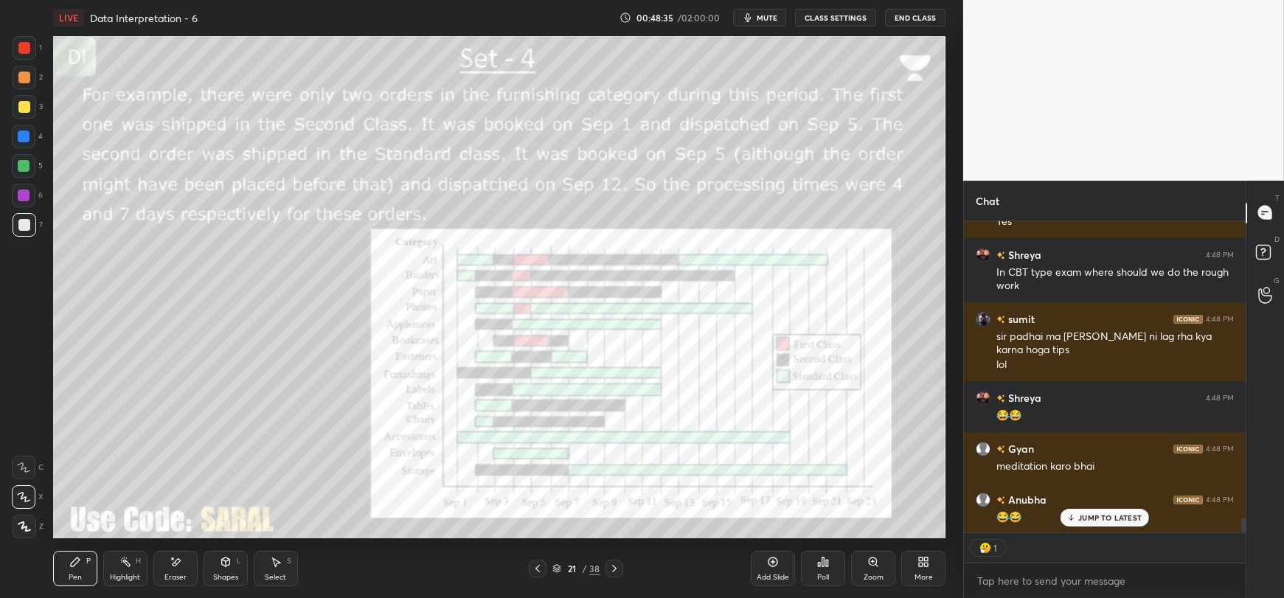
click at [1085, 518] on p "JUMP TO LATEST" at bounding box center [1109, 517] width 63 height 9
type textarea "x"
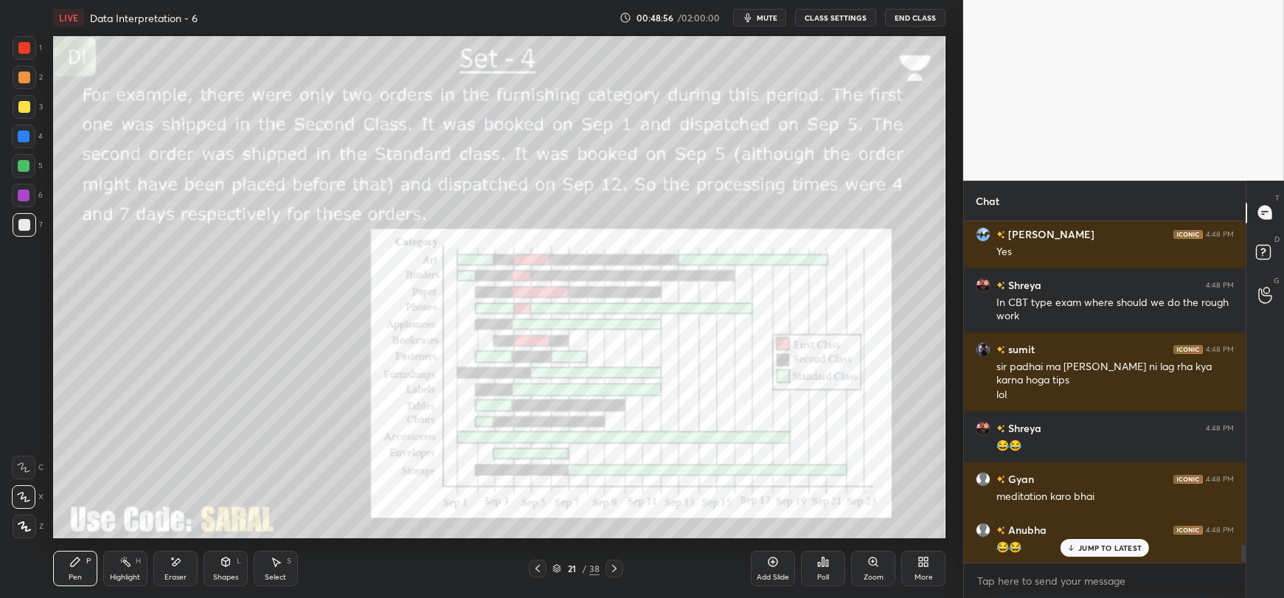
scroll to position [6335, 0]
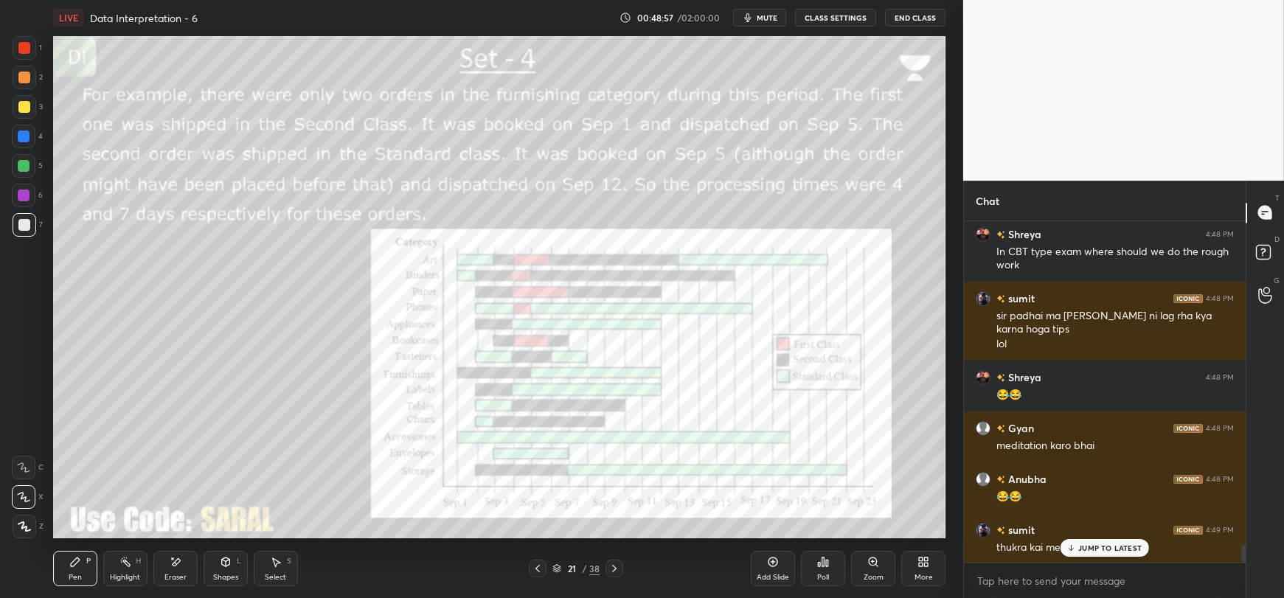
click at [1091, 549] on p "JUMP TO LATEST" at bounding box center [1109, 547] width 63 height 9
click at [952, 360] on div "1 2 3 4 5 6 7 C X Z E E Erase all H H LIVE Data Interpretation - 6 00:48:58 / 0…" at bounding box center [481, 299] width 963 height 598
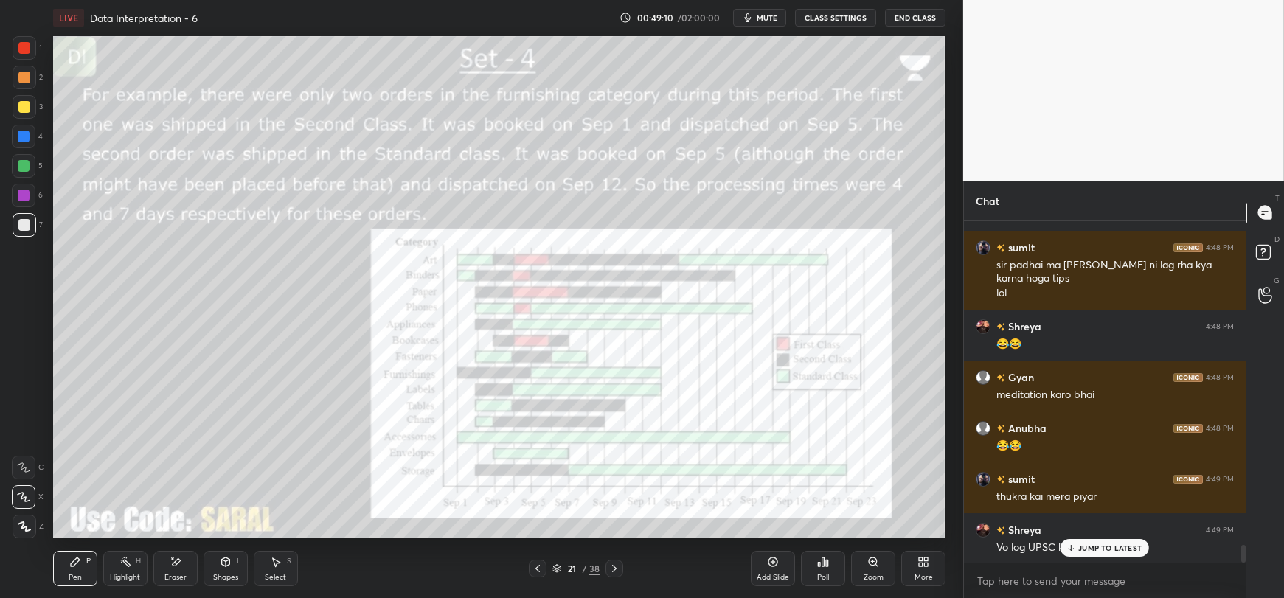
click at [1117, 546] on p "JUMP TO LATEST" at bounding box center [1109, 547] width 63 height 9
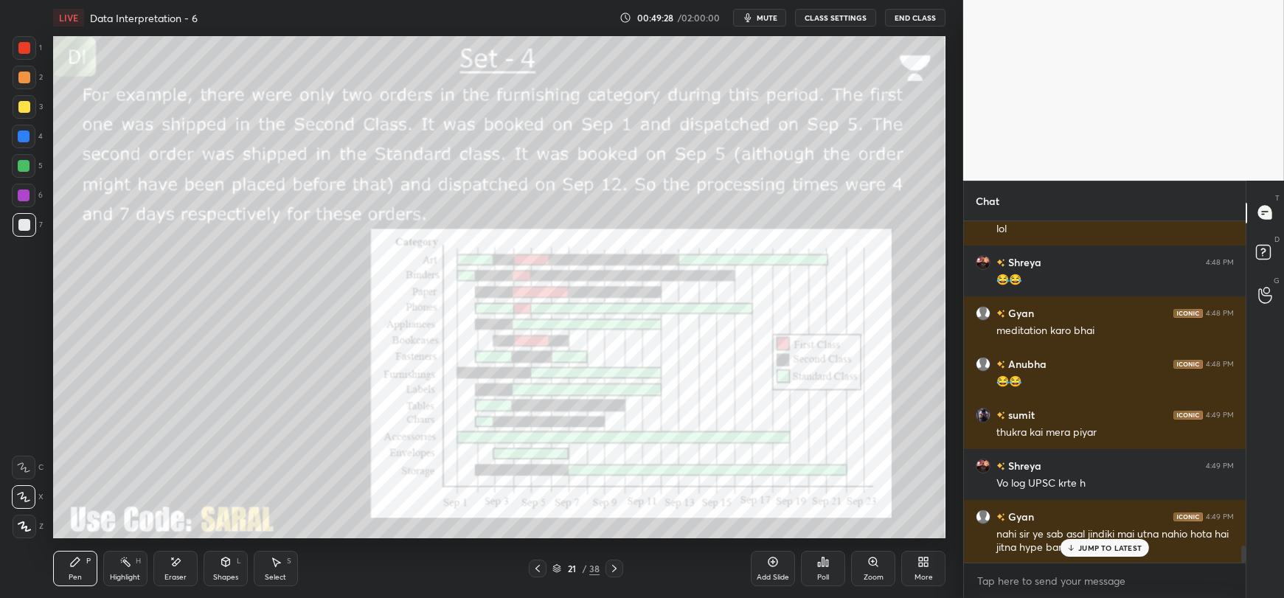
click at [1099, 550] on p "JUMP TO LATEST" at bounding box center [1109, 547] width 63 height 9
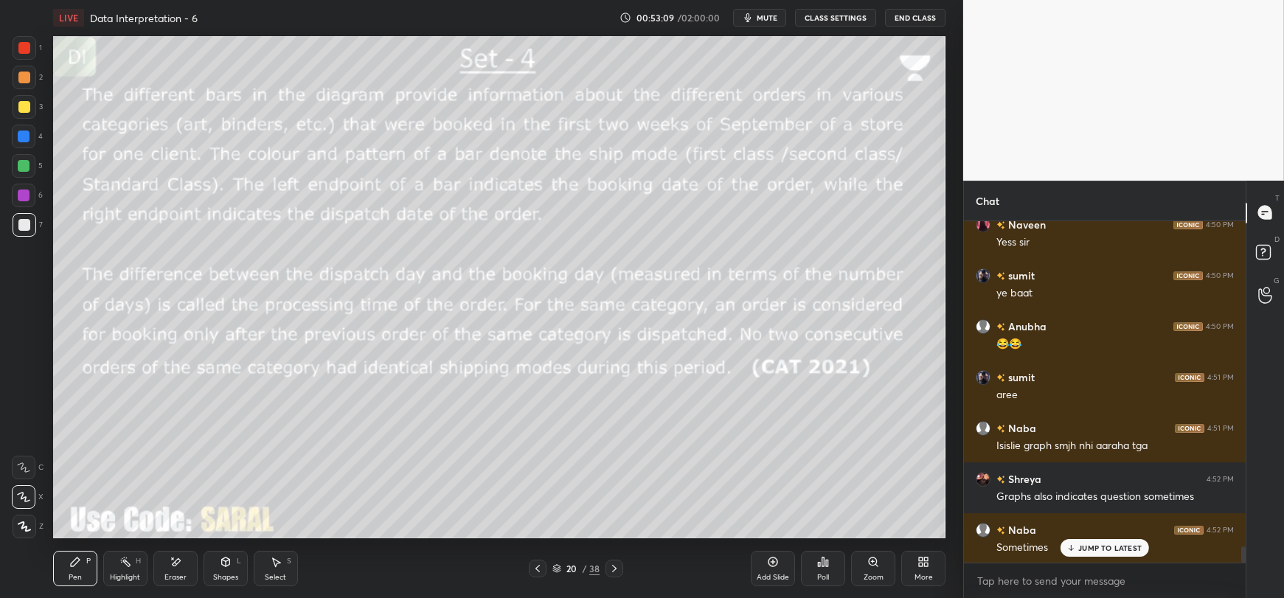
scroll to position [6959, 0]
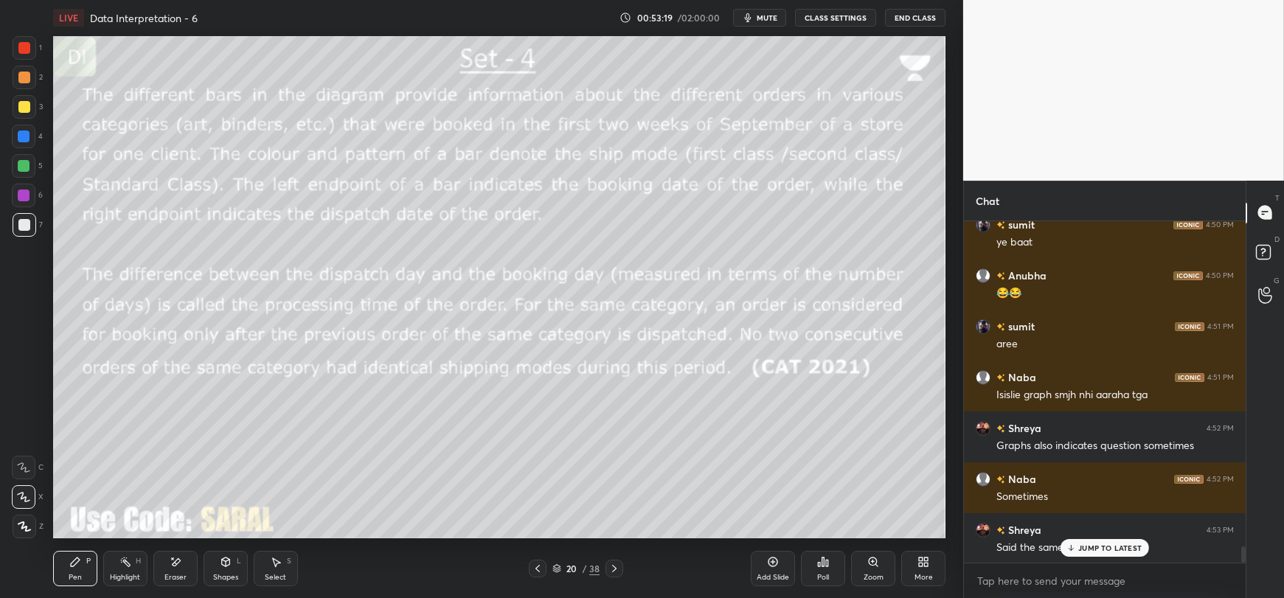
click at [1132, 541] on div "JUMP TO LATEST" at bounding box center [1104, 548] width 88 height 18
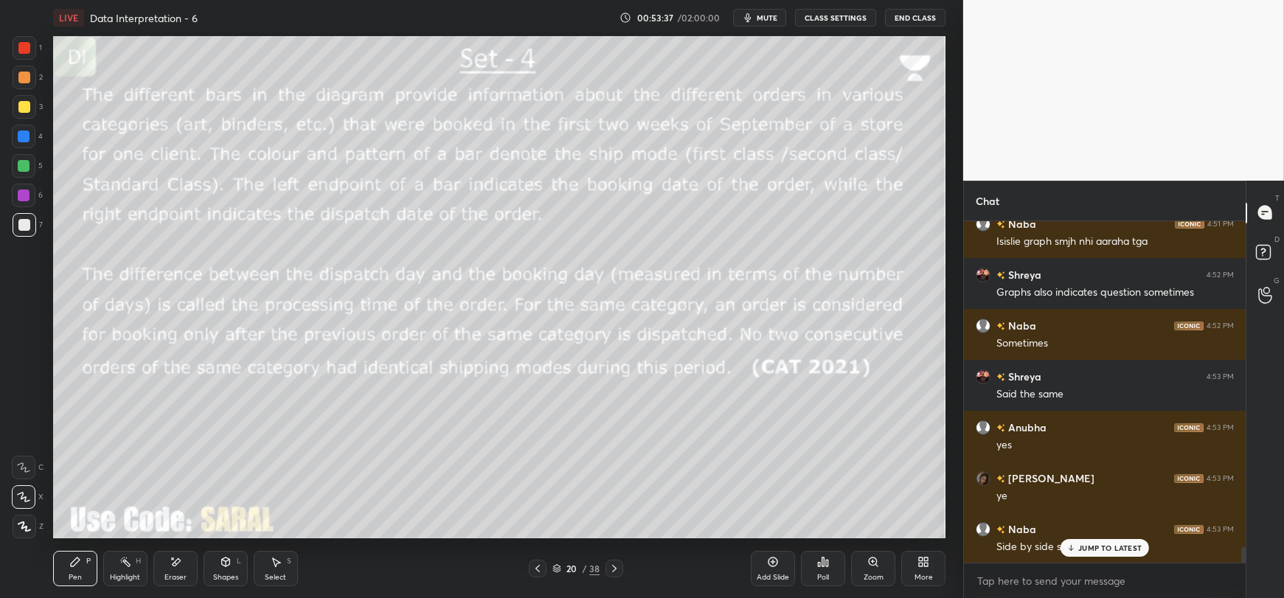
scroll to position [7163, 0]
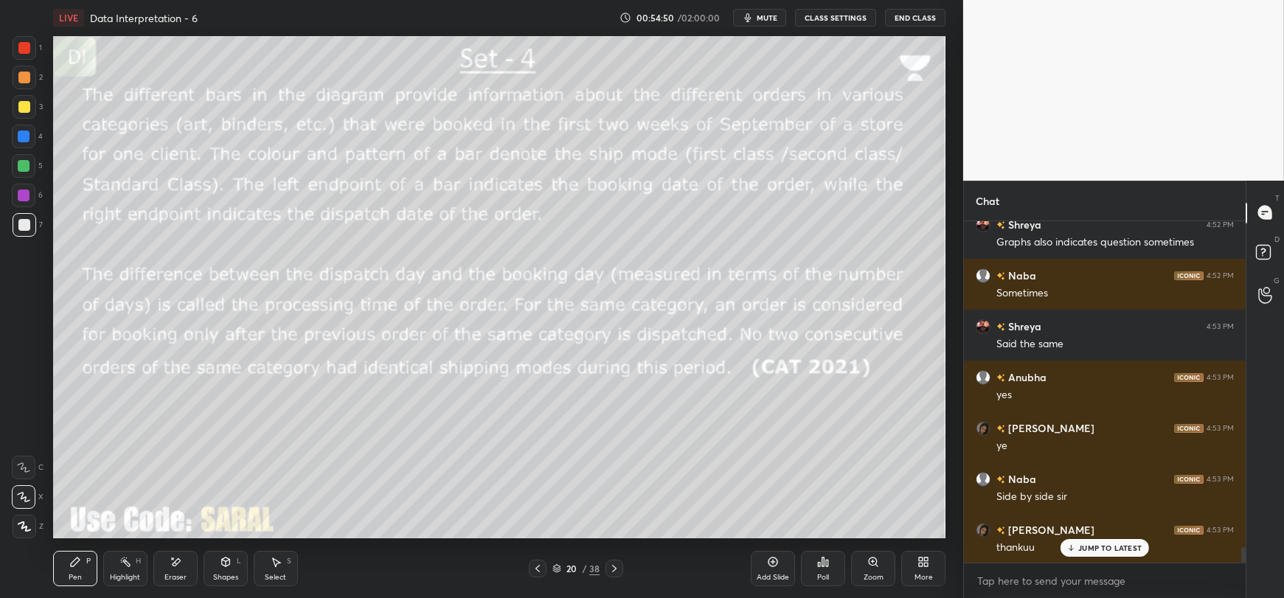
click at [927, 559] on icon at bounding box center [926, 559] width 4 height 4
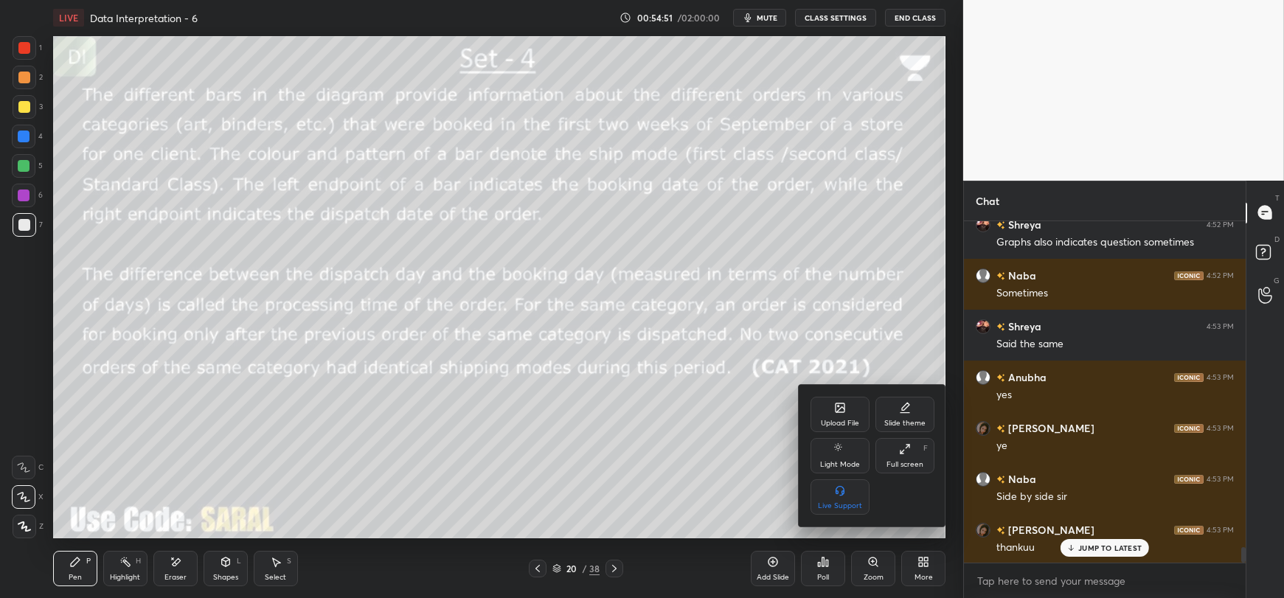
click at [835, 411] on icon at bounding box center [839, 407] width 9 height 9
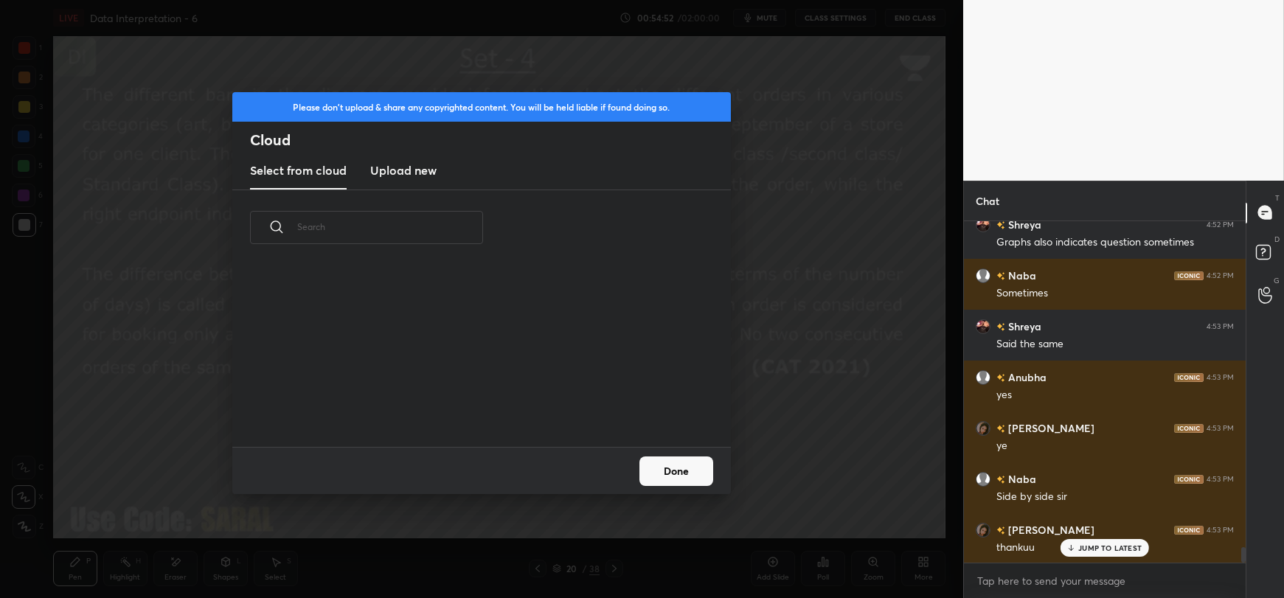
scroll to position [181, 473]
click at [422, 172] on h3 "Upload new" at bounding box center [403, 170] width 66 height 18
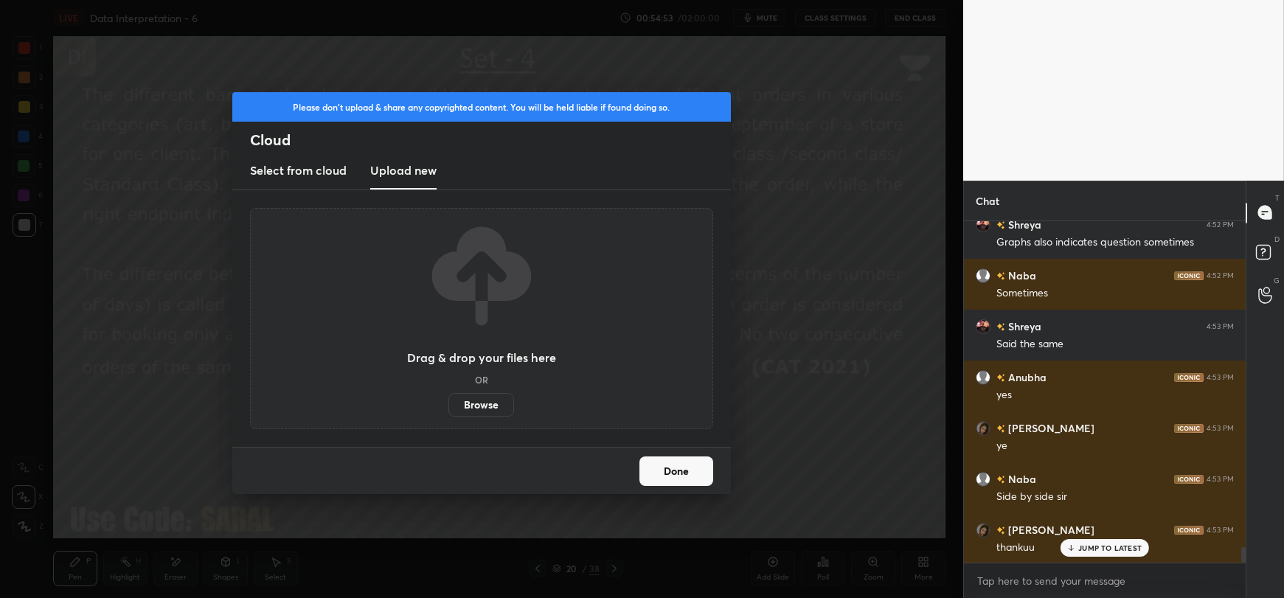
click at [474, 401] on label "Browse" at bounding box center [481, 405] width 66 height 24
click at [448, 401] on input "Browse" at bounding box center [448, 405] width 0 height 24
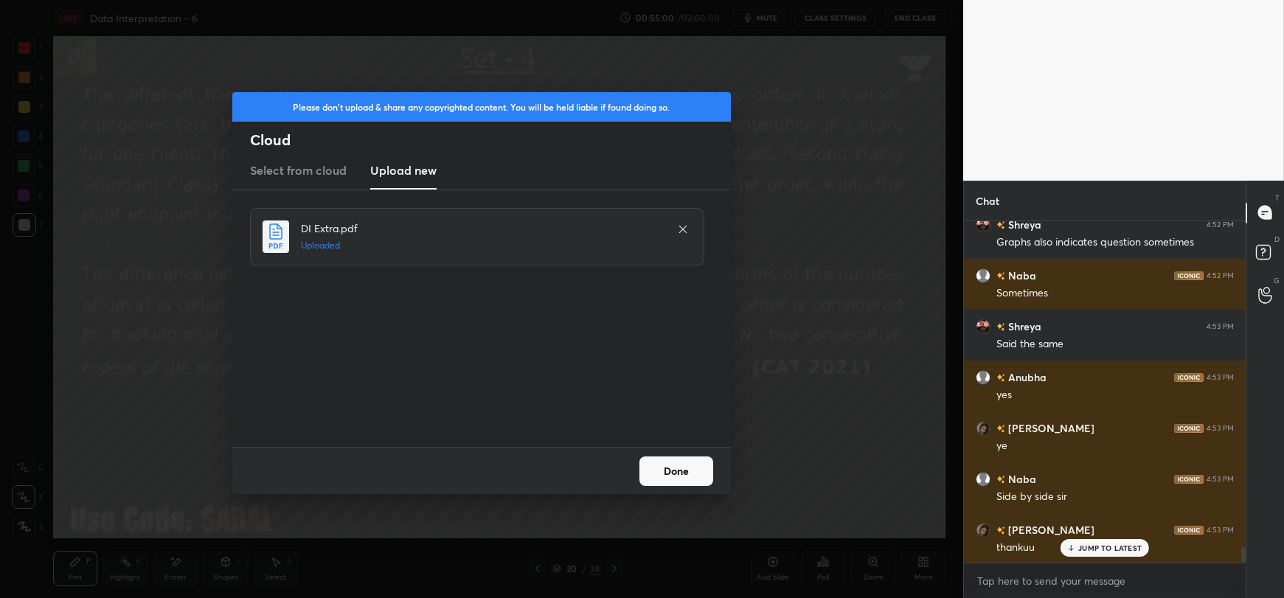
click at [669, 467] on button "Done" at bounding box center [676, 470] width 74 height 29
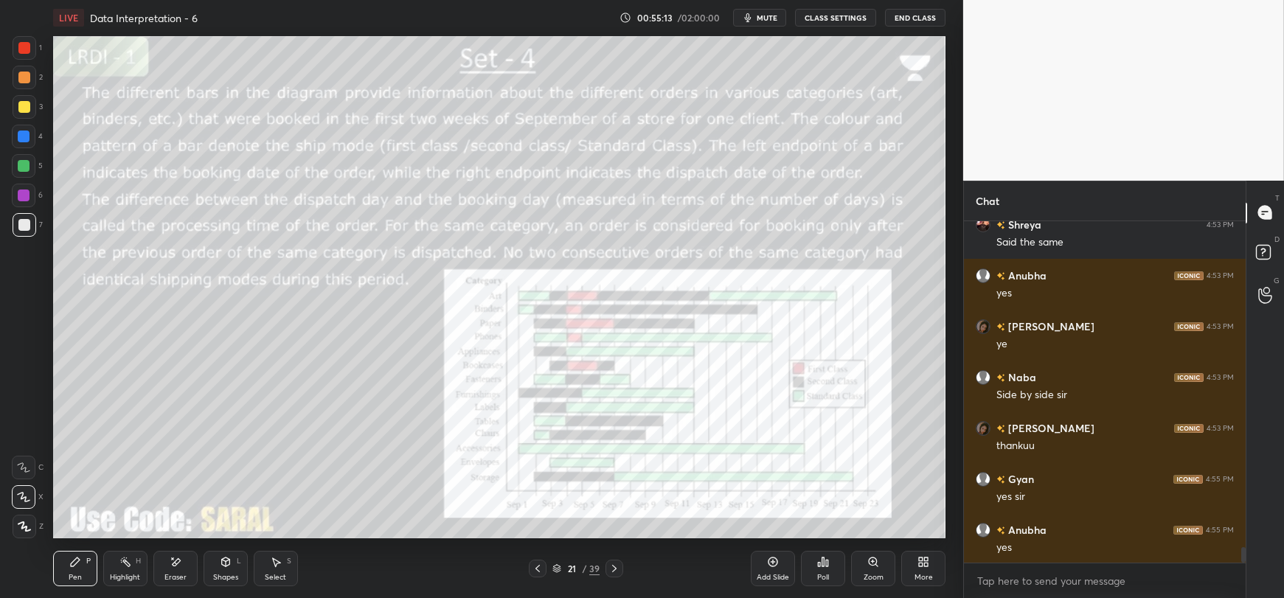
scroll to position [7316, 0]
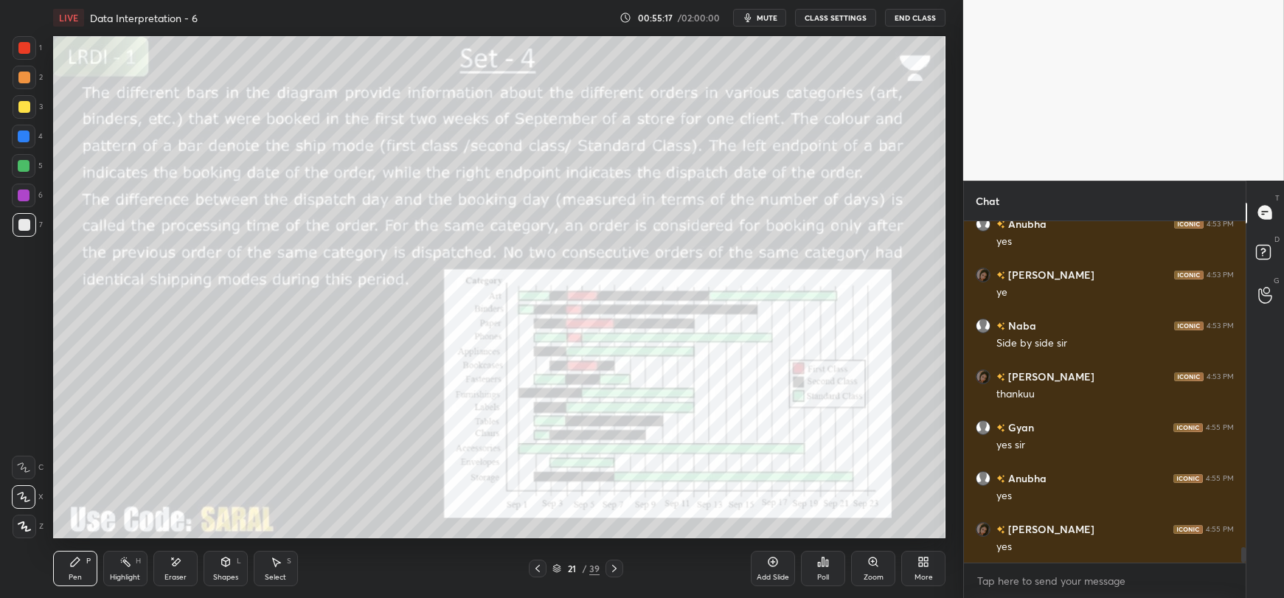
click at [769, 15] on span "mute" at bounding box center [766, 18] width 21 height 10
click at [762, 10] on button "unmute" at bounding box center [759, 18] width 53 height 18
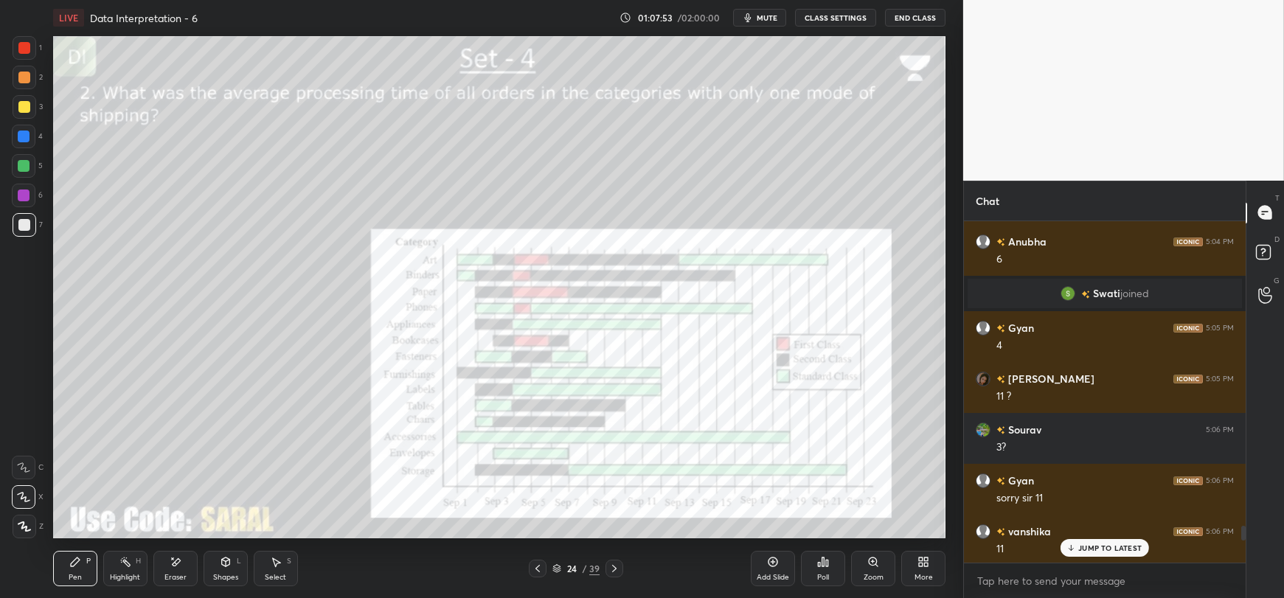
scroll to position [7389, 0]
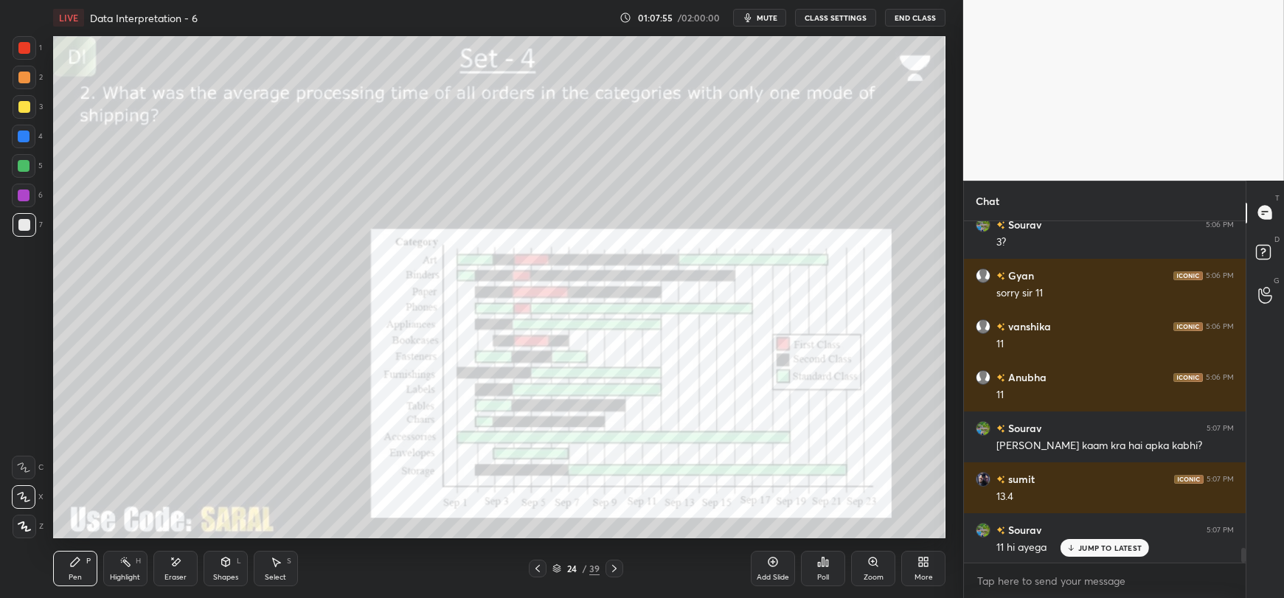
click at [1113, 555] on div "JUMP TO LATEST" at bounding box center [1104, 548] width 88 height 18
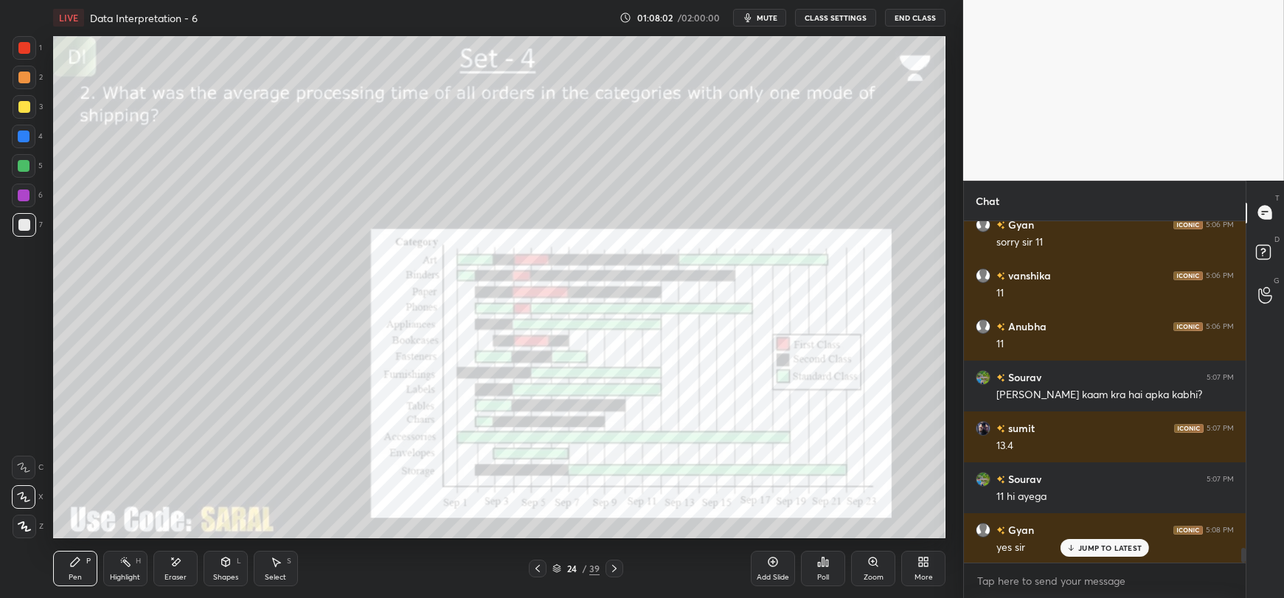
click at [1091, 547] on p "JUMP TO LATEST" at bounding box center [1109, 547] width 63 height 9
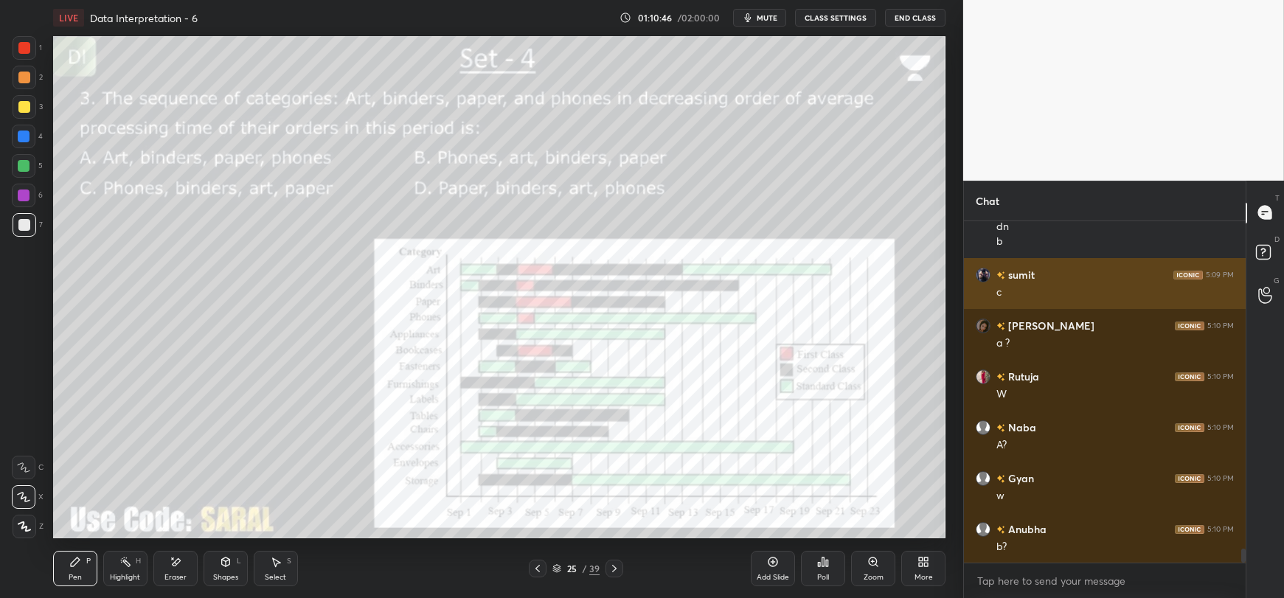
scroll to position [7912, 0]
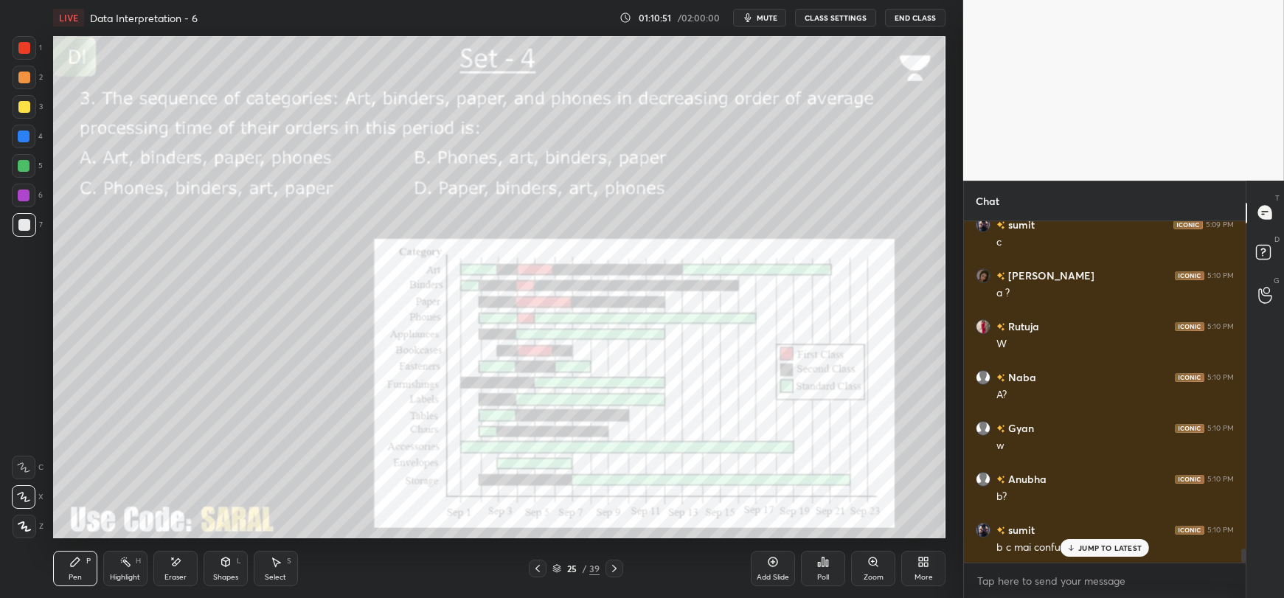
click at [1100, 551] on p "JUMP TO LATEST" at bounding box center [1109, 547] width 63 height 9
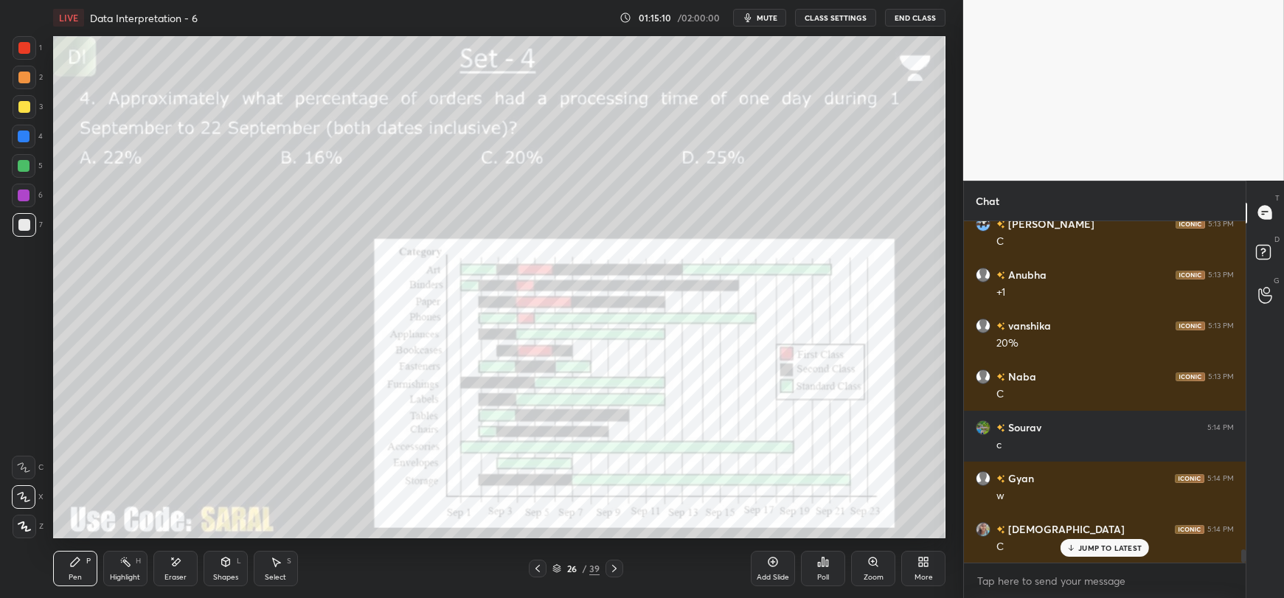
scroll to position [8487, 0]
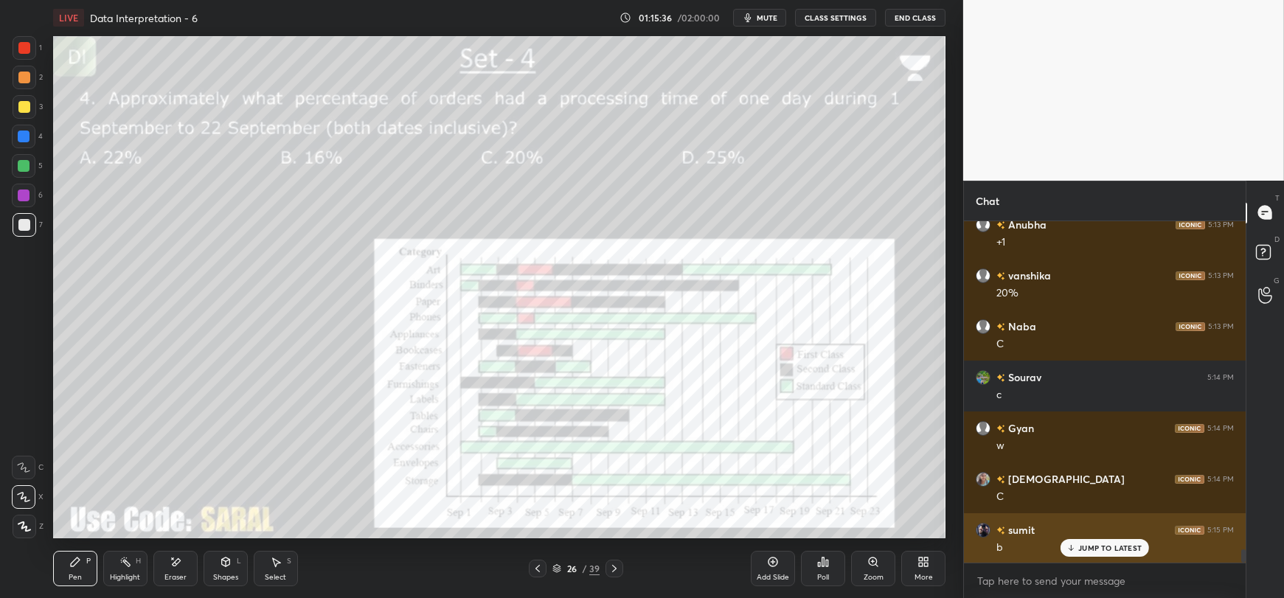
click at [1076, 549] on div "JUMP TO LATEST" at bounding box center [1104, 548] width 88 height 18
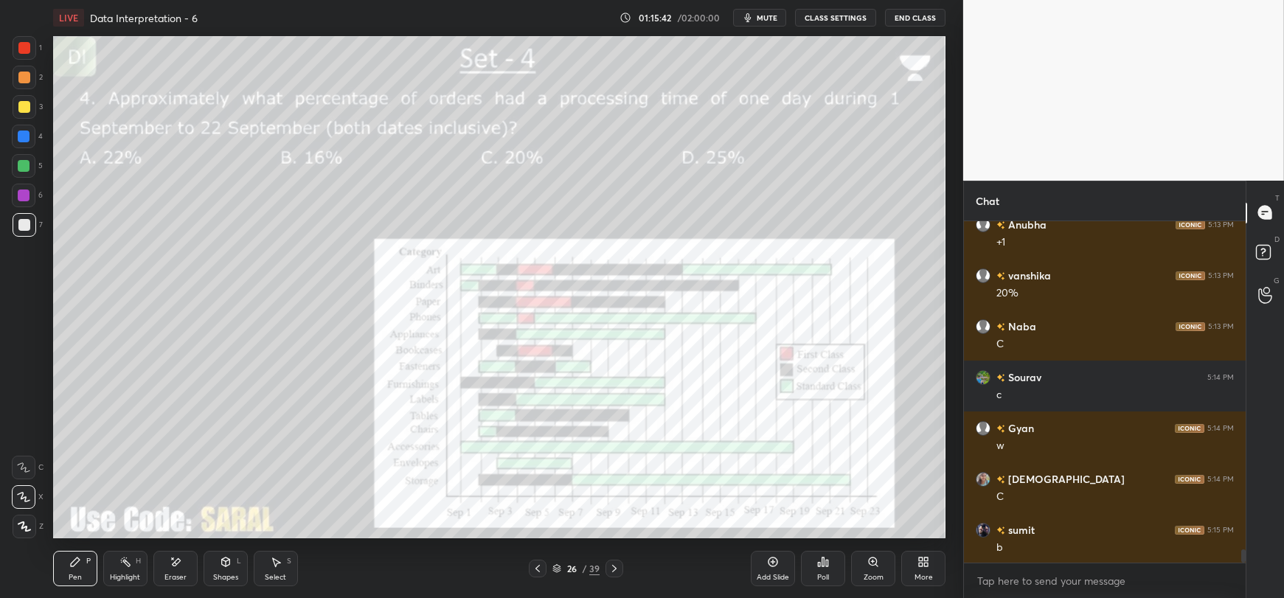
scroll to position [8537, 0]
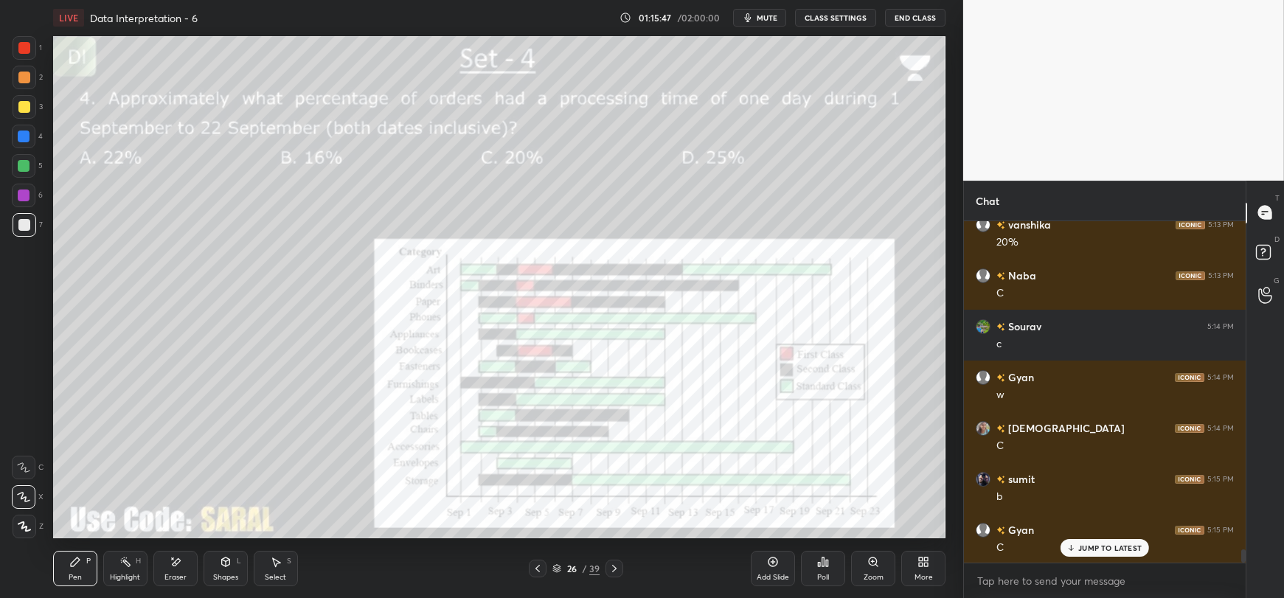
click at [1082, 554] on div "JUMP TO LATEST" at bounding box center [1104, 548] width 88 height 18
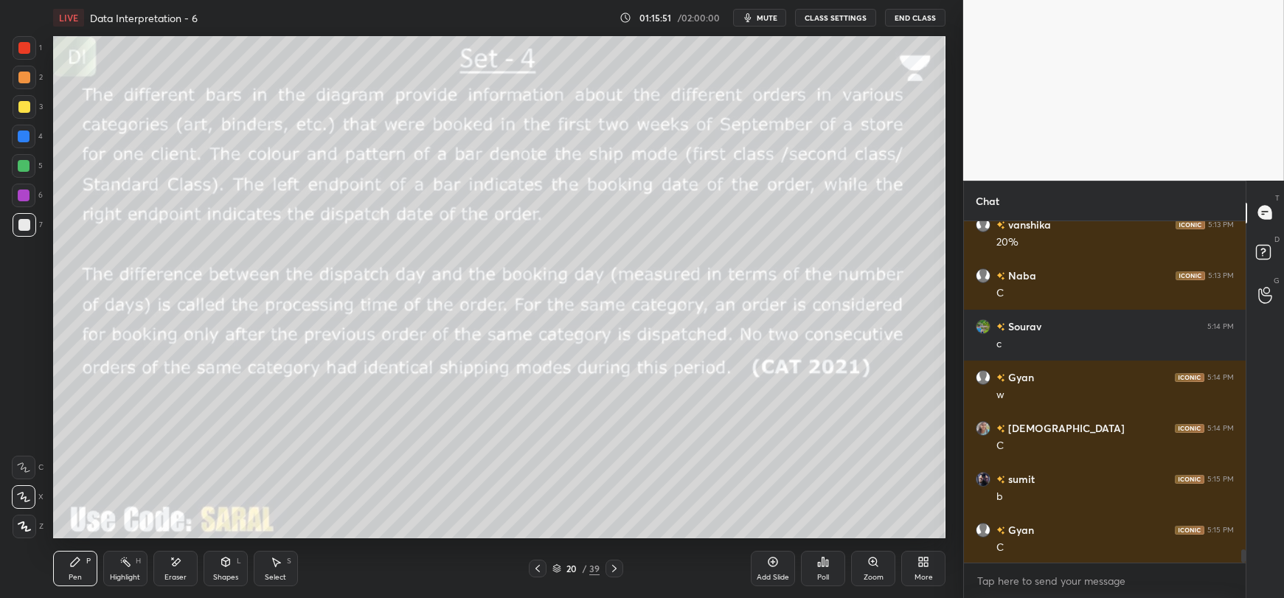
scroll to position [8589, 0]
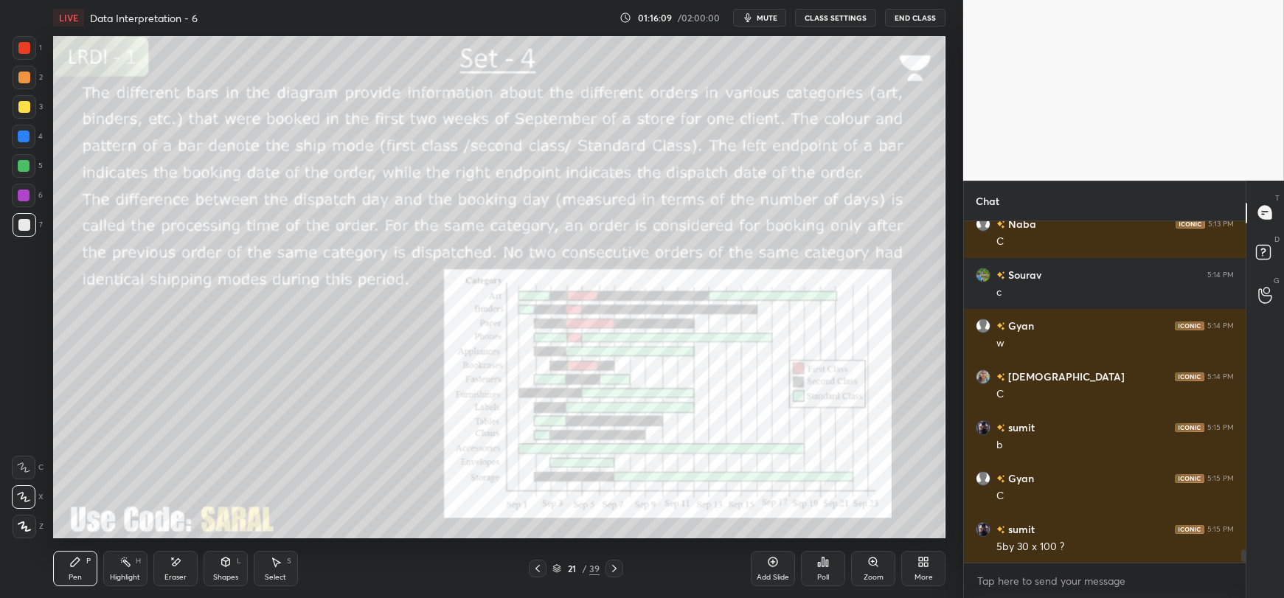
click at [28, 141] on div at bounding box center [24, 136] width 12 height 12
click at [164, 568] on div "Eraser" at bounding box center [175, 568] width 44 height 35
click at [72, 565] on icon at bounding box center [75, 561] width 9 height 9
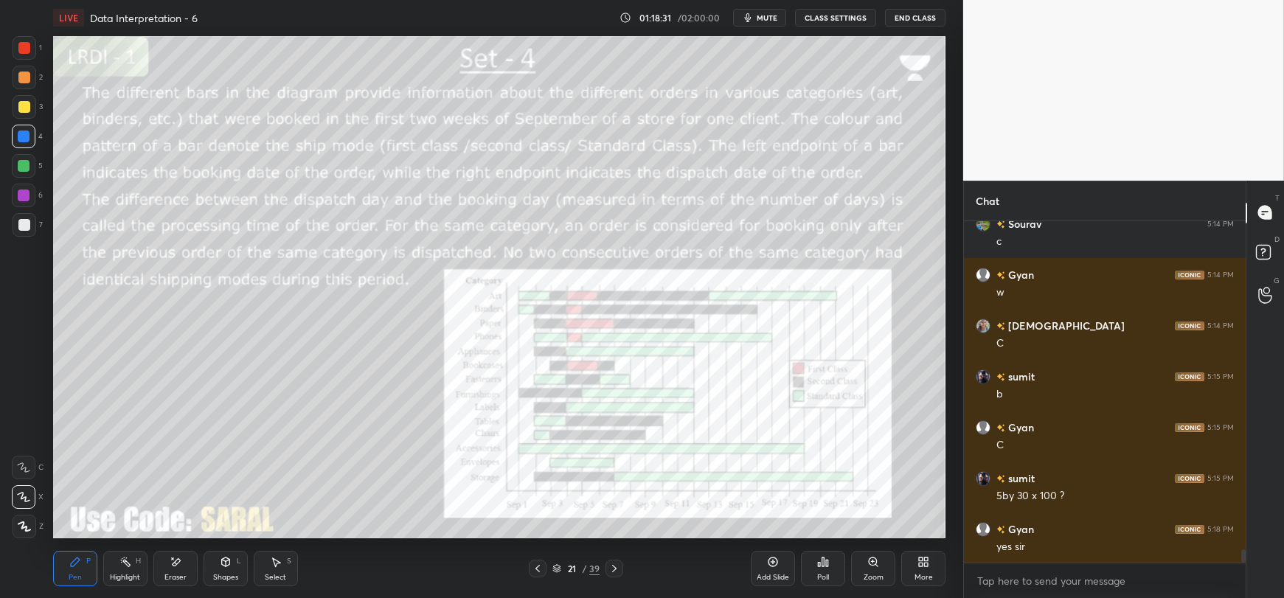
click at [177, 571] on div "Eraser" at bounding box center [175, 568] width 44 height 35
click at [80, 572] on div "Pen P" at bounding box center [75, 568] width 44 height 35
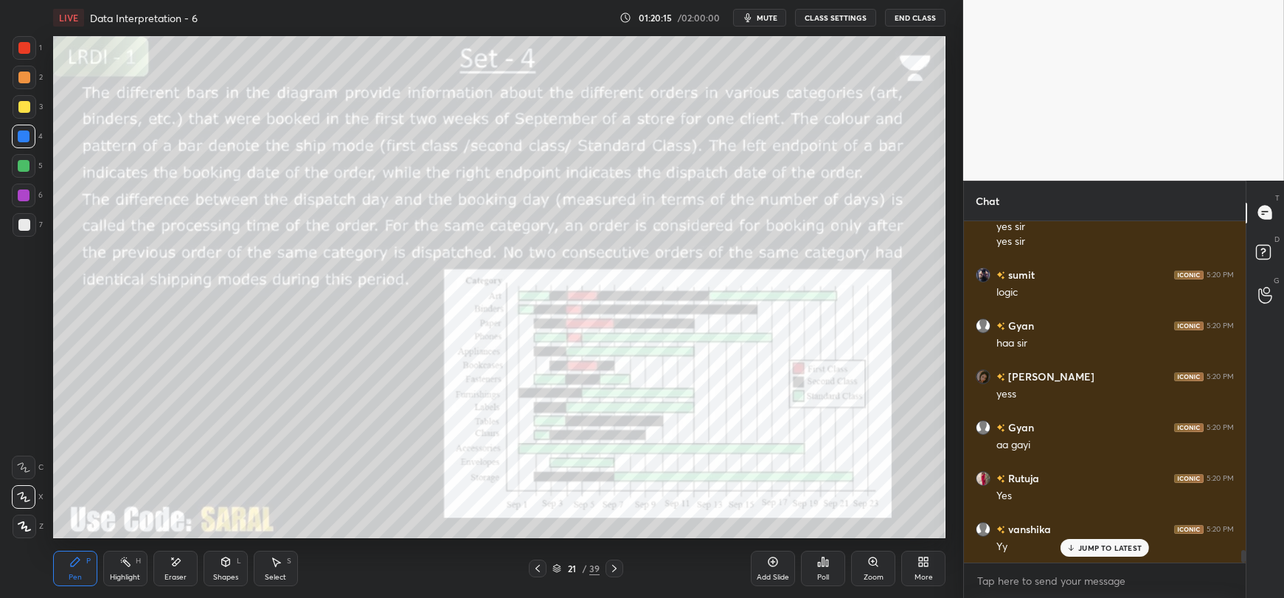
scroll to position [9010, 0]
click at [1079, 547] on p "JUMP TO LATEST" at bounding box center [1109, 547] width 63 height 9
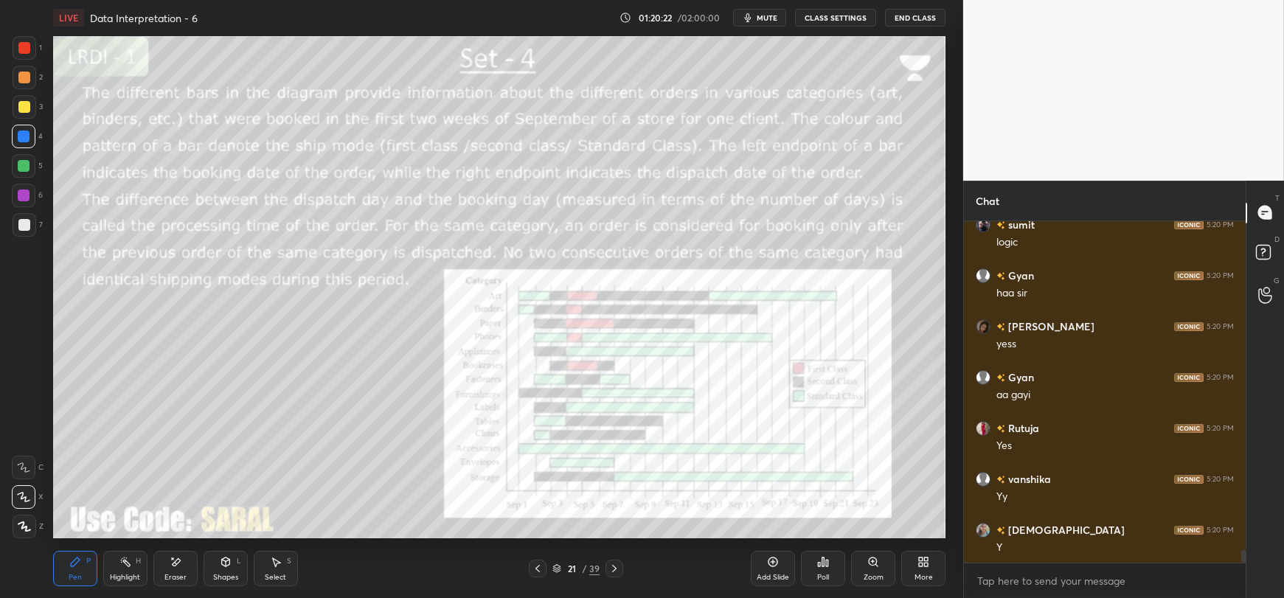
click at [170, 574] on div "Eraser" at bounding box center [175, 577] width 22 height 7
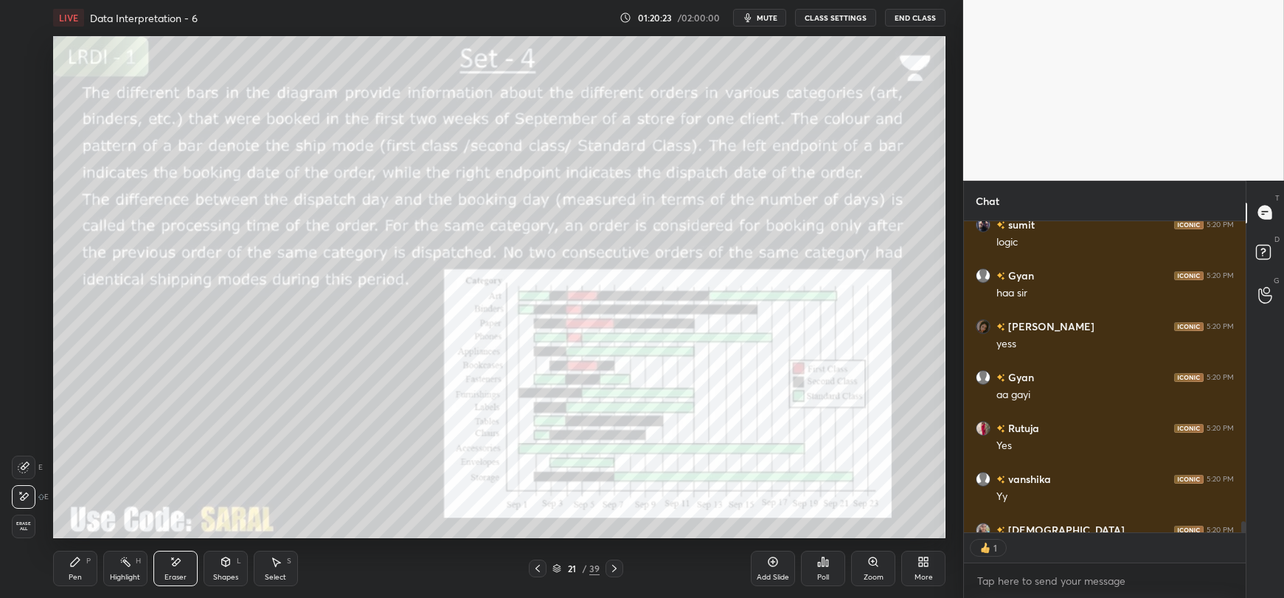
click at [21, 523] on span "Erase all" at bounding box center [24, 526] width 22 height 10
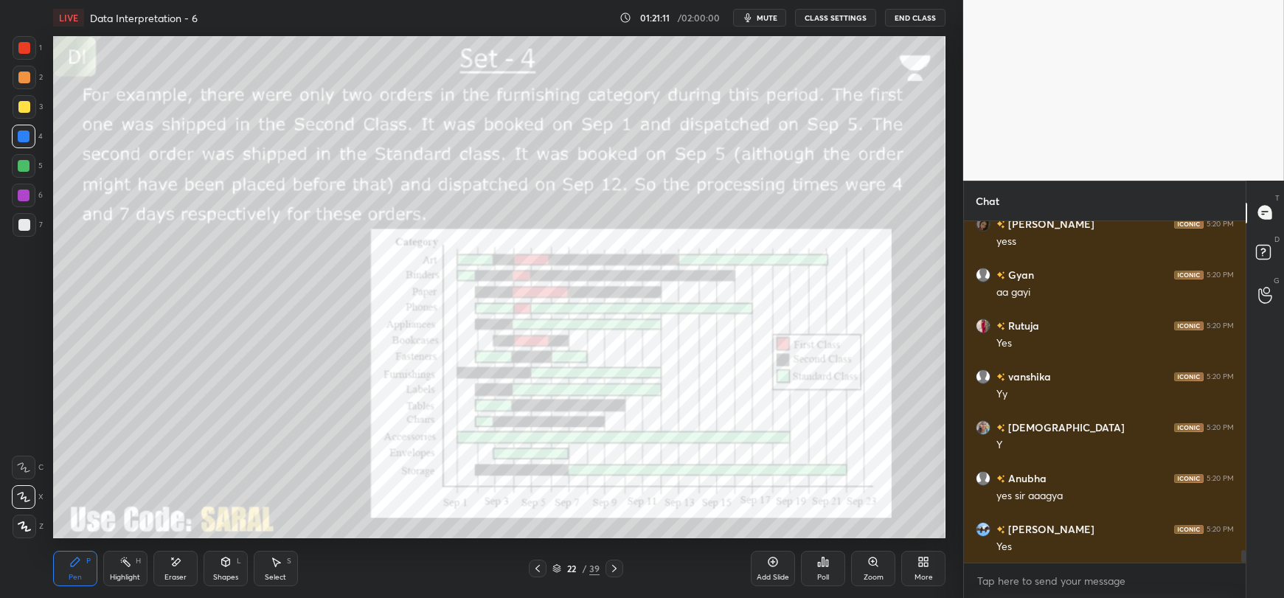
scroll to position [9147, 0]
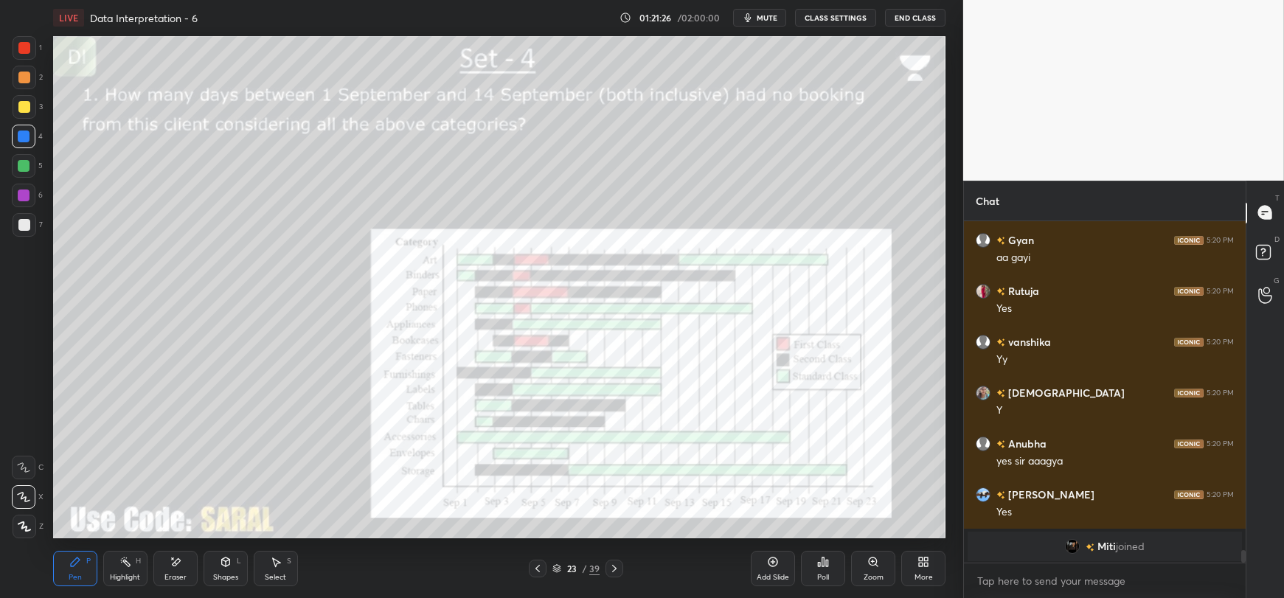
click at [173, 574] on div "Eraser" at bounding box center [175, 577] width 22 height 7
click at [20, 527] on span "Erase all" at bounding box center [24, 526] width 22 height 10
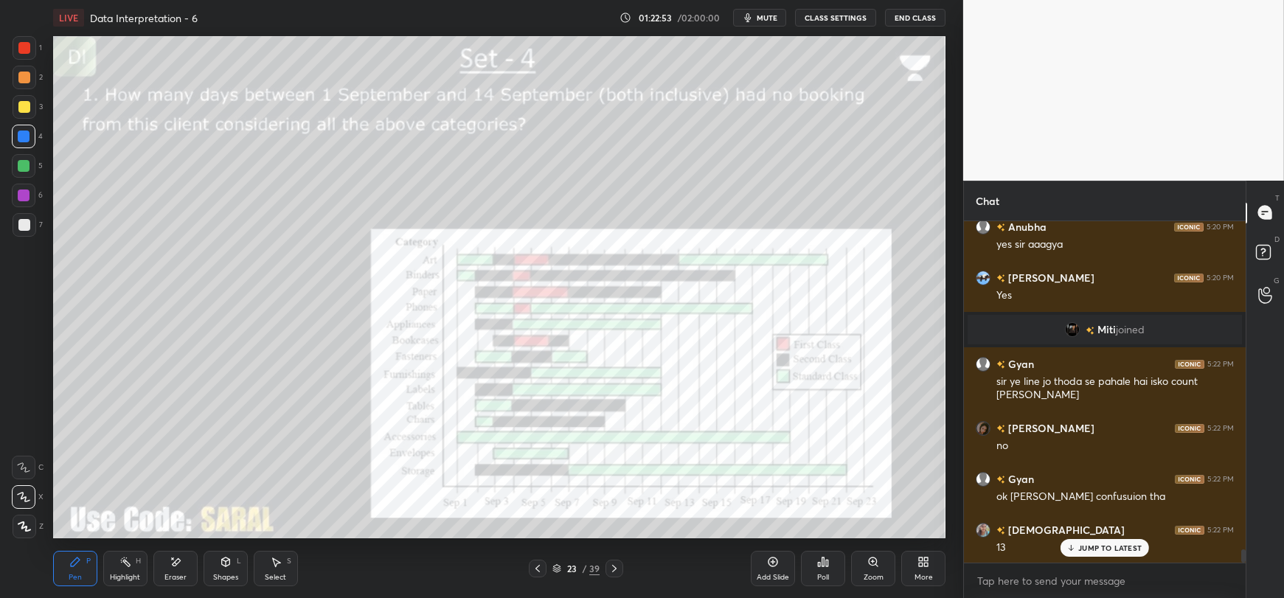
scroll to position [8692, 0]
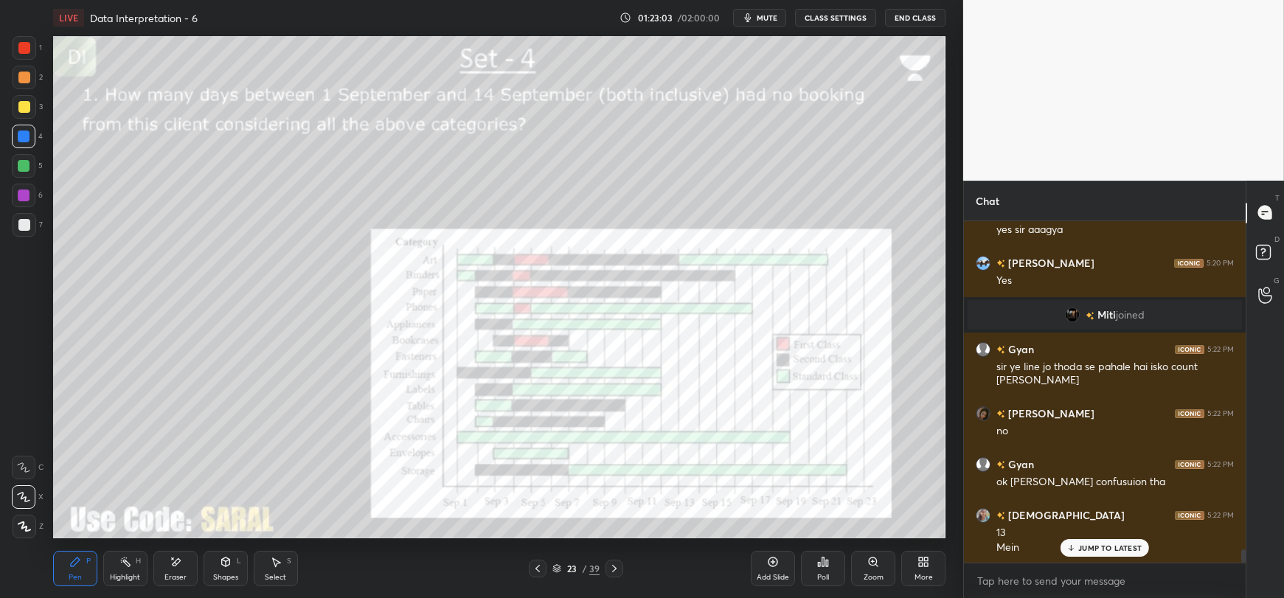
click at [1084, 547] on p "JUMP TO LATEST" at bounding box center [1109, 547] width 63 height 9
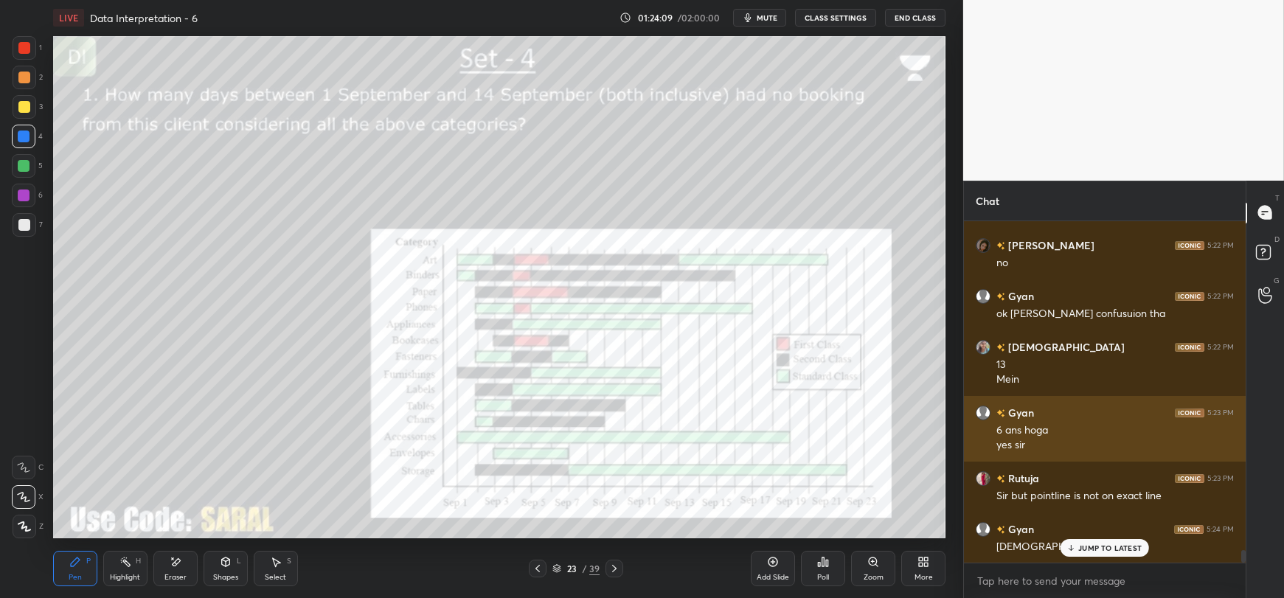
scroll to position [8911, 0]
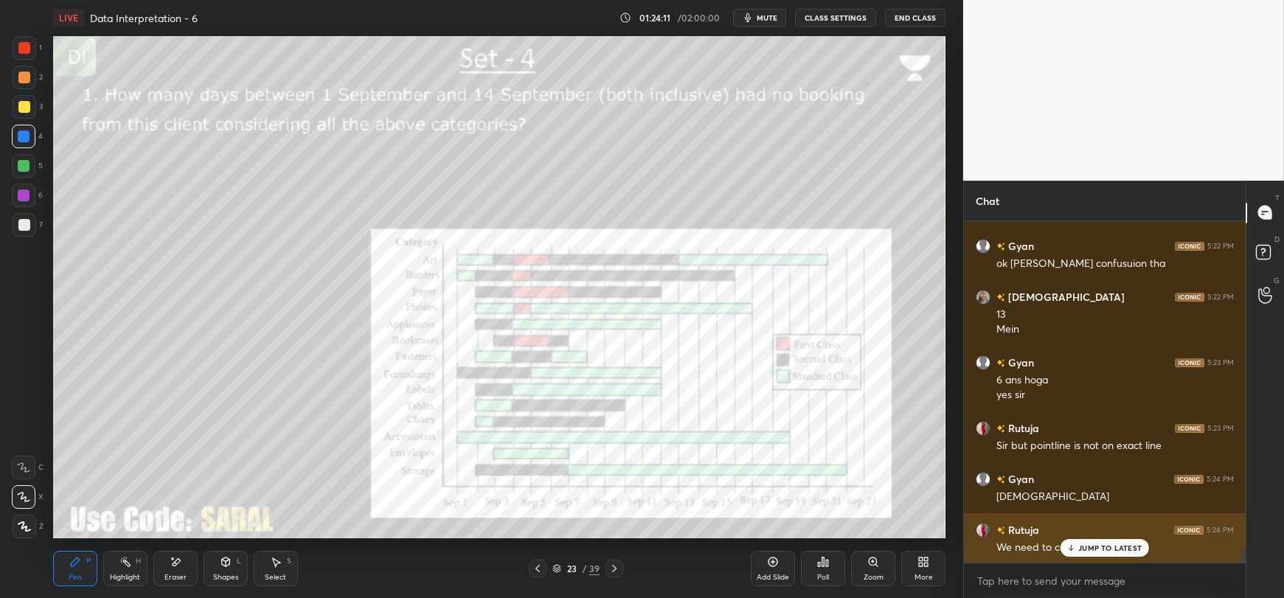
click at [1086, 546] on p "JUMP TO LATEST" at bounding box center [1109, 547] width 63 height 9
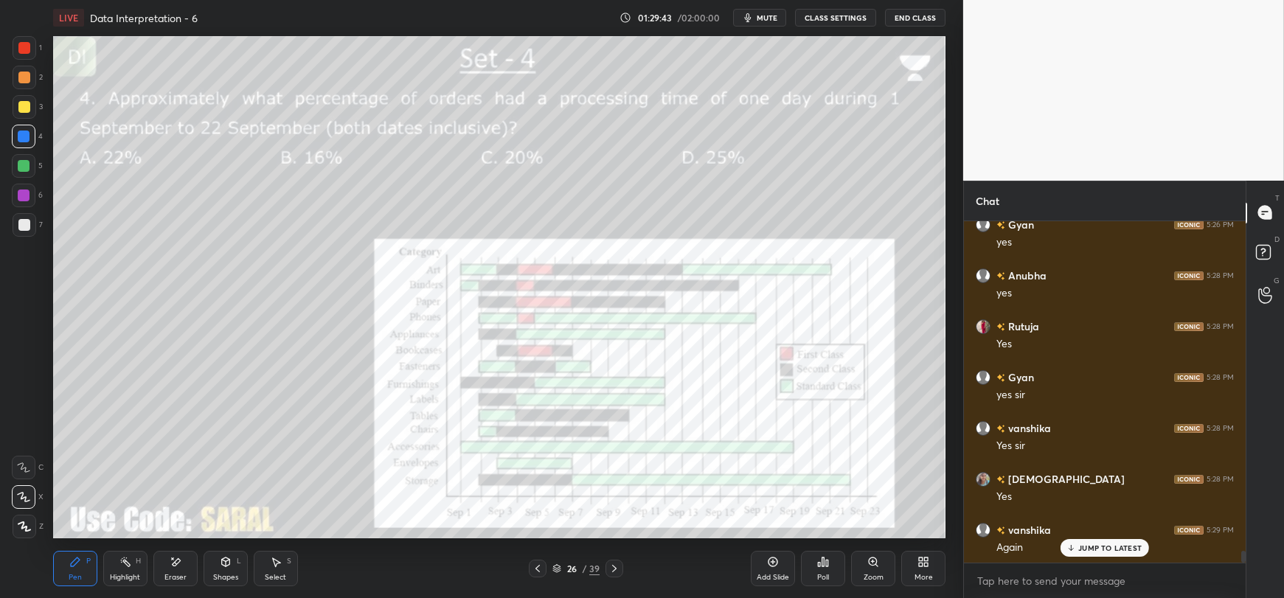
scroll to position [9500, 0]
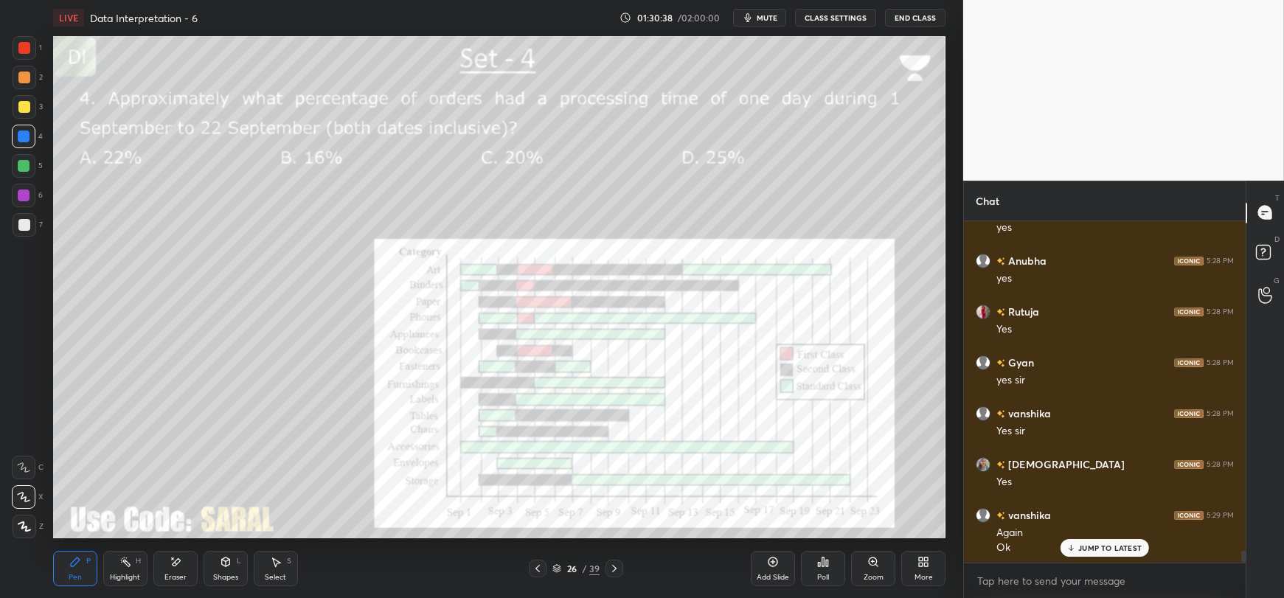
click at [577, 565] on div "26" at bounding box center [571, 568] width 15 height 9
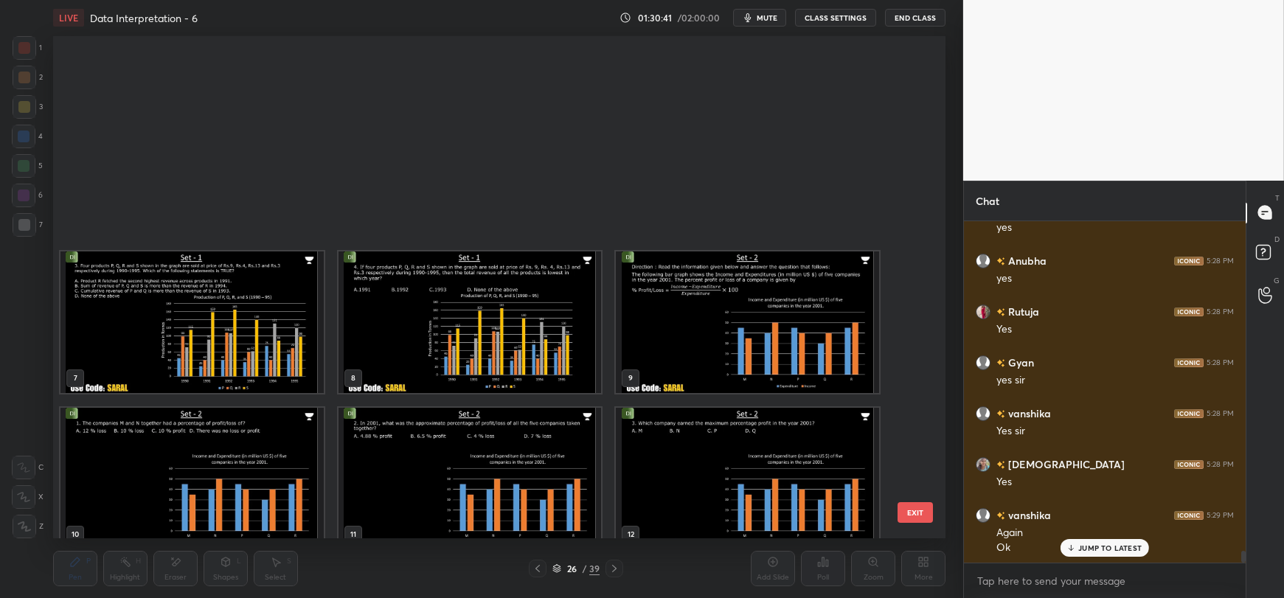
scroll to position [368, 0]
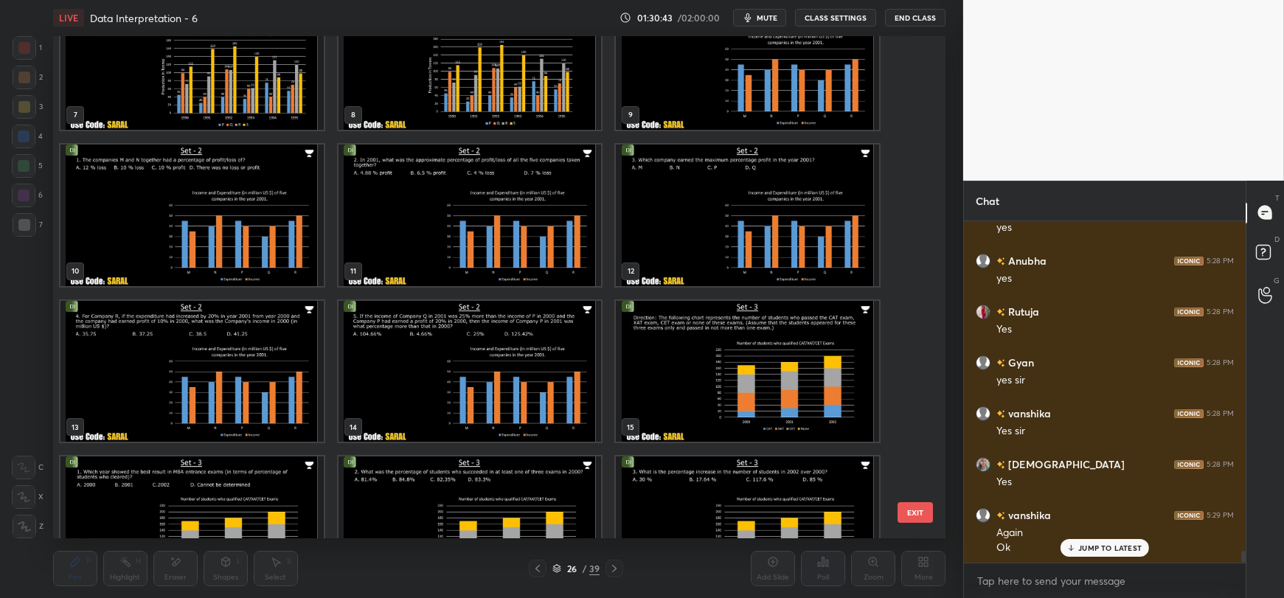
click at [218, 204] on img "grid" at bounding box center [191, 216] width 263 height 142
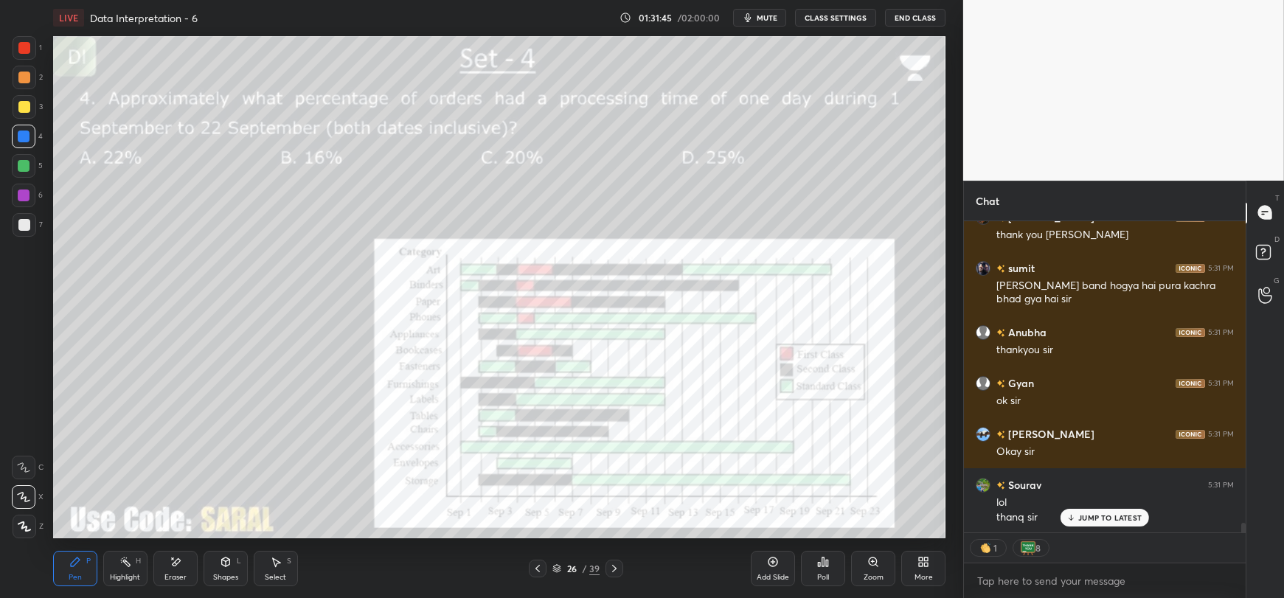
scroll to position [10029, 0]
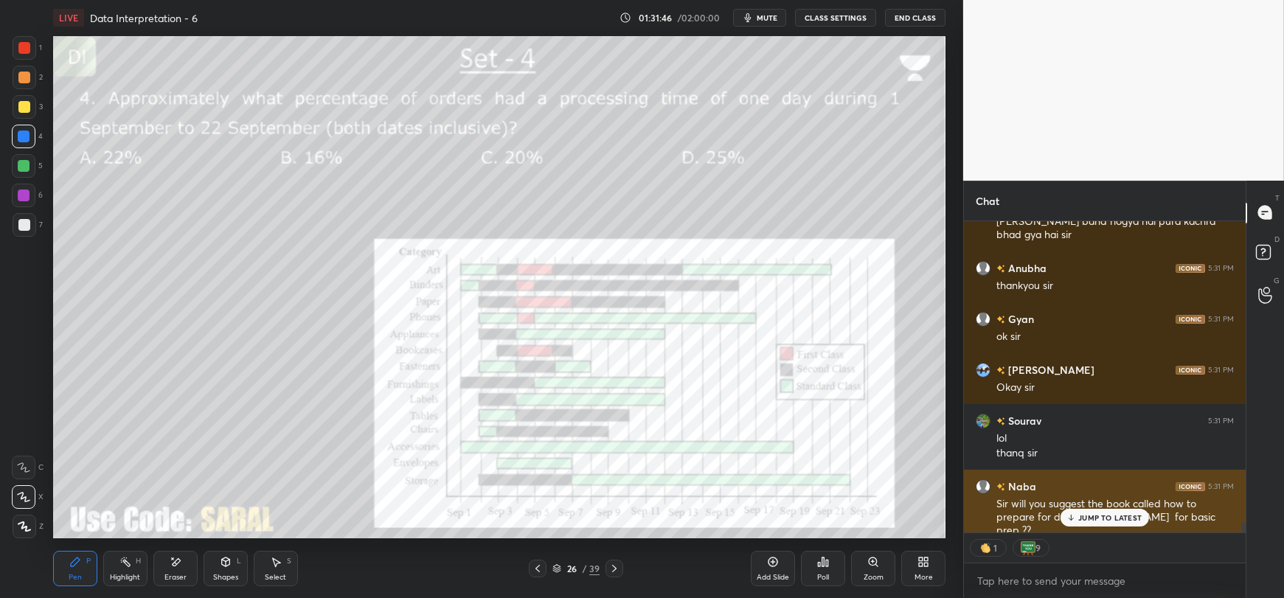
click at [1078, 512] on div "JUMP TO LATEST" at bounding box center [1104, 518] width 88 height 18
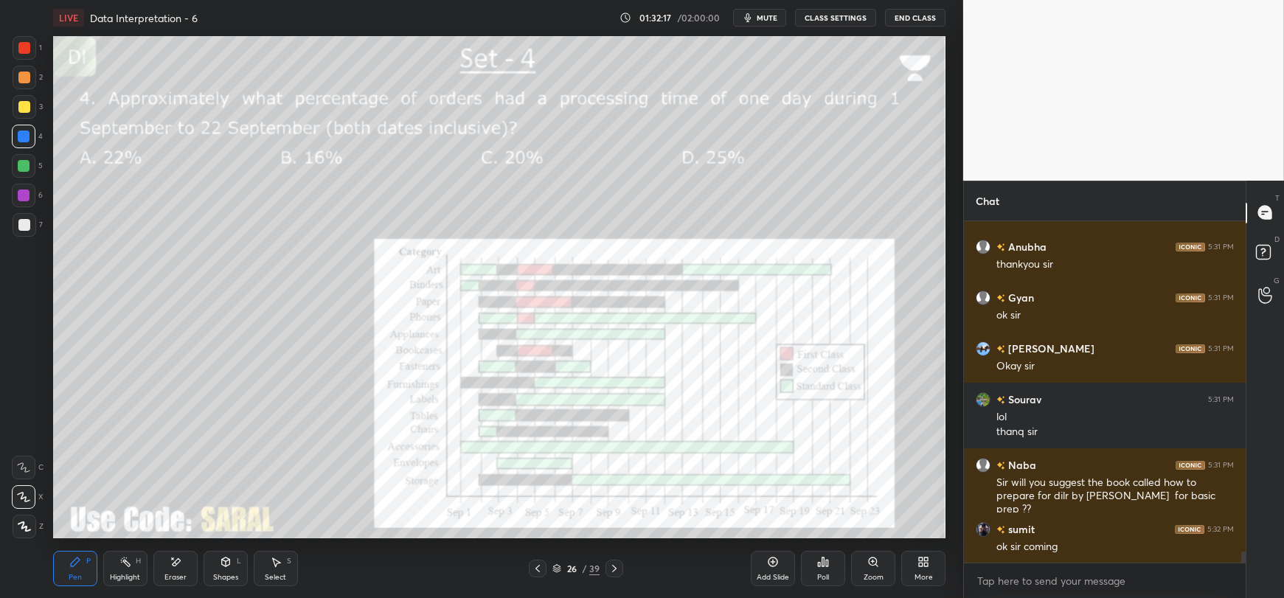
scroll to position [10100, 0]
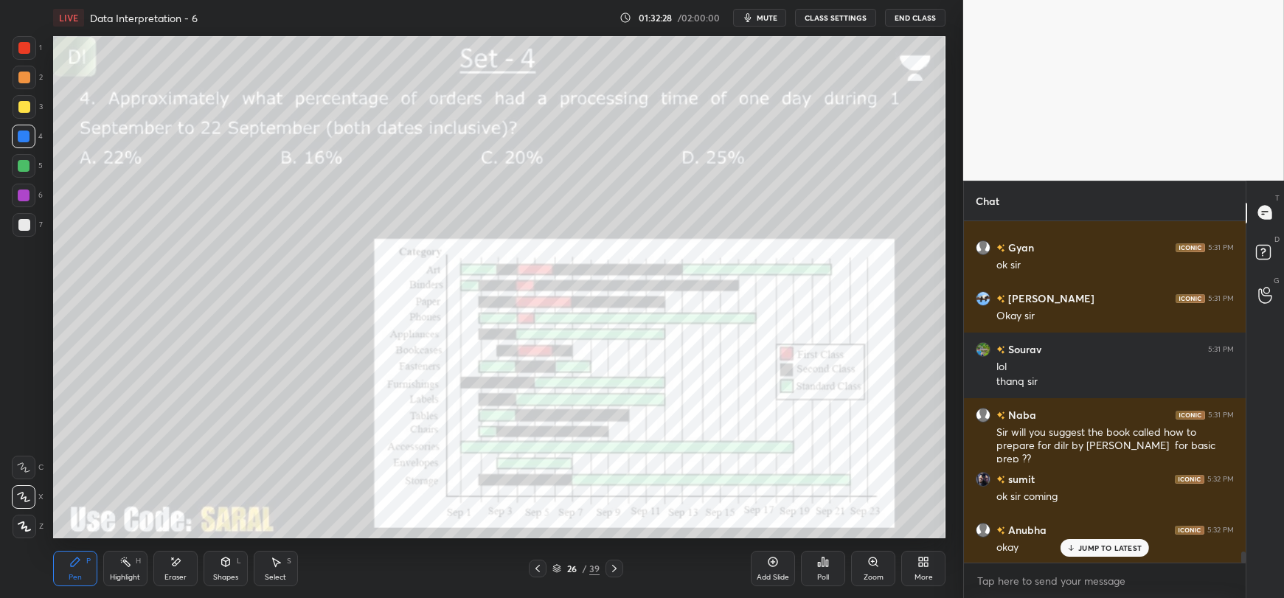
click at [1084, 554] on div "JUMP TO LATEST" at bounding box center [1104, 548] width 88 height 18
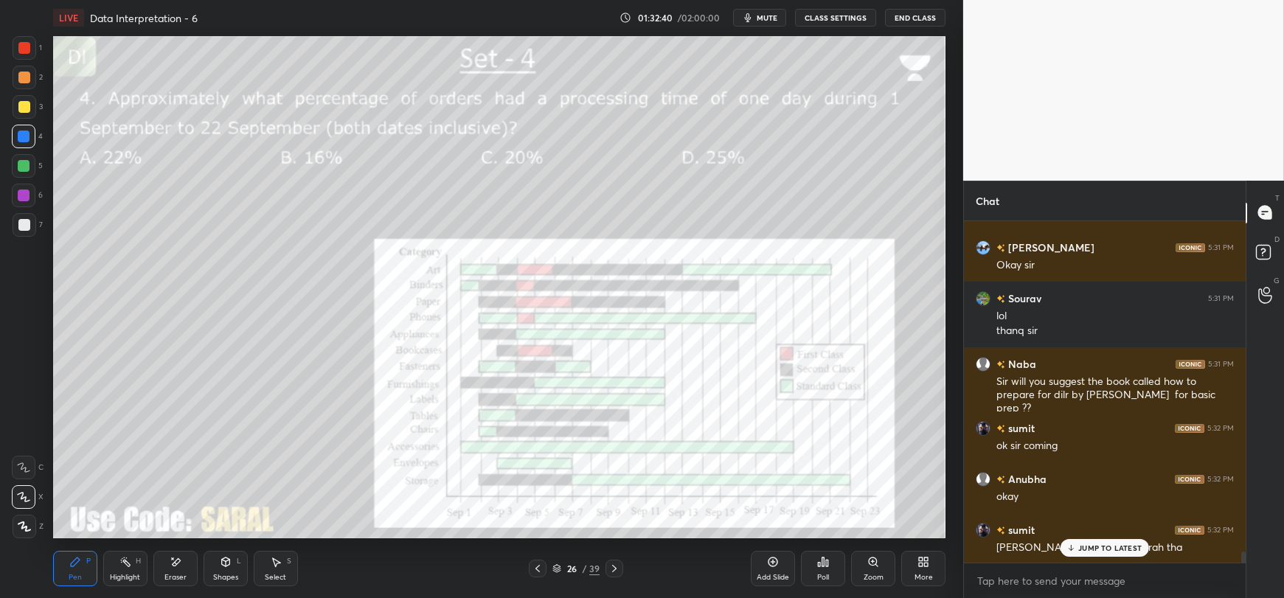
click at [1093, 554] on div "JUMP TO LATEST" at bounding box center [1104, 548] width 88 height 18
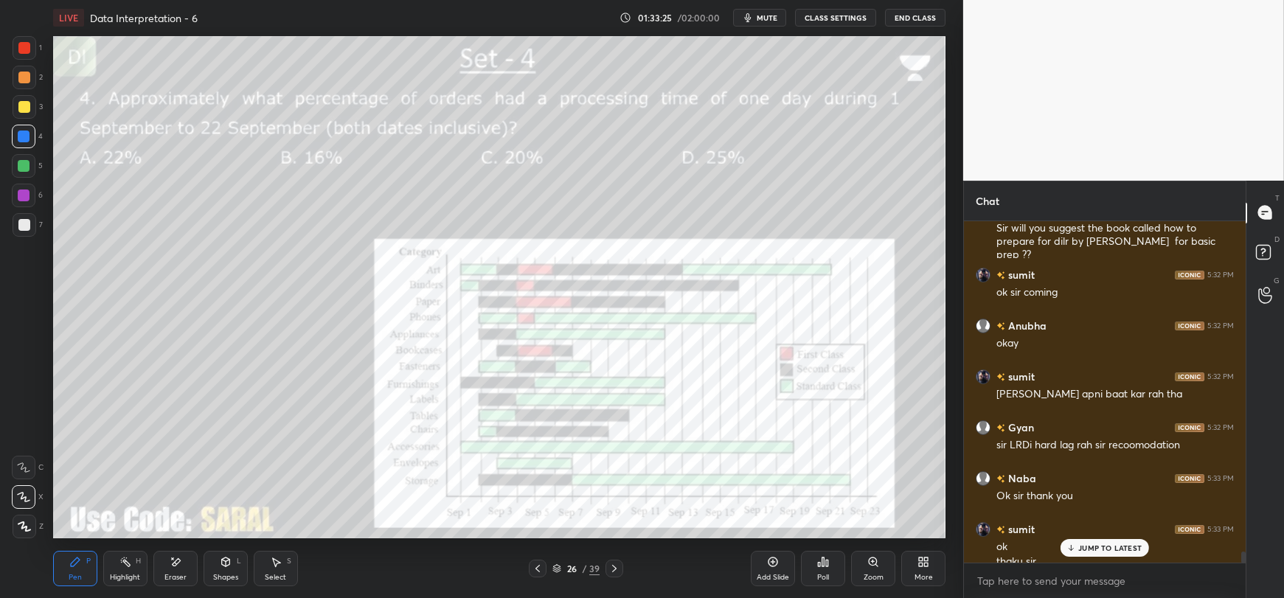
scroll to position [10319, 0]
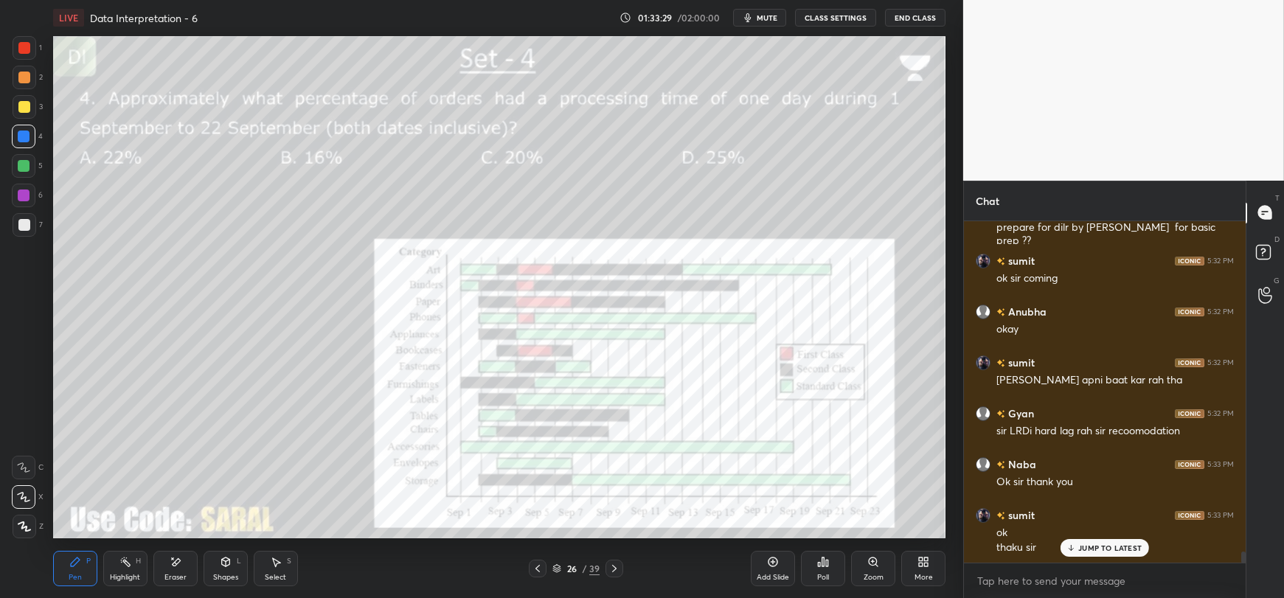
click at [932, 13] on button "End Class" at bounding box center [915, 18] width 60 height 18
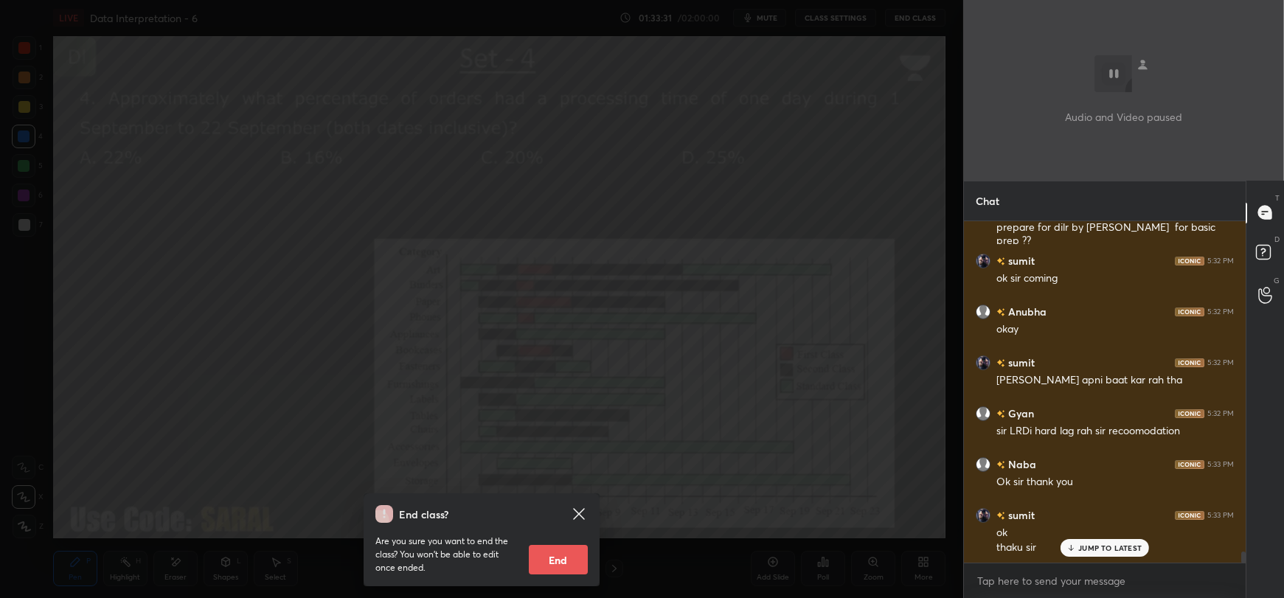
click at [557, 566] on button "End" at bounding box center [558, 559] width 59 height 29
type textarea "x"
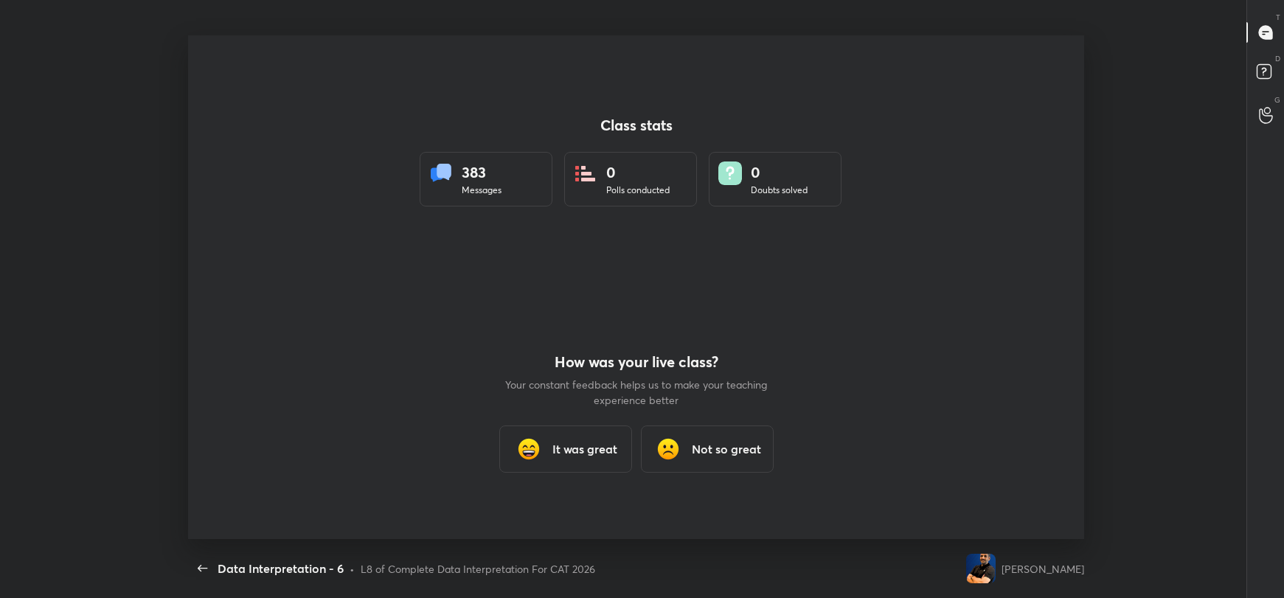
scroll to position [503, 1260]
click at [588, 447] on h3 "It was great" at bounding box center [584, 449] width 65 height 18
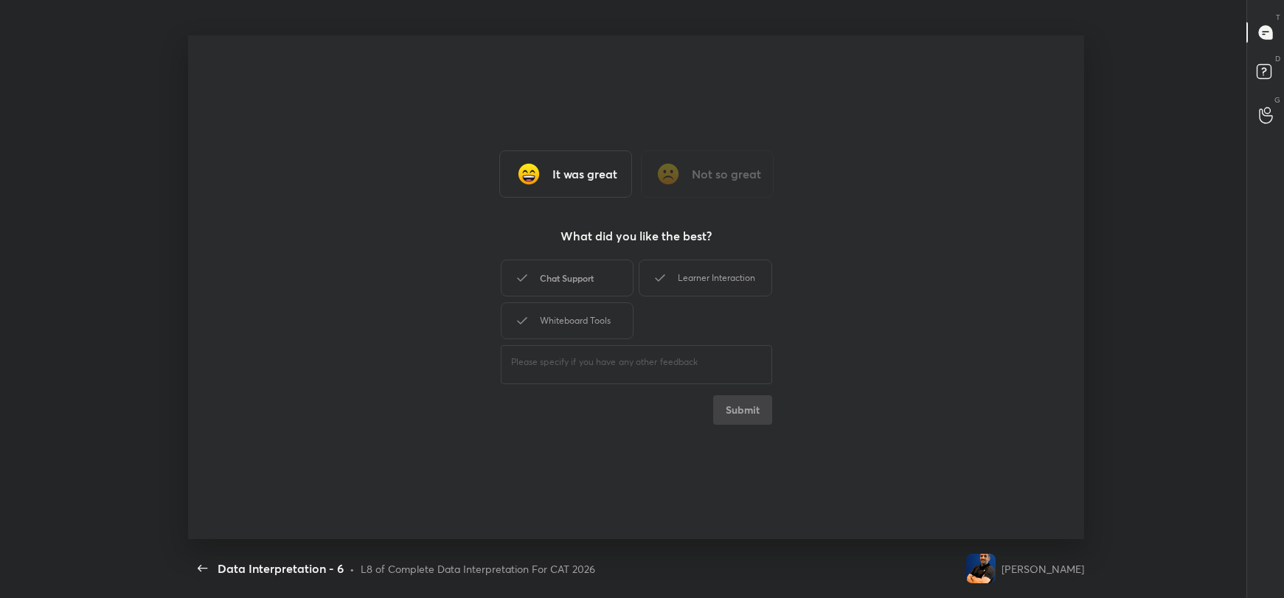
click at [599, 268] on div "Chat Support" at bounding box center [567, 278] width 133 height 37
click at [657, 268] on div "Learner Interaction" at bounding box center [704, 278] width 133 height 37
click at [585, 328] on div "Whiteboard Tools" at bounding box center [567, 320] width 133 height 37
click at [752, 412] on button "Submit" at bounding box center [742, 409] width 59 height 29
